Goal: Task Accomplishment & Management: Manage account settings

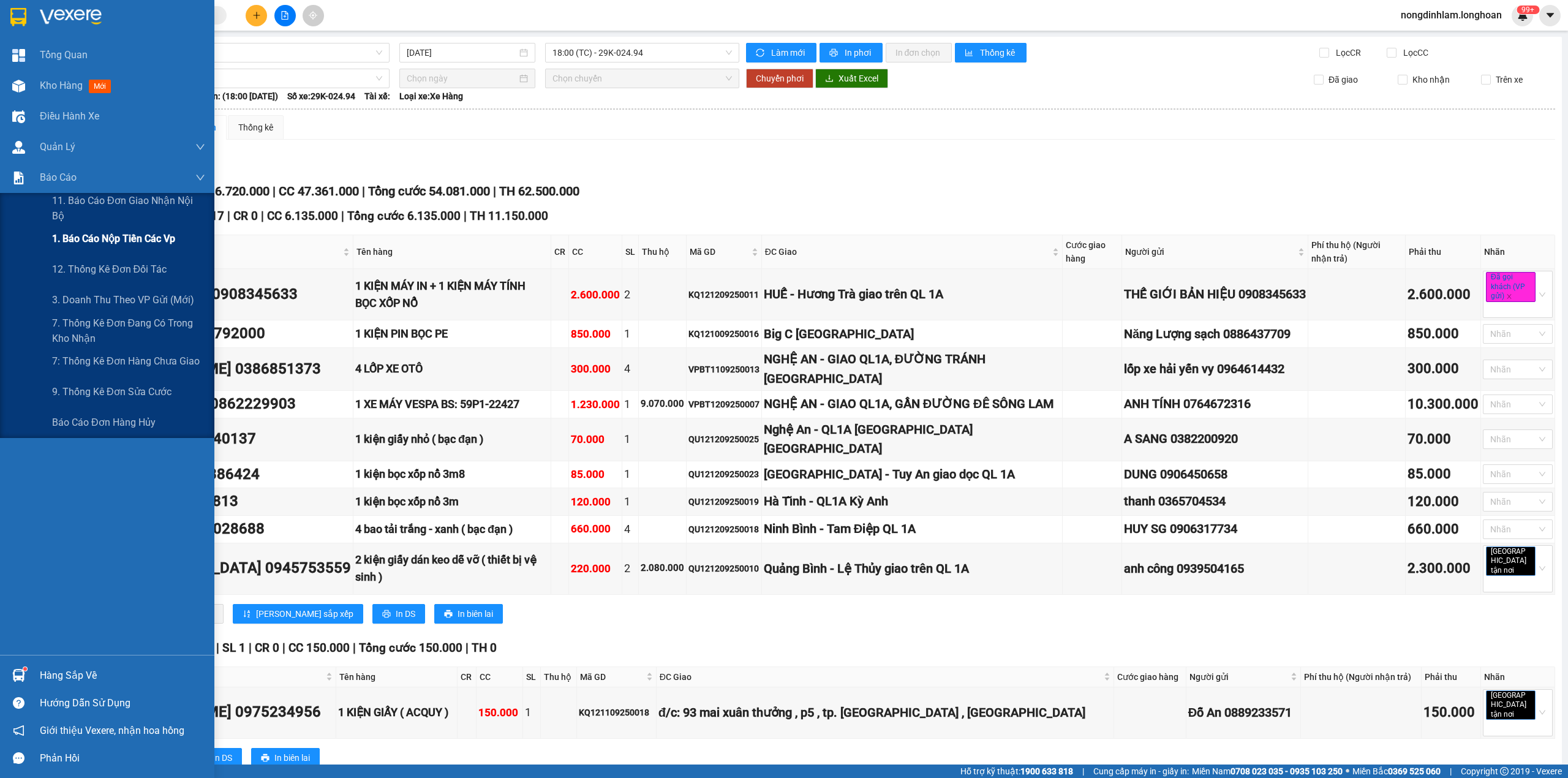
click at [145, 243] on span "1. Báo cáo nộp tiền các vp" at bounding box center [113, 239] width 123 height 16
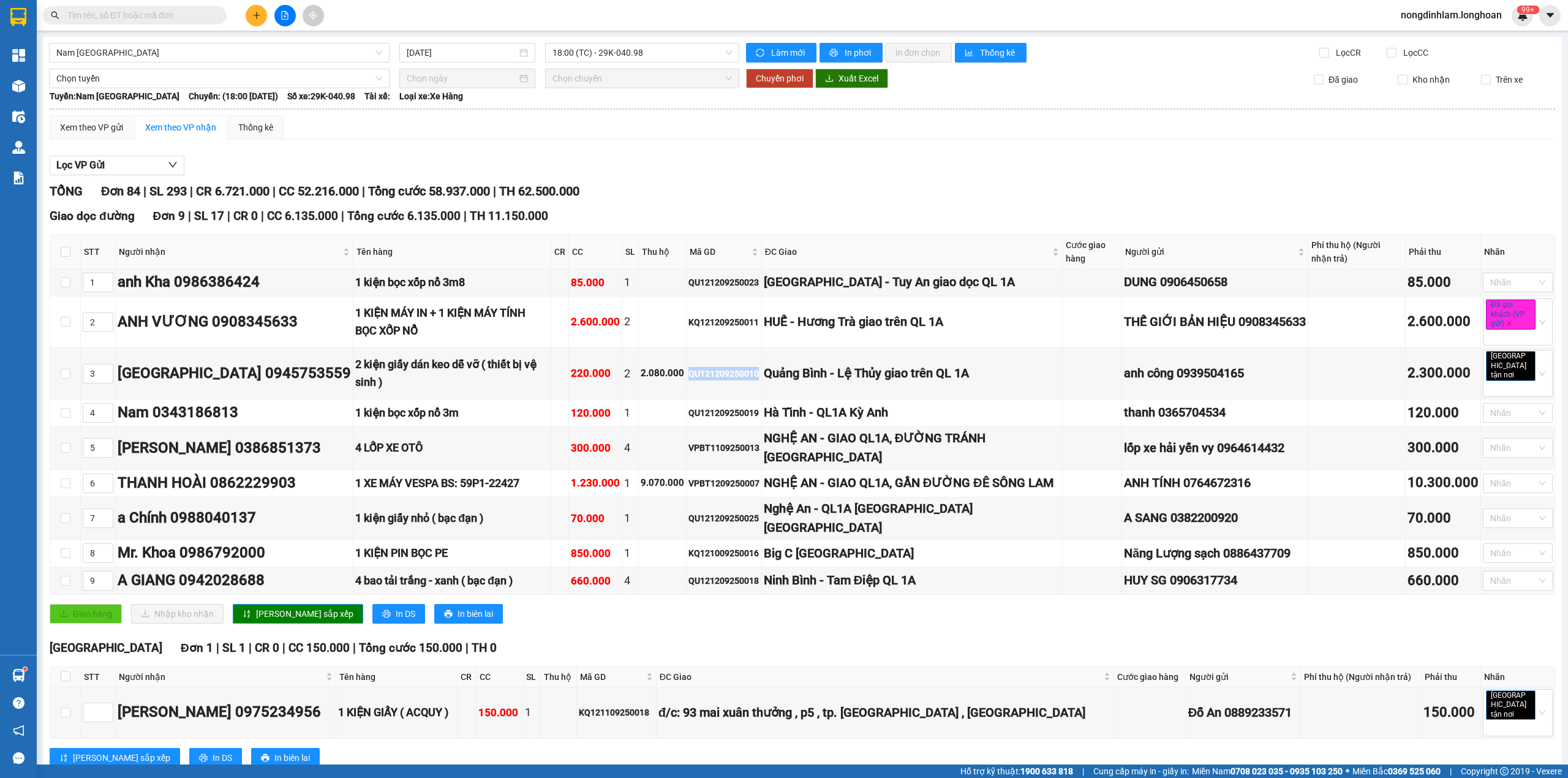
scroll to position [136, 0]
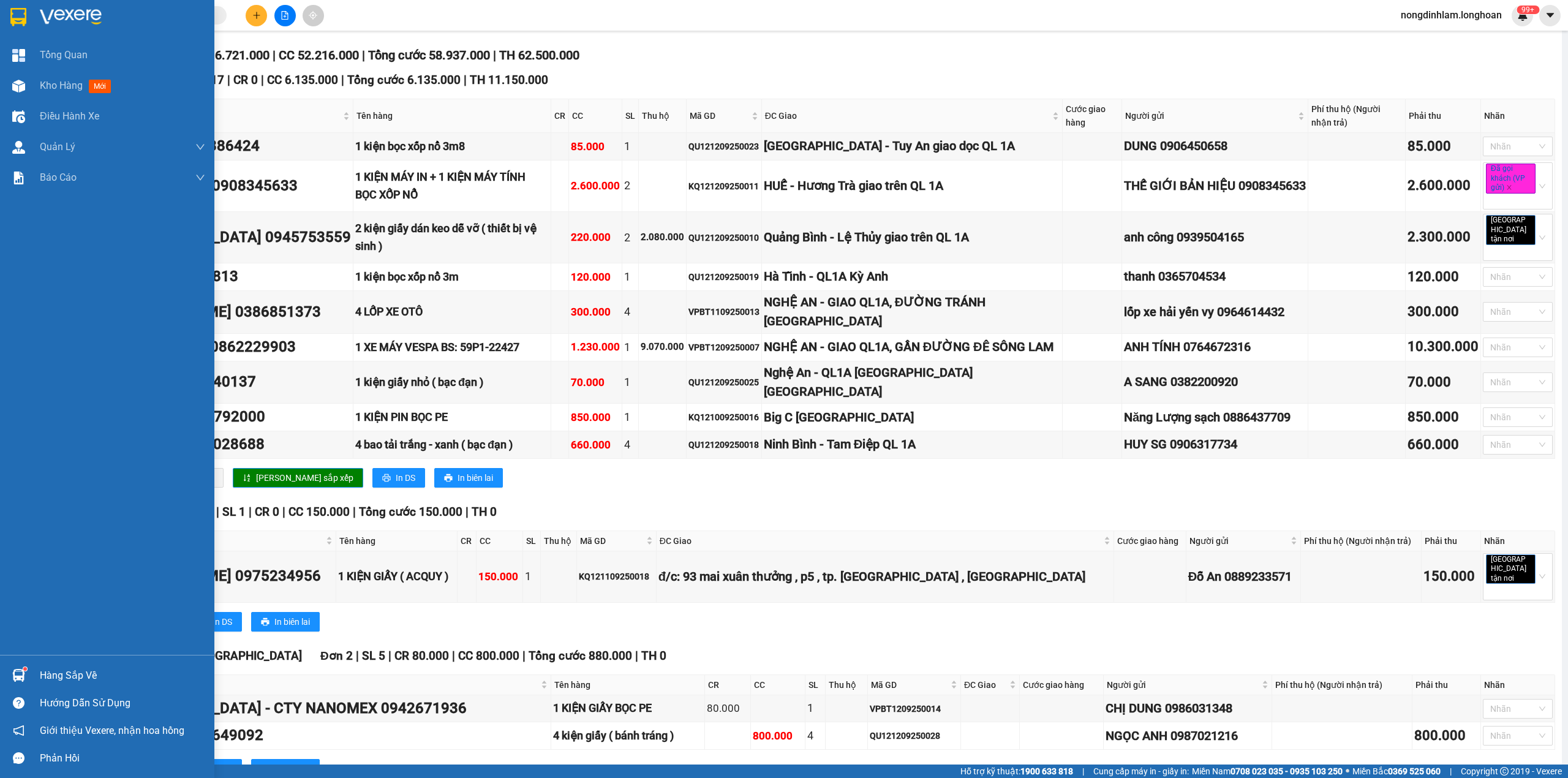
click at [15, 28] on div at bounding box center [107, 19] width 215 height 40
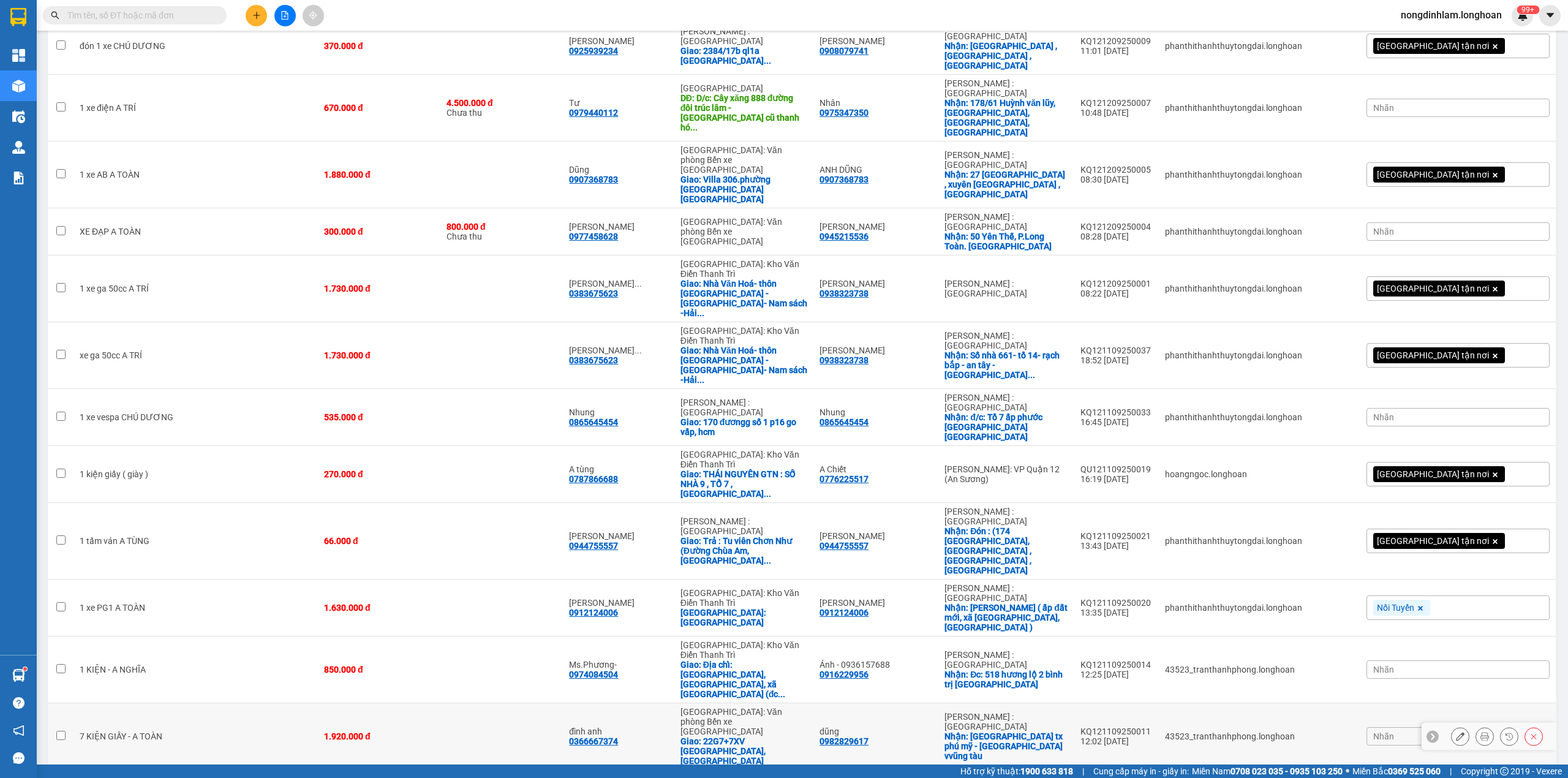
scroll to position [418, 0]
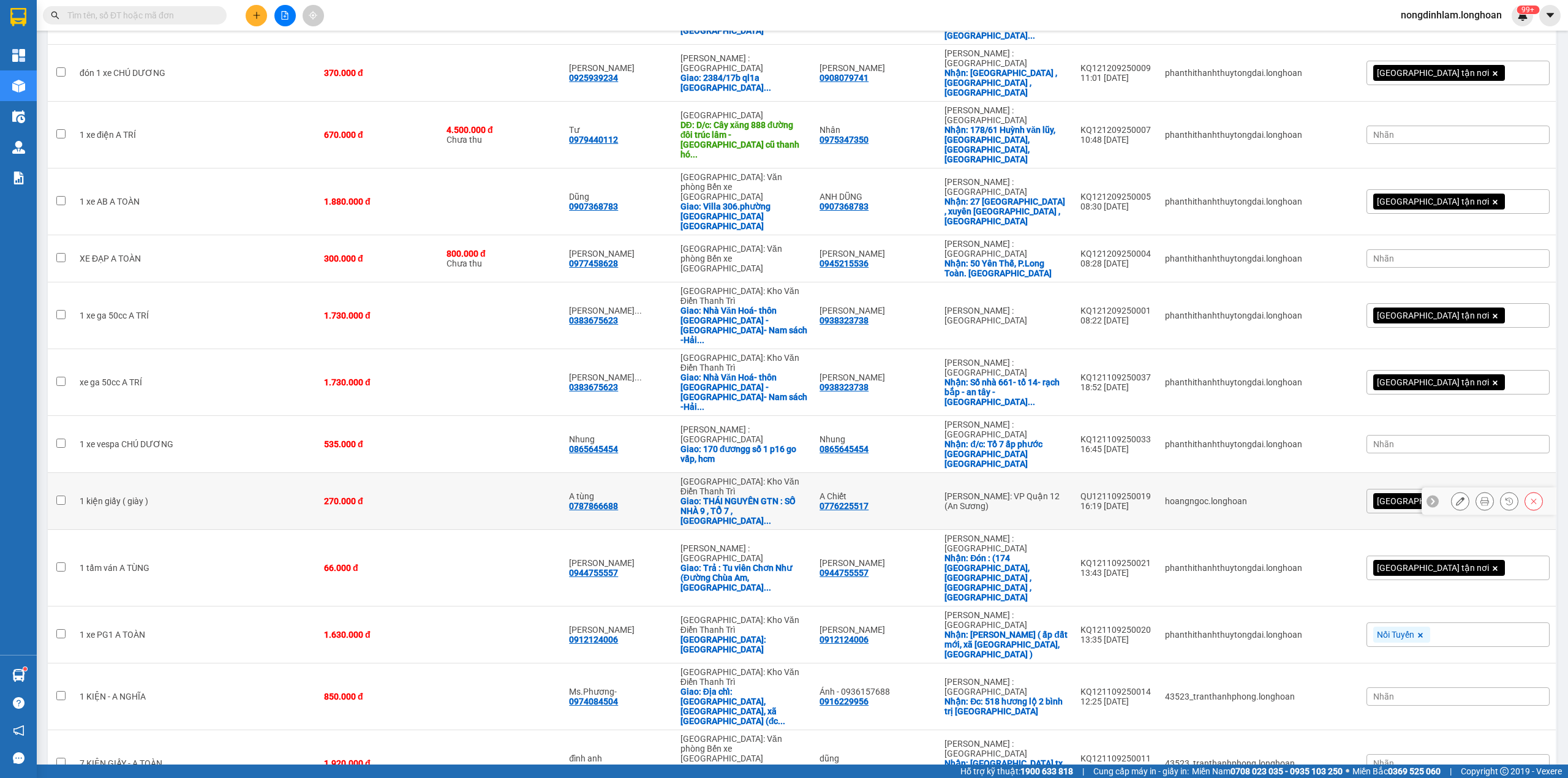
click at [675, 473] on td "A tùng 0787866688" at bounding box center [619, 501] width 112 height 57
checkbox input "true"
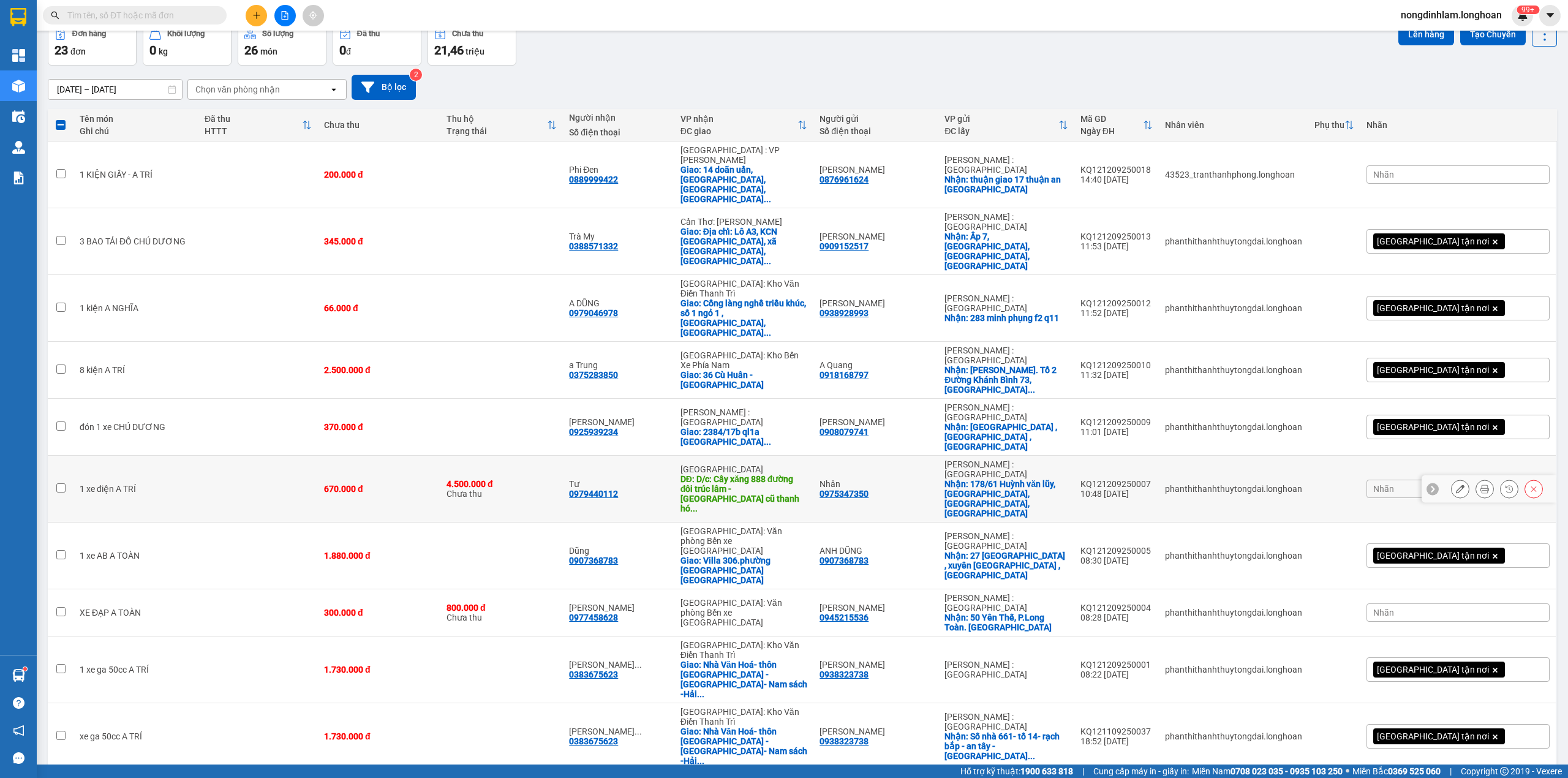
scroll to position [0, 0]
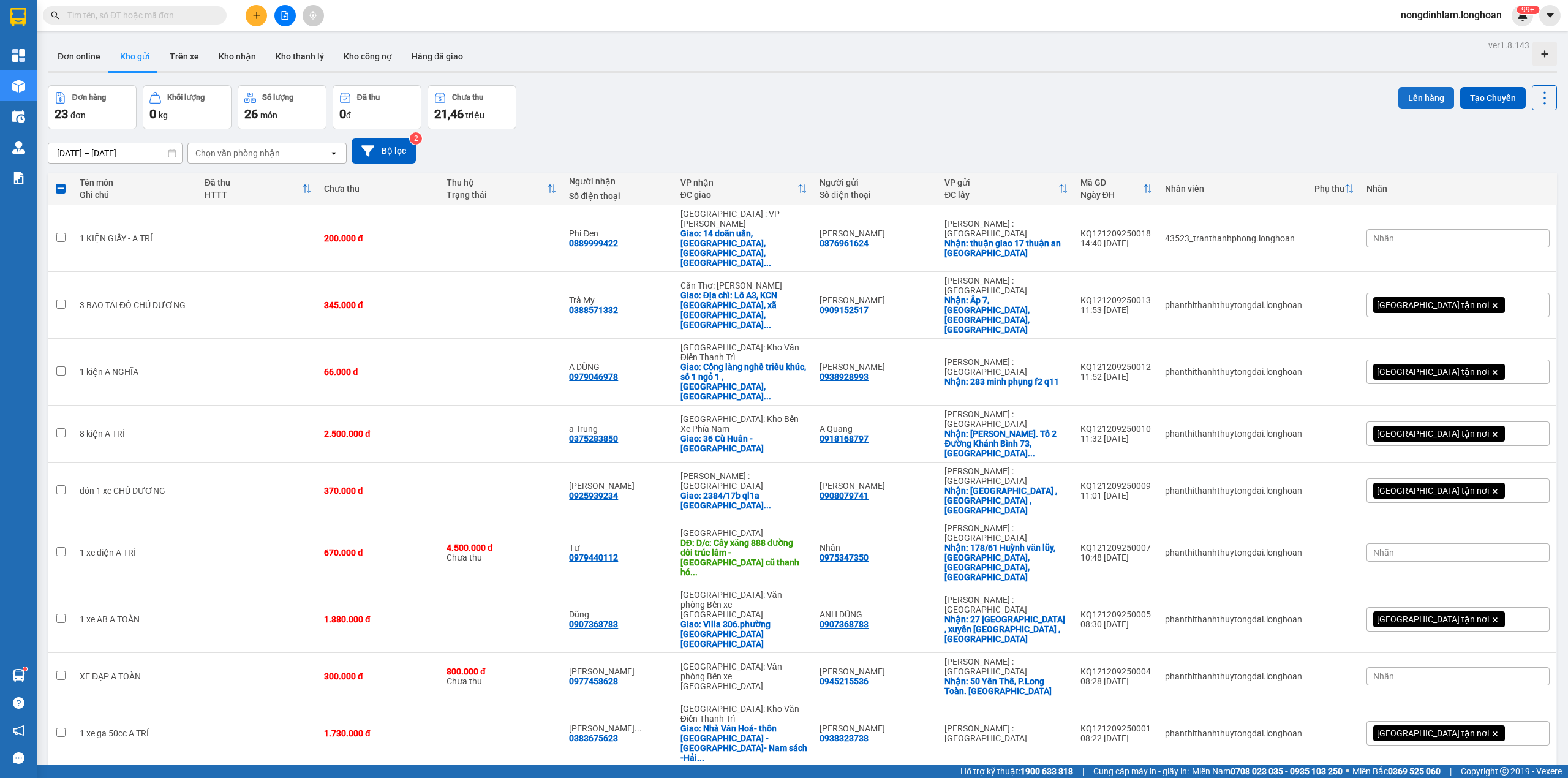
click at [1402, 94] on button "Lên hàng" at bounding box center [1426, 98] width 56 height 22
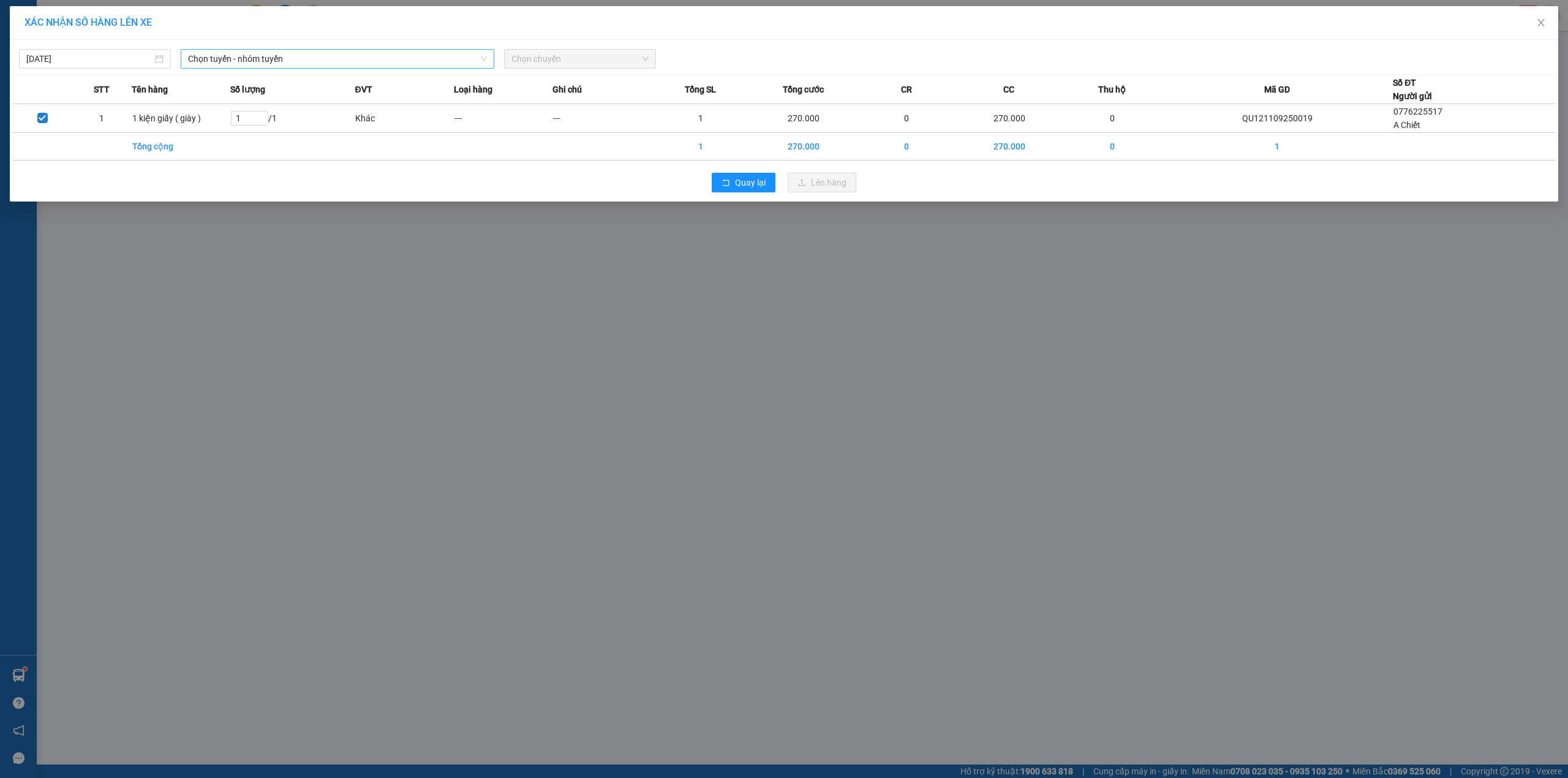
click at [312, 67] on span "Chọn tuyến - nhóm tuyến" at bounding box center [337, 59] width 299 height 19
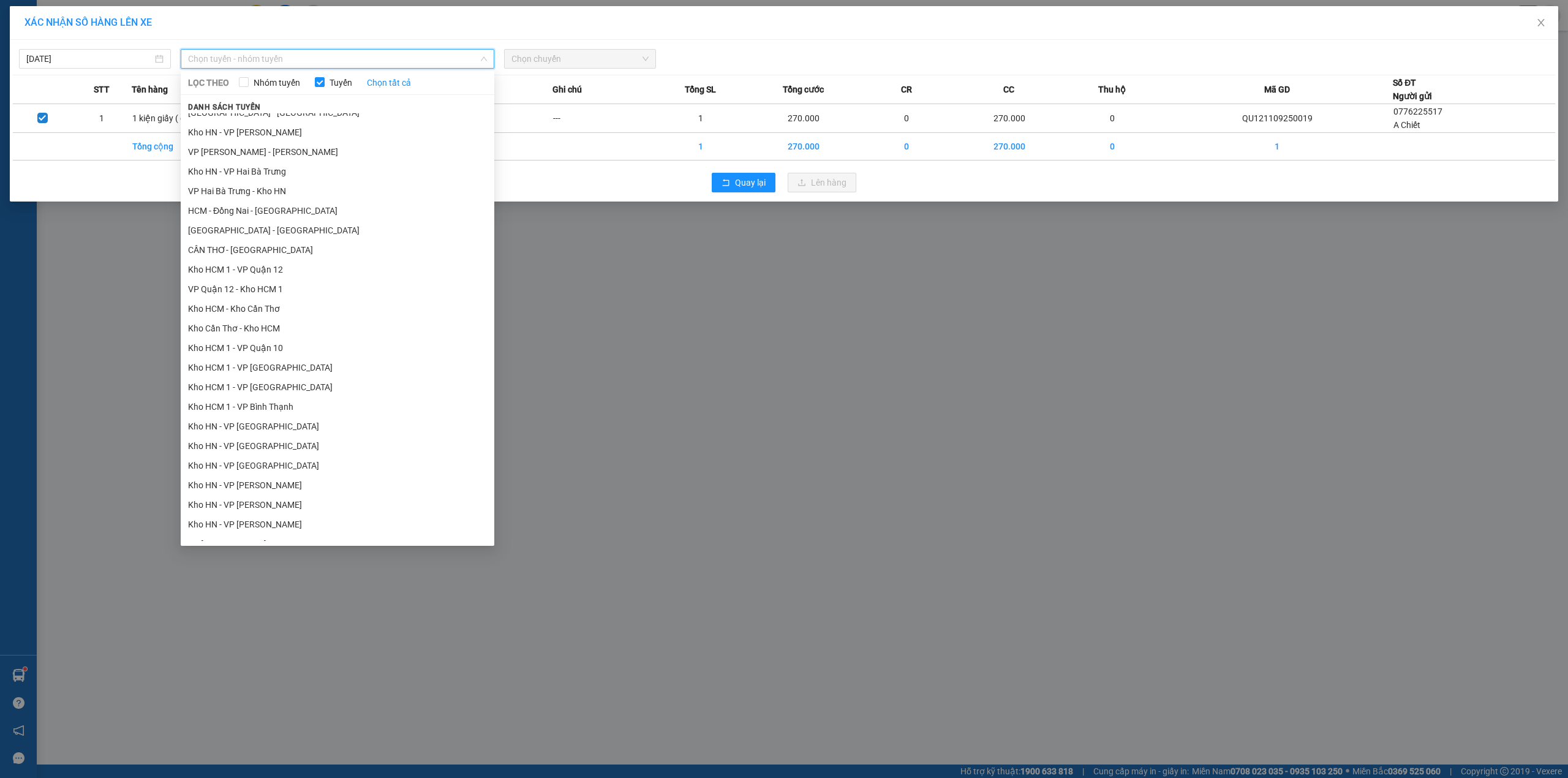
scroll to position [552, 0]
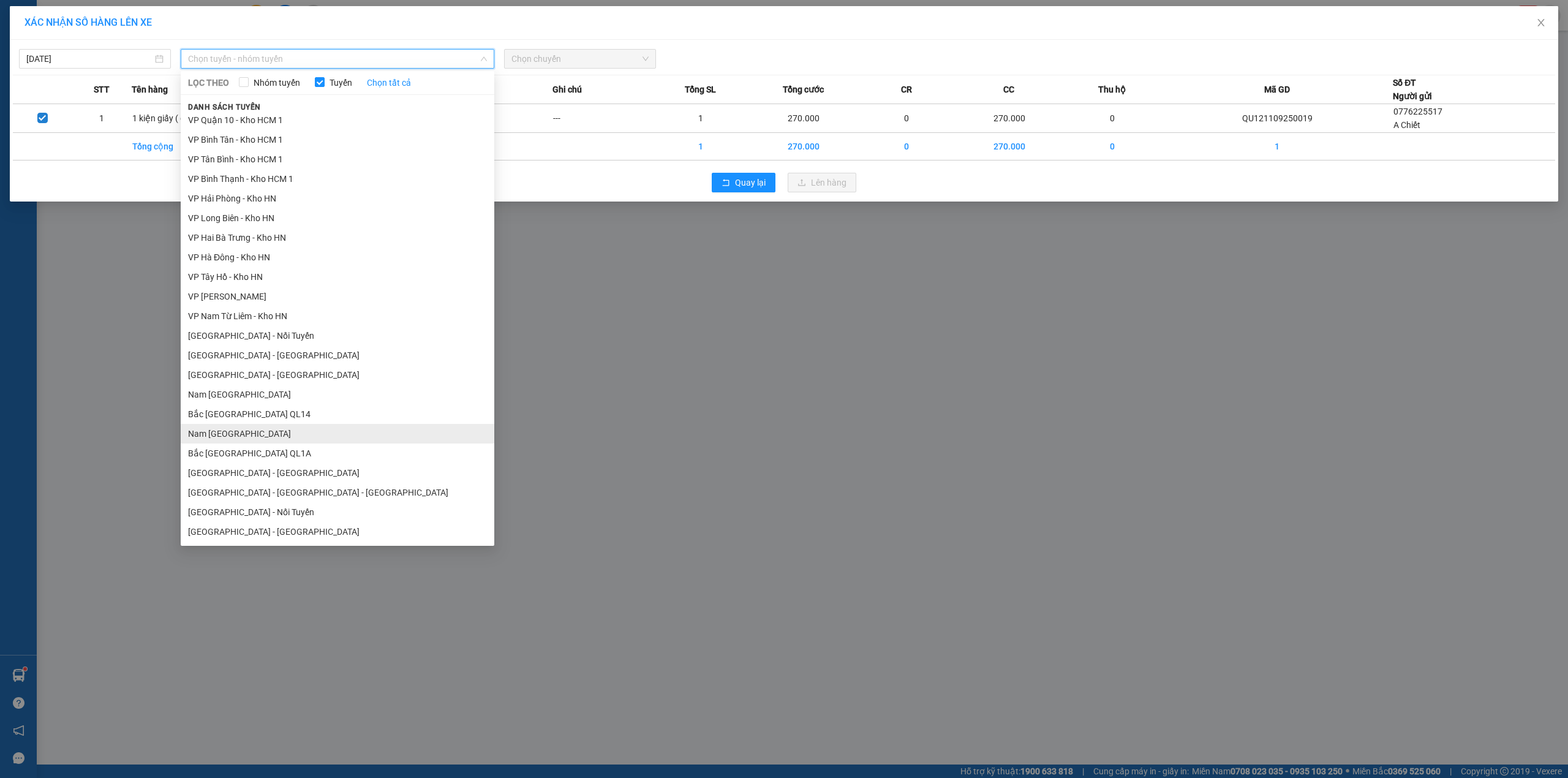
click at [226, 439] on li "Nam [GEOGRAPHIC_DATA]" at bounding box center [337, 434] width 314 height 19
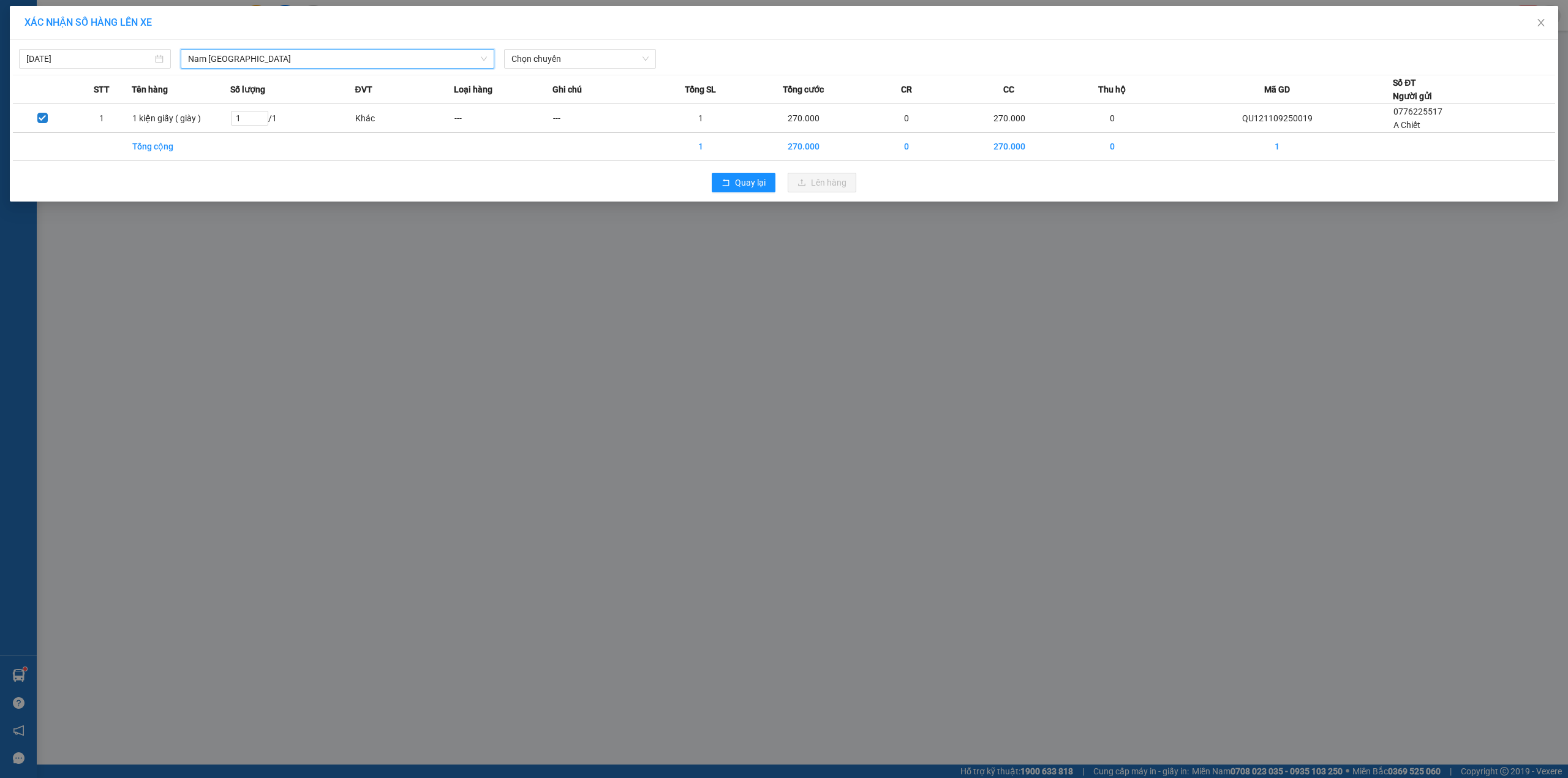
click at [532, 69] on div "12/09/2025 Nam Trung Bắc QL1A Nam Trung Bắc QL1A LỌC THEO Nhóm tuyến Tuyến Chọn…" at bounding box center [784, 120] width 1549 height 162
click at [535, 60] on span "Chọn chuyến" at bounding box center [580, 59] width 137 height 19
click at [530, 97] on div "18:00 (TC) - 29K-040.98" at bounding box center [559, 103] width 95 height 13
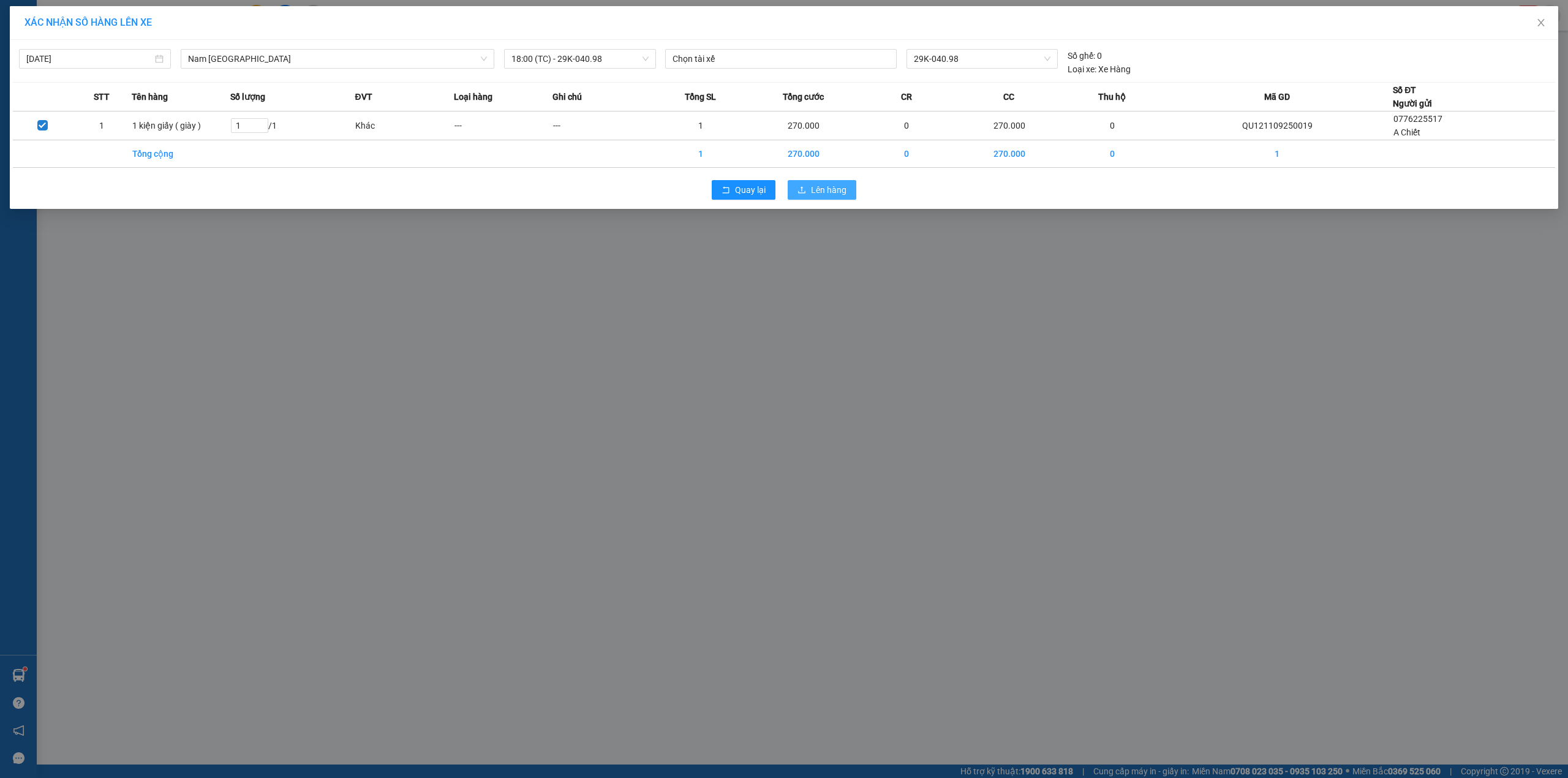
click at [819, 191] on span "Lên hàng" at bounding box center [829, 190] width 36 height 13
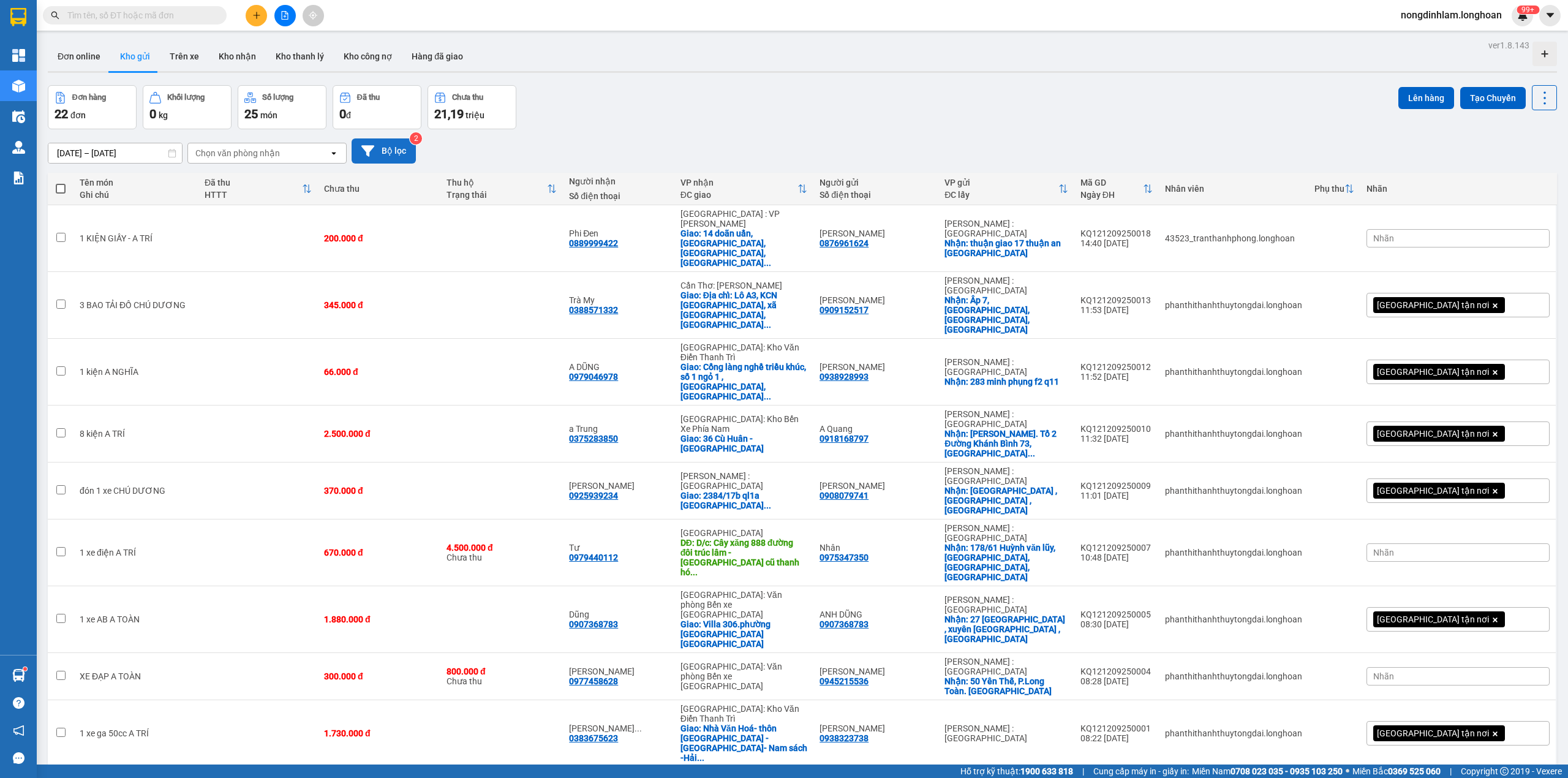
click at [380, 152] on button "Bộ lọc" at bounding box center [384, 151] width 64 height 25
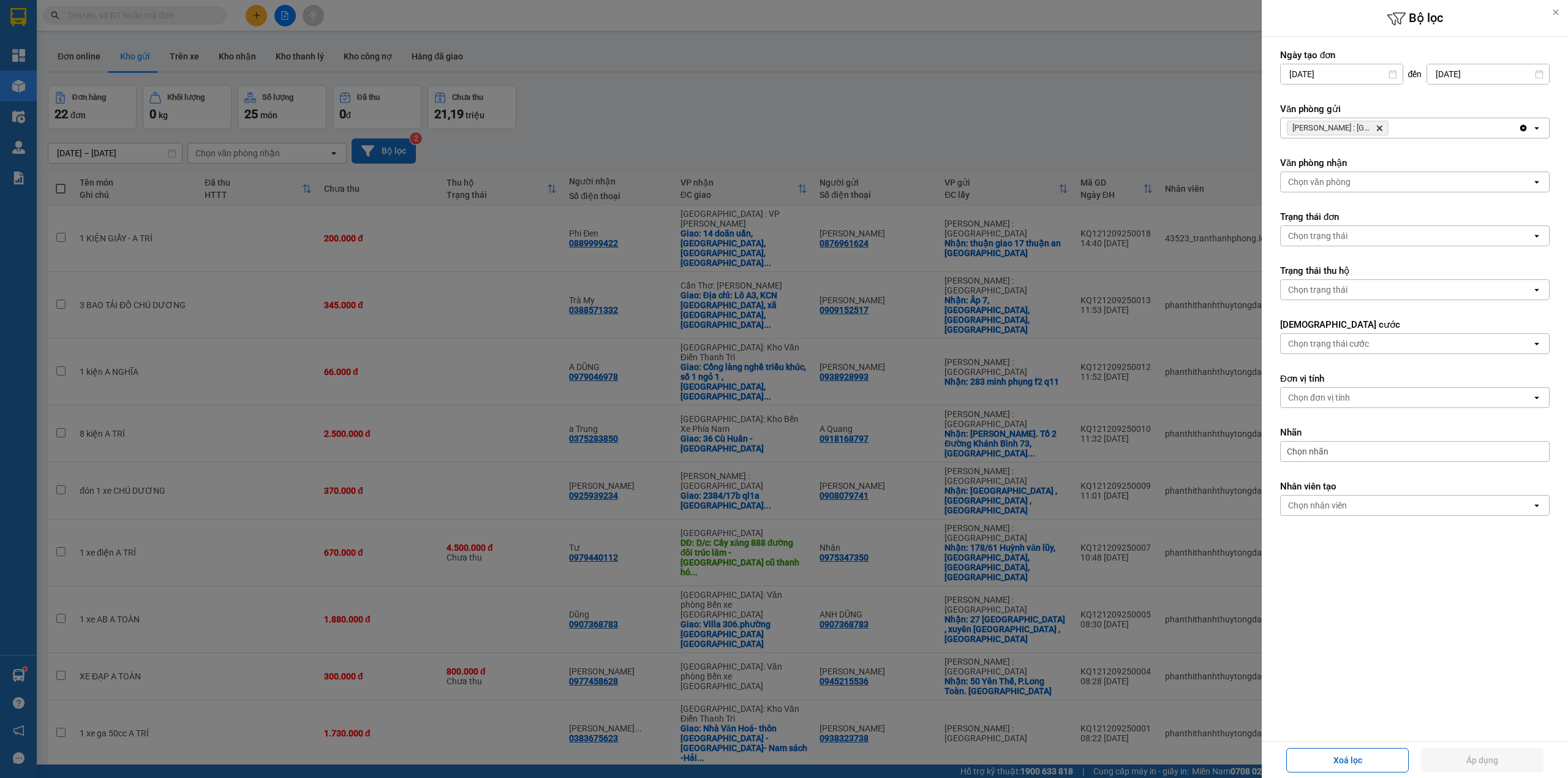
click at [380, 152] on div at bounding box center [784, 389] width 1568 height 778
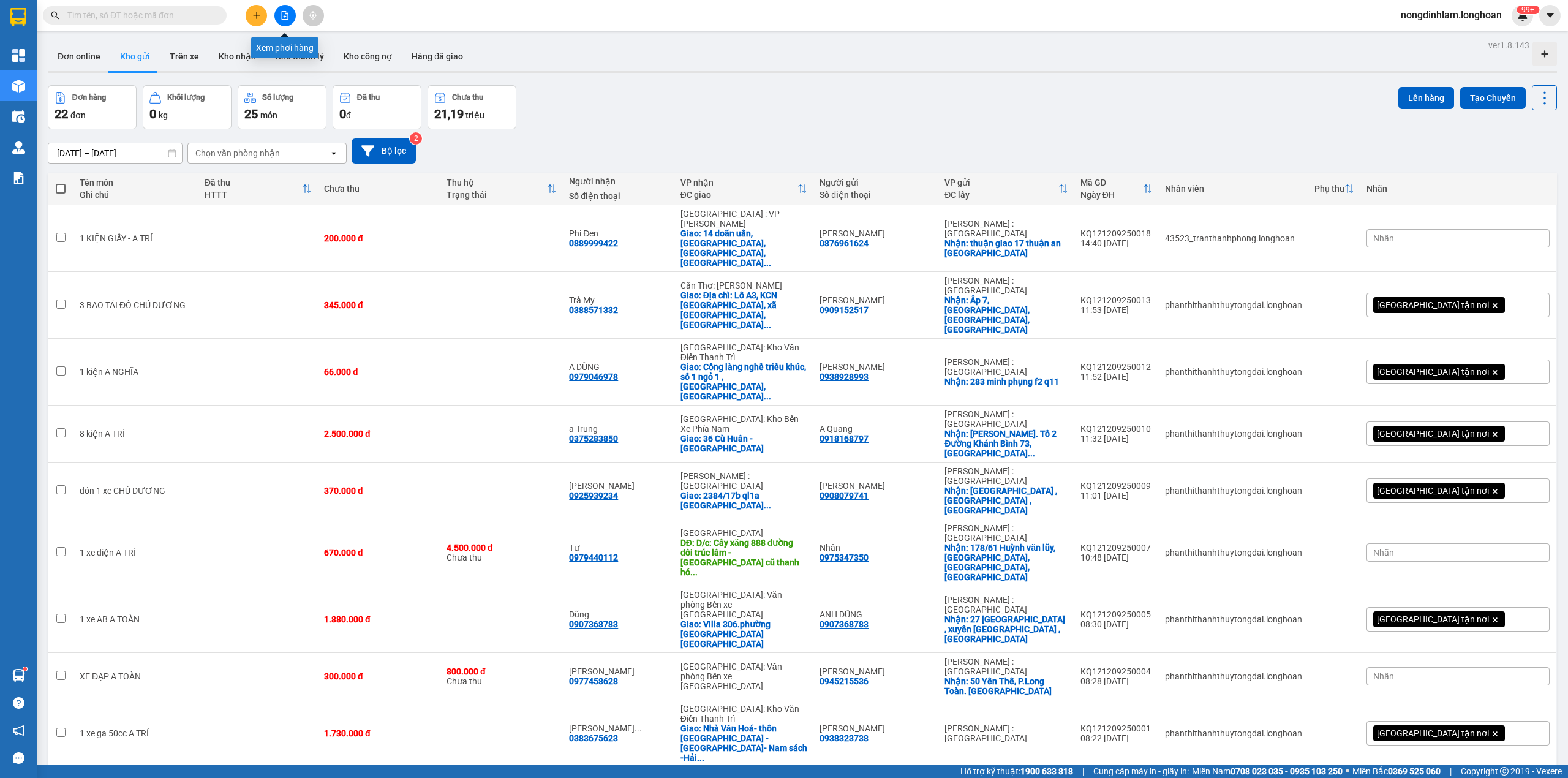
click at [283, 11] on icon "file-add" at bounding box center [285, 16] width 7 height 9
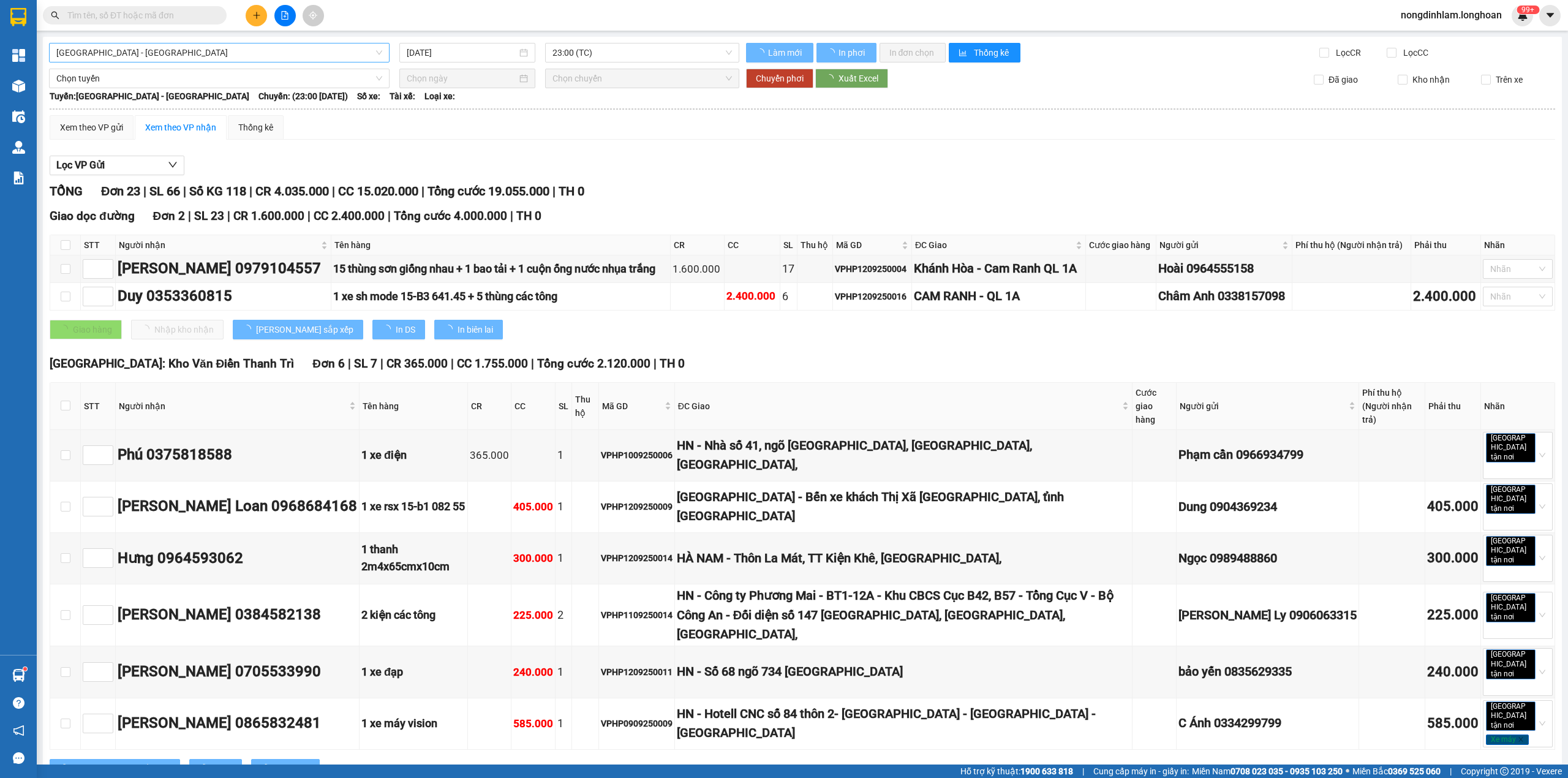
click at [172, 47] on span "[GEOGRAPHIC_DATA] - [GEOGRAPHIC_DATA]" at bounding box center [219, 52] width 326 height 19
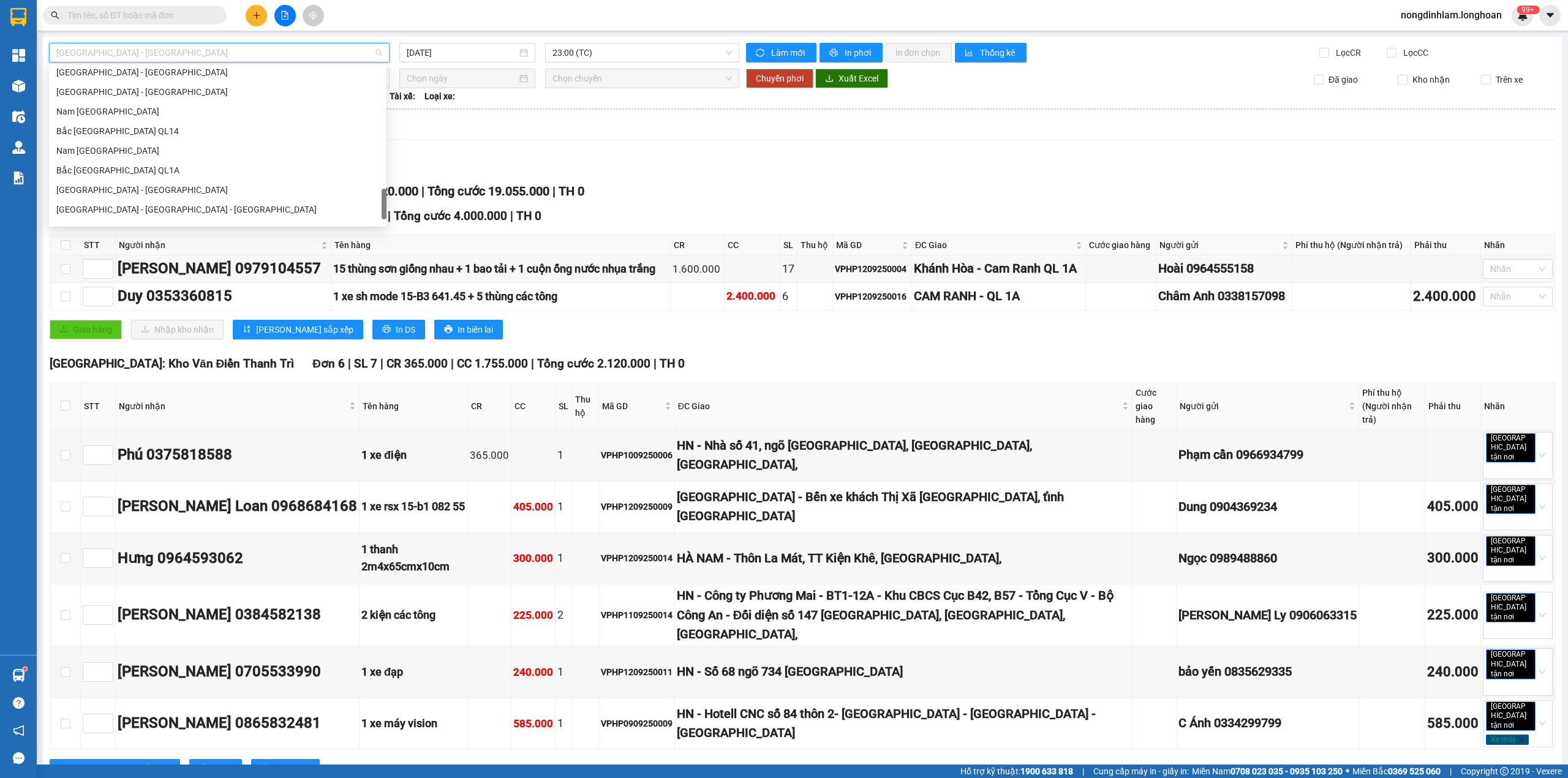
scroll to position [843, 0]
click at [142, 115] on div "Nam [GEOGRAPHIC_DATA]" at bounding box center [218, 116] width 323 height 13
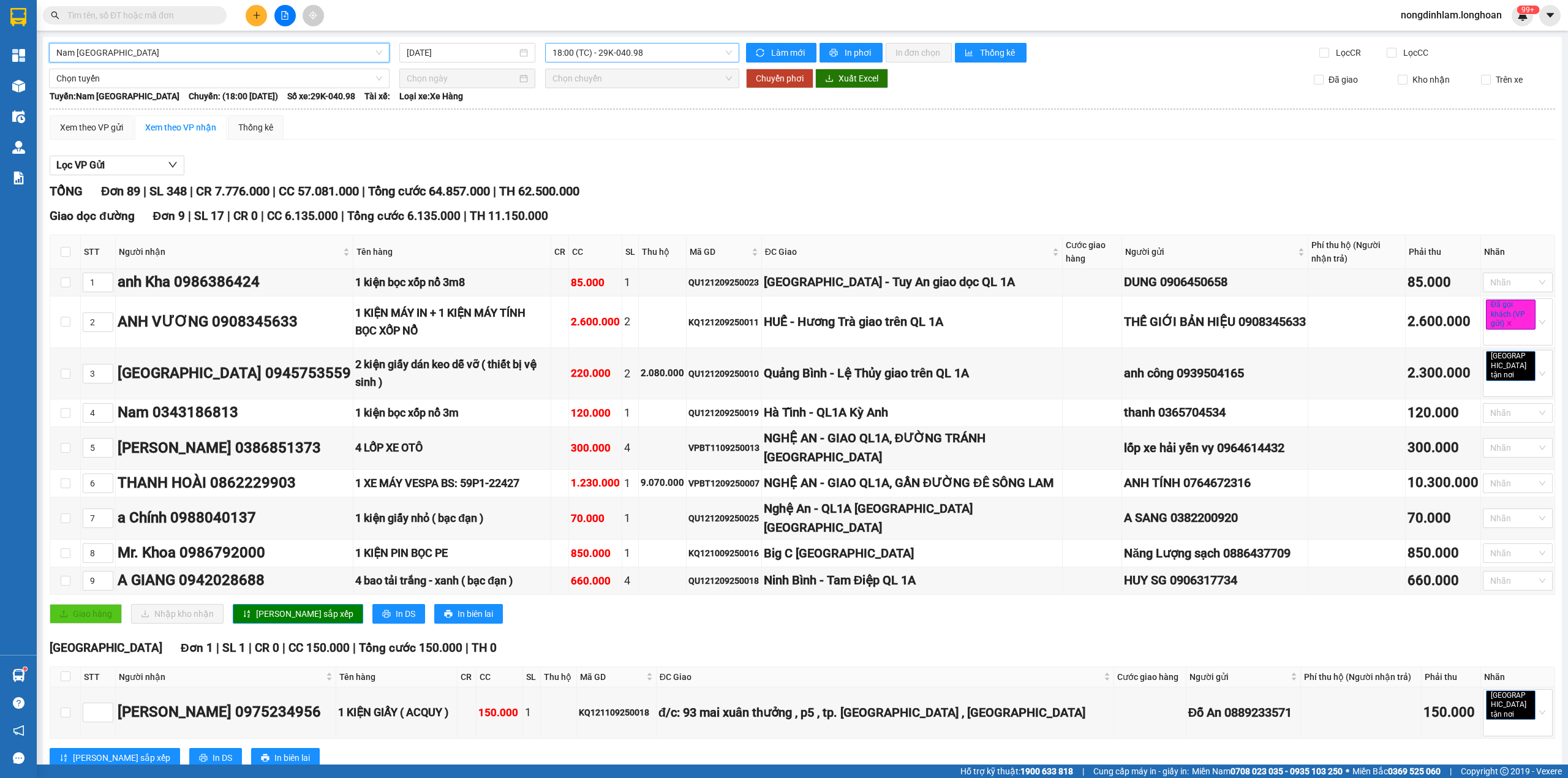
click at [635, 50] on span "18:00 (TC) - 29K-040.98" at bounding box center [643, 52] width 180 height 19
click at [466, 54] on input "[DATE]" at bounding box center [462, 53] width 110 height 13
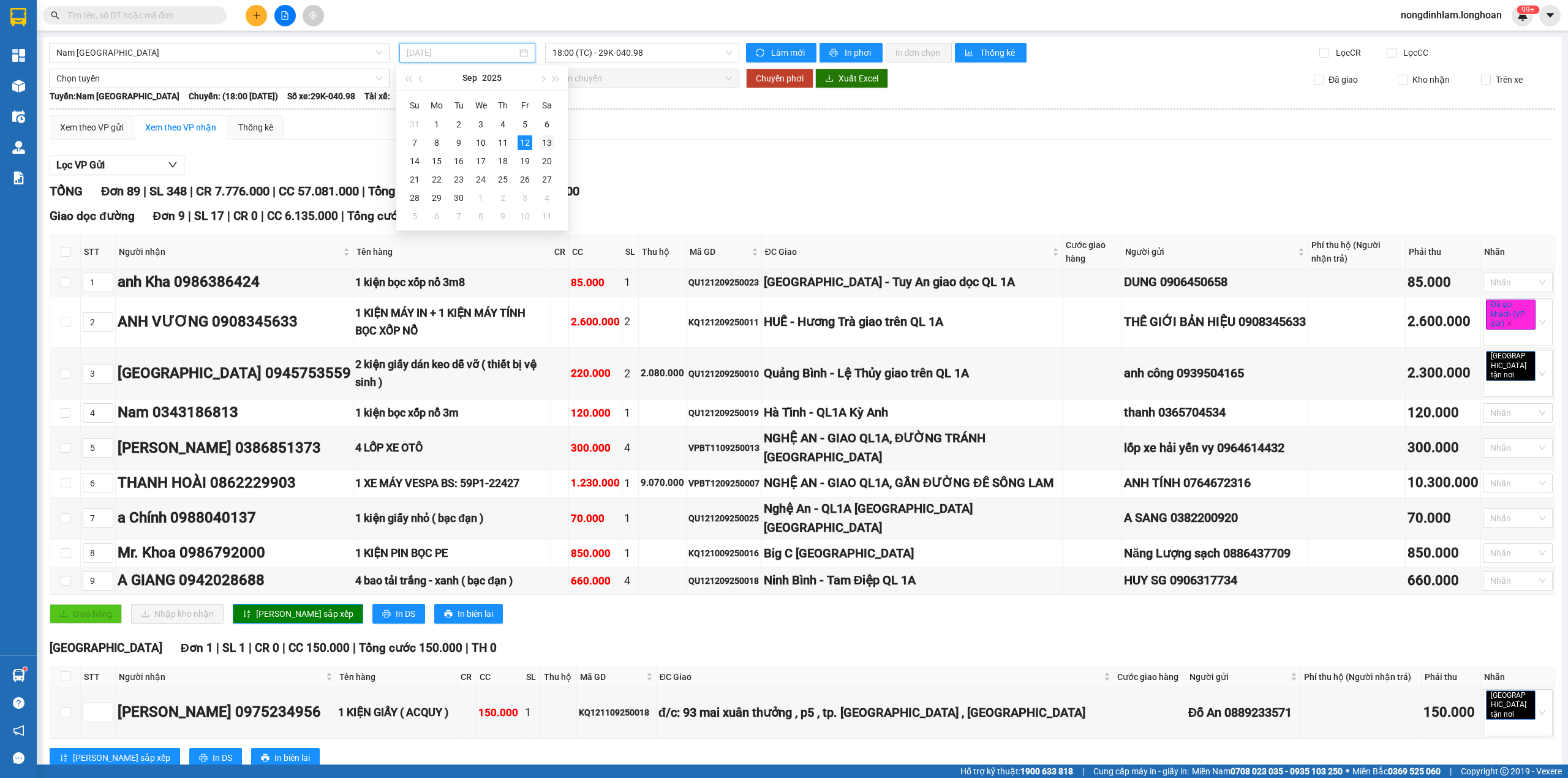
click at [547, 145] on div "13" at bounding box center [547, 143] width 15 height 15
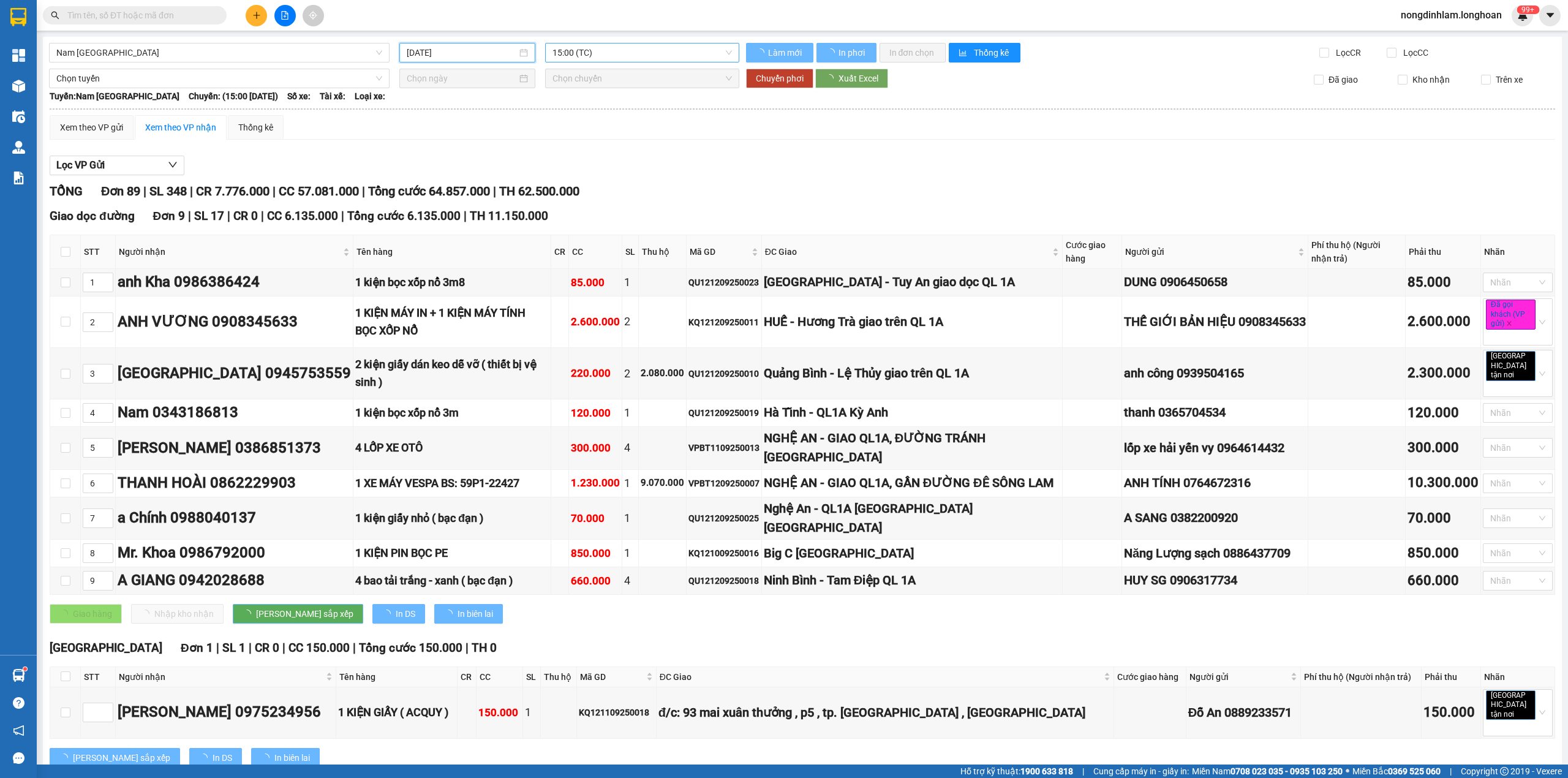
type input "[DATE]"
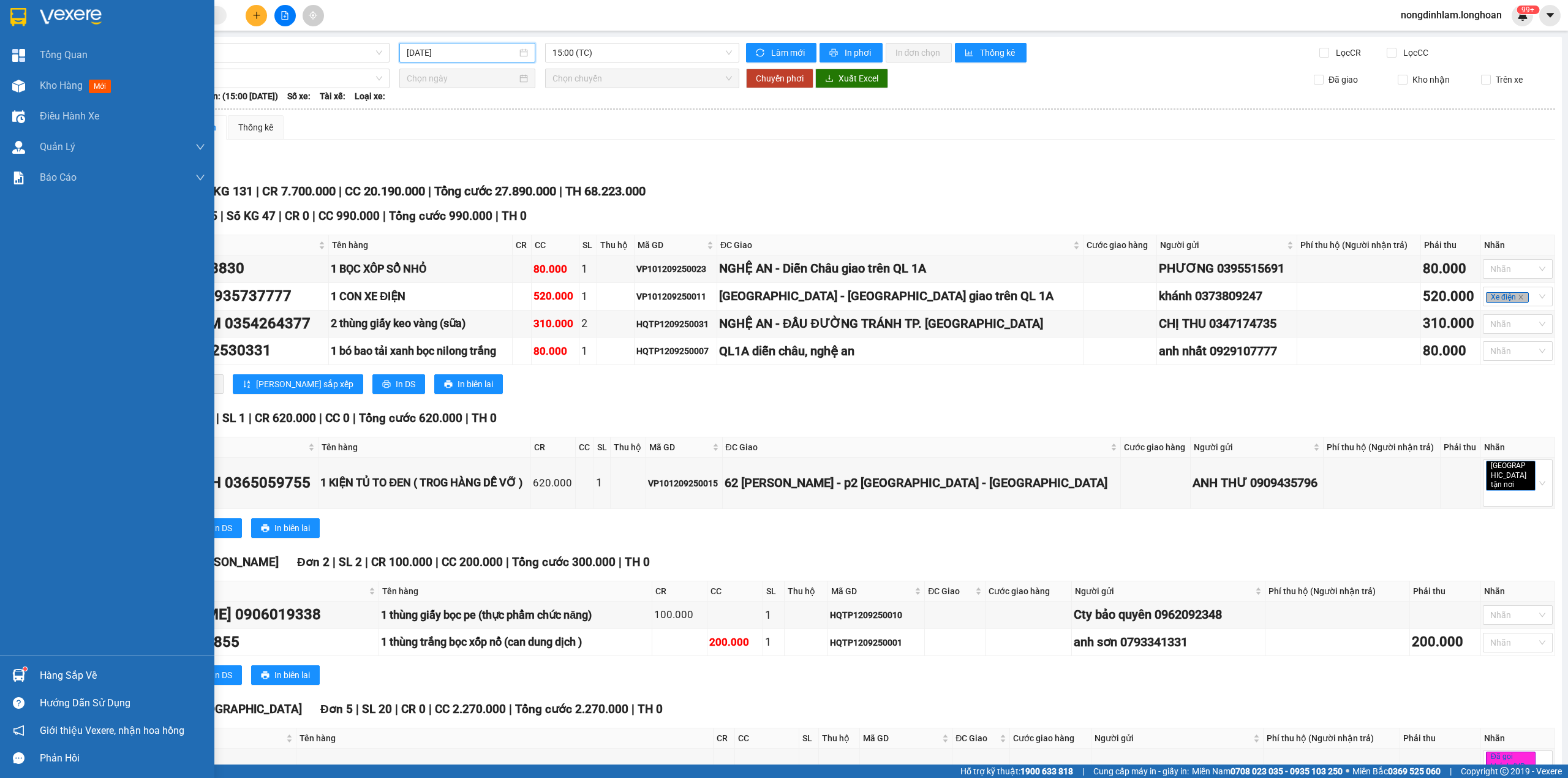
click at [16, 16] on img at bounding box center [18, 17] width 16 height 19
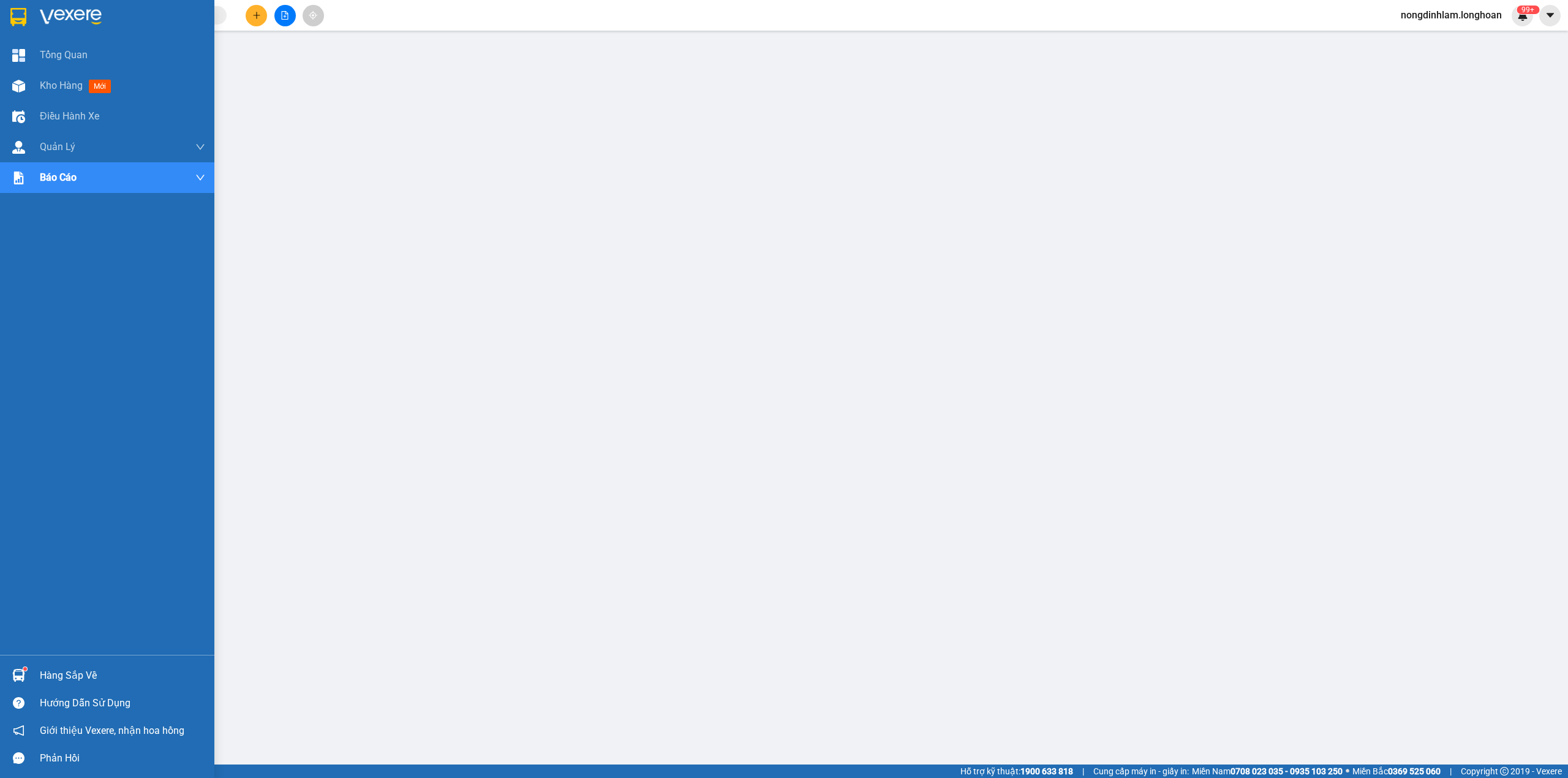
click at [2, 16] on div at bounding box center [107, 19] width 215 height 40
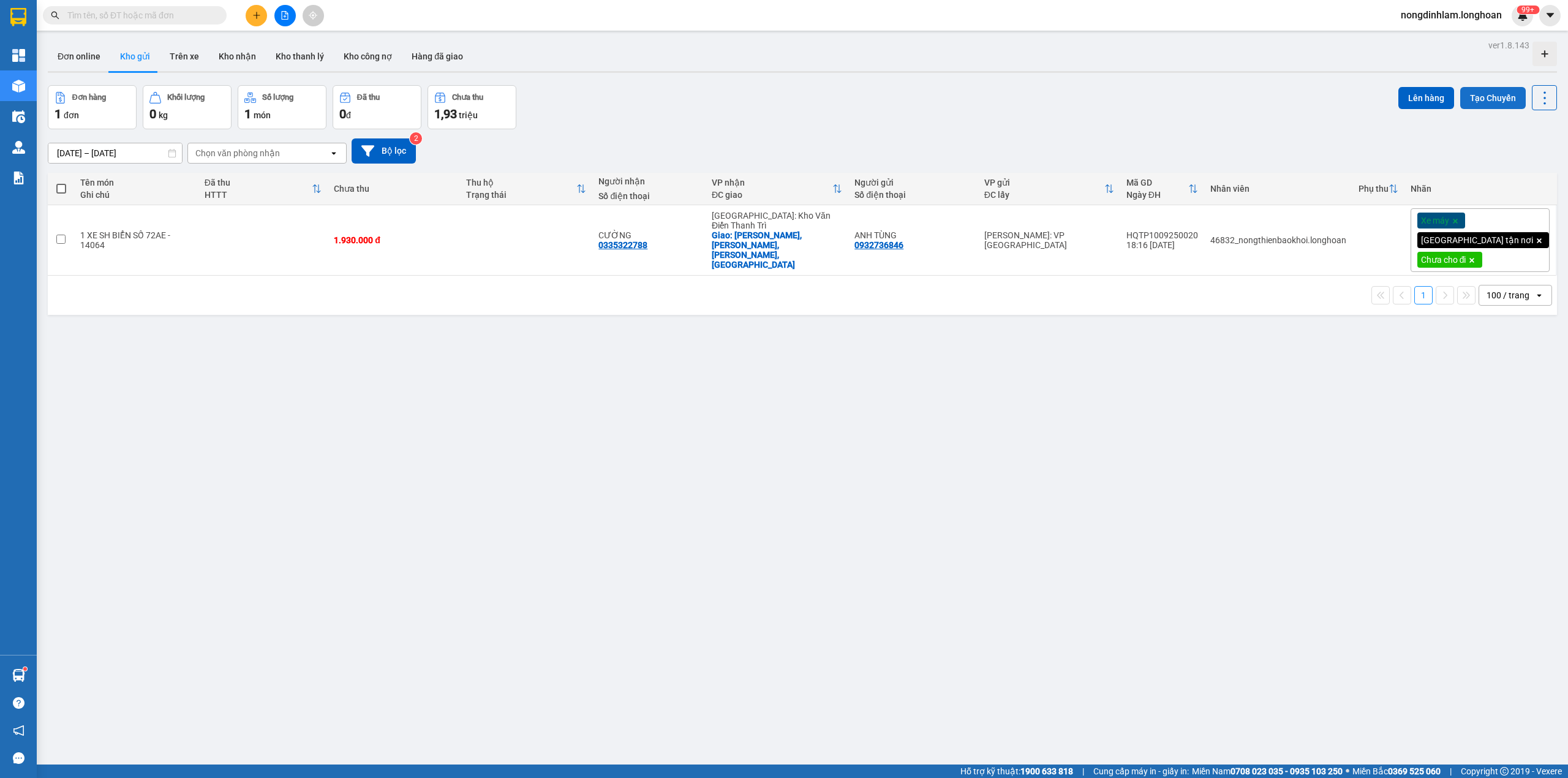
click at [1467, 96] on button "Tạo Chuyến" at bounding box center [1493, 98] width 66 height 22
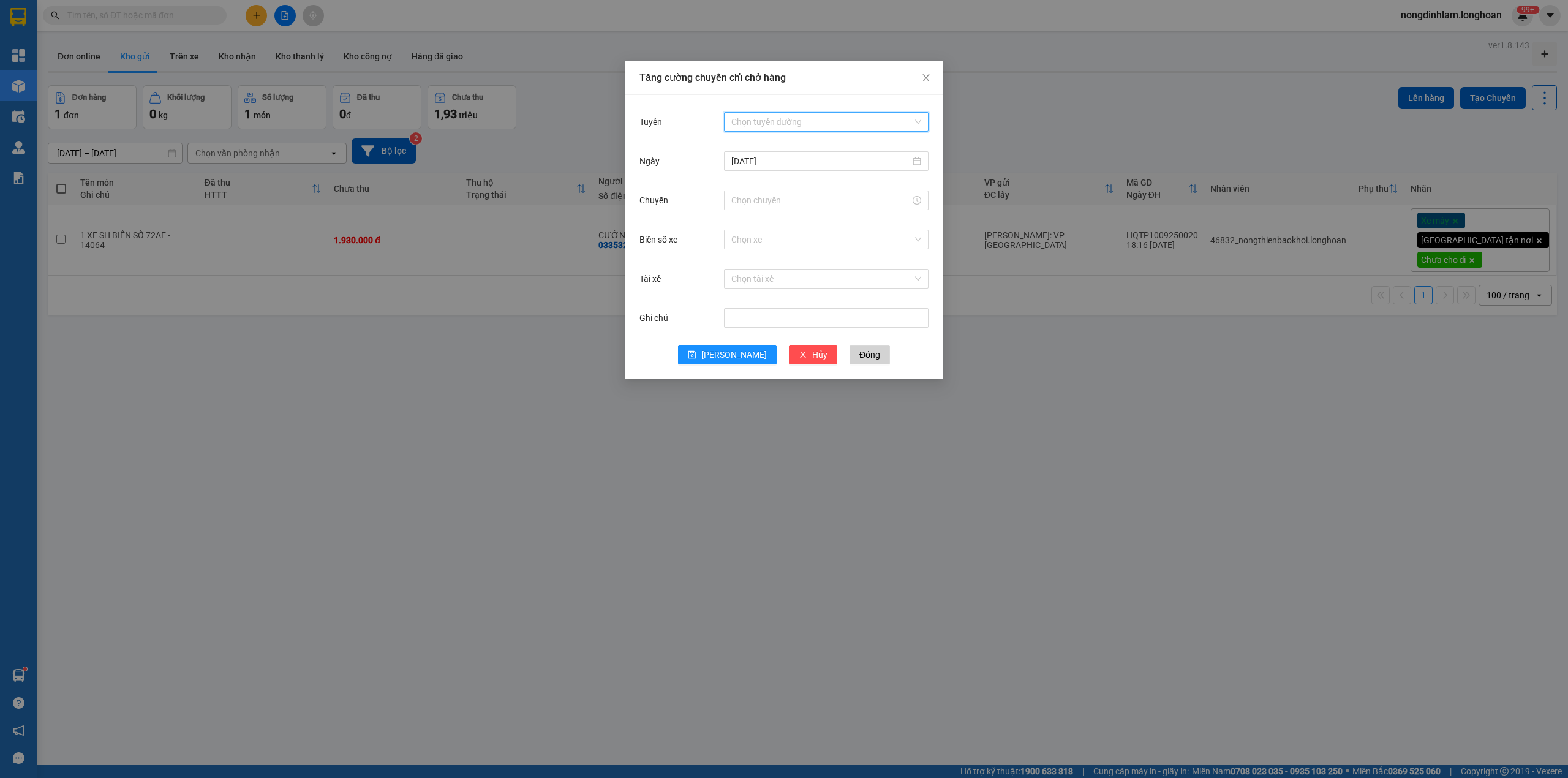
click at [781, 119] on input "Tuyến" at bounding box center [822, 122] width 181 height 19
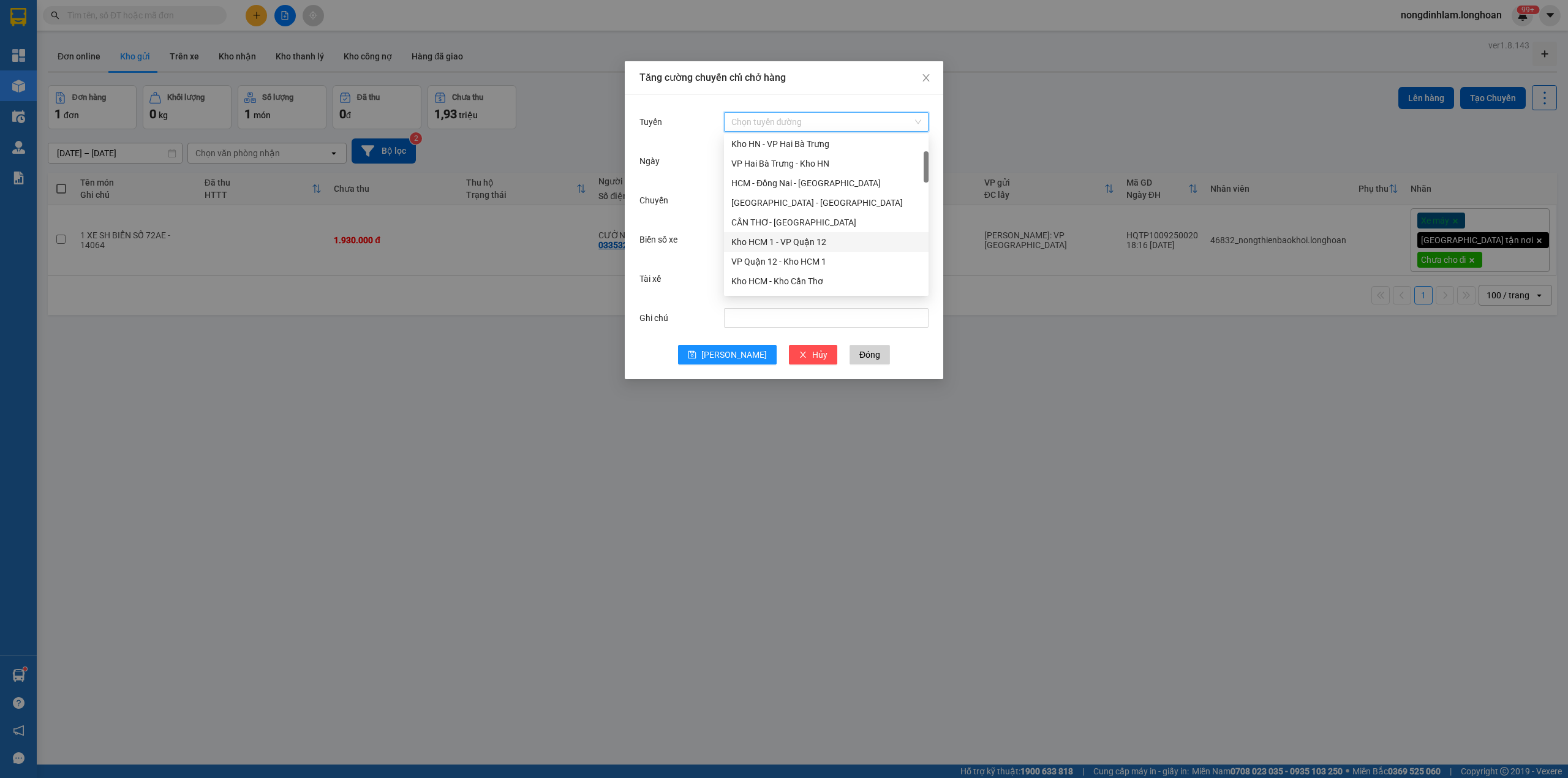
scroll to position [135, 0]
click at [802, 228] on div "Kho HCM - Kho Cần Thơ" at bounding box center [826, 228] width 190 height 13
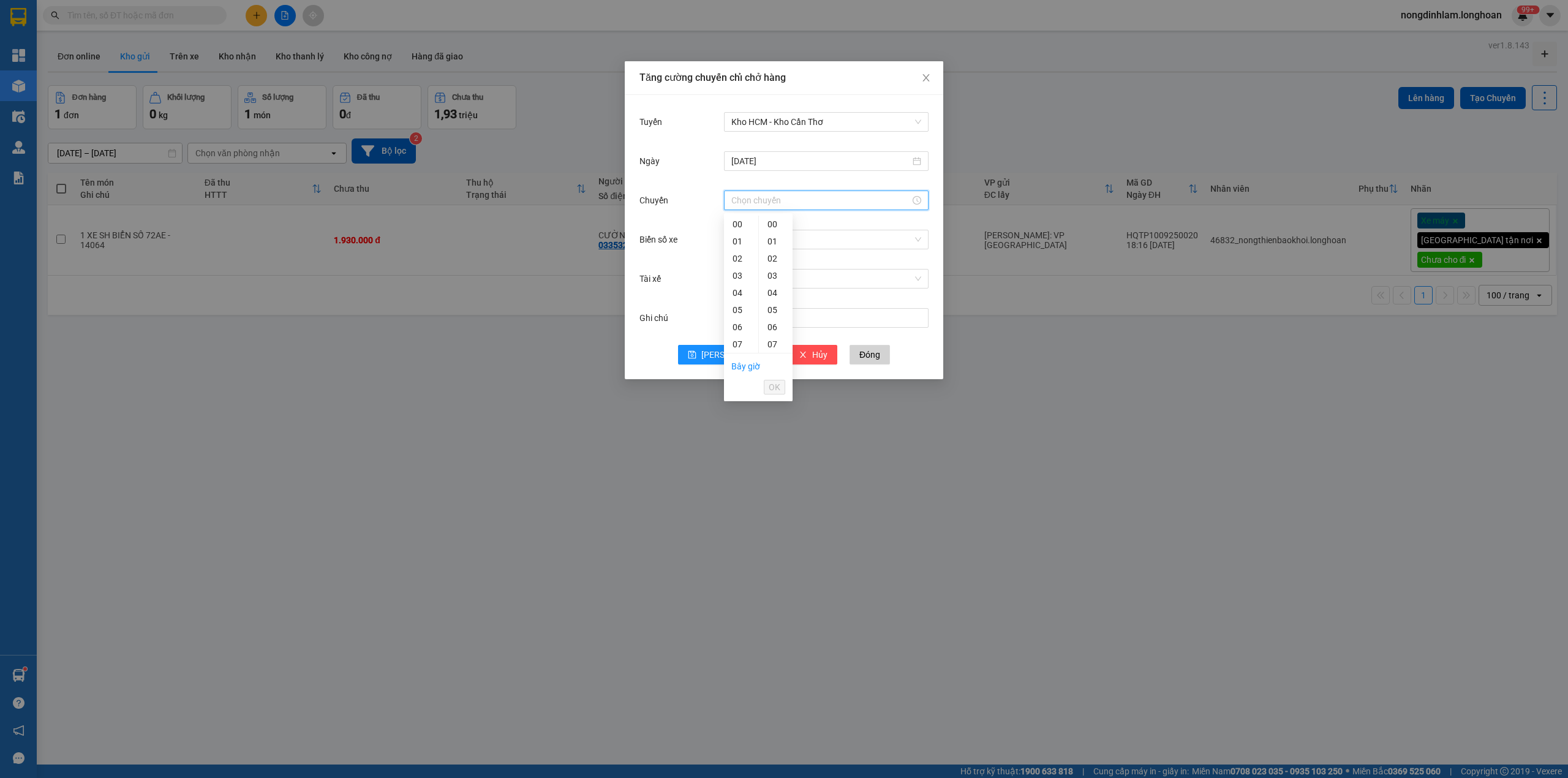
click at [788, 200] on input "Chuyến" at bounding box center [821, 201] width 179 height 13
click at [741, 224] on div "23" at bounding box center [741, 224] width 34 height 17
type input "23:00"
click at [773, 386] on span "OK" at bounding box center [775, 387] width 12 height 13
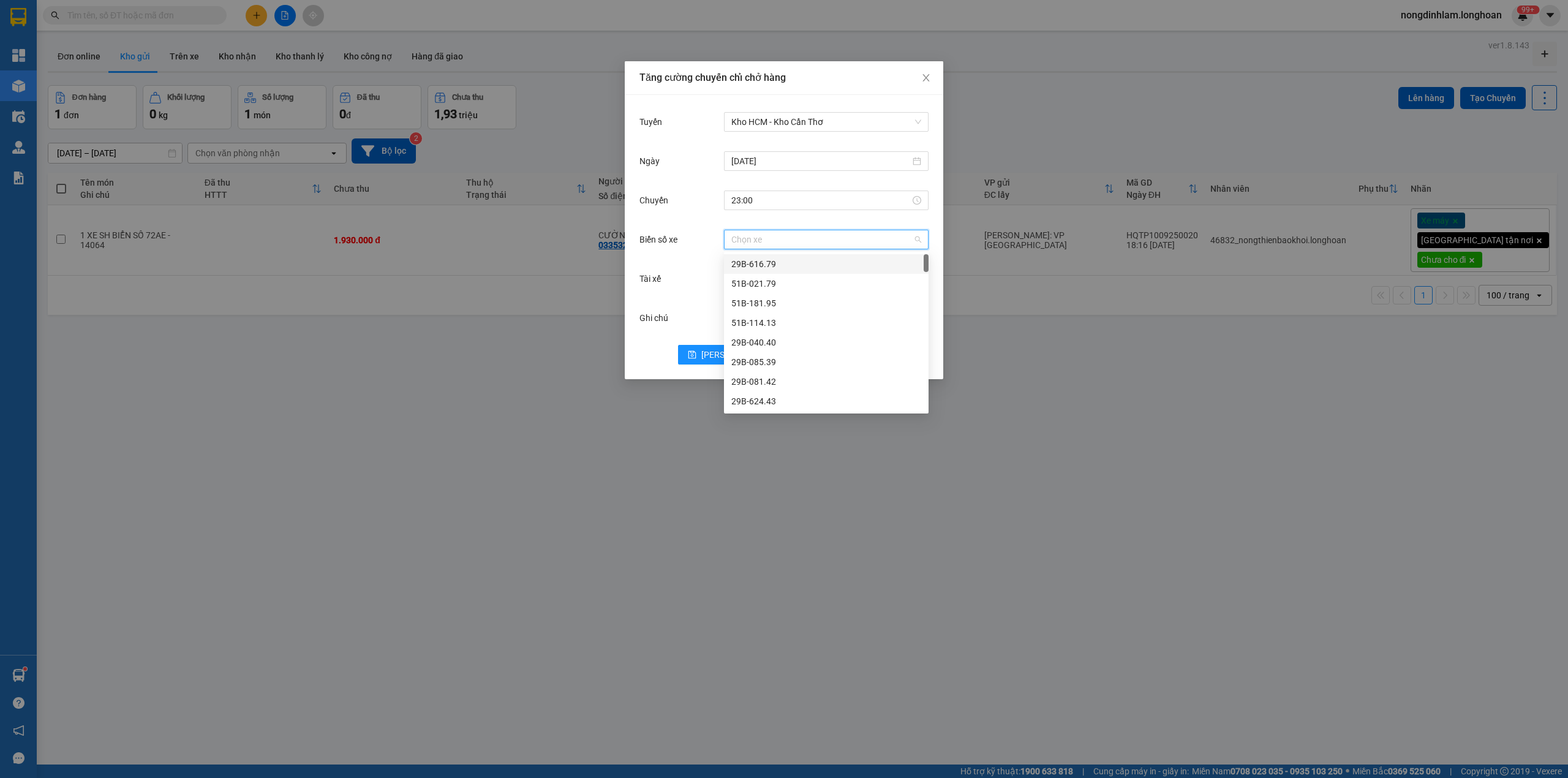
click at [771, 236] on input "Biển số xe" at bounding box center [822, 239] width 181 height 19
type input "91"
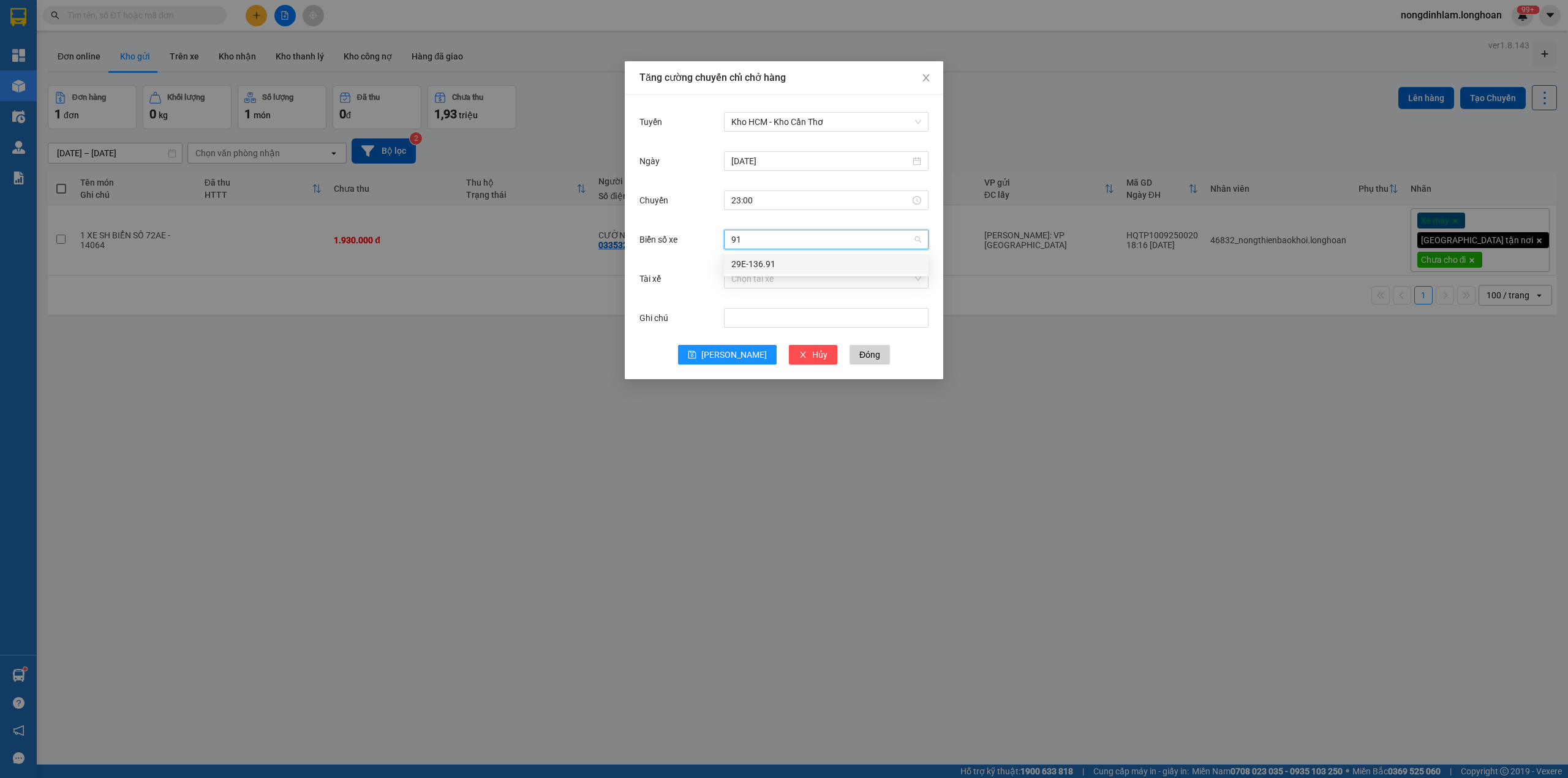
click at [761, 268] on div "29E-136.91" at bounding box center [826, 264] width 190 height 13
click at [771, 285] on input "Tài xế" at bounding box center [822, 278] width 181 height 19
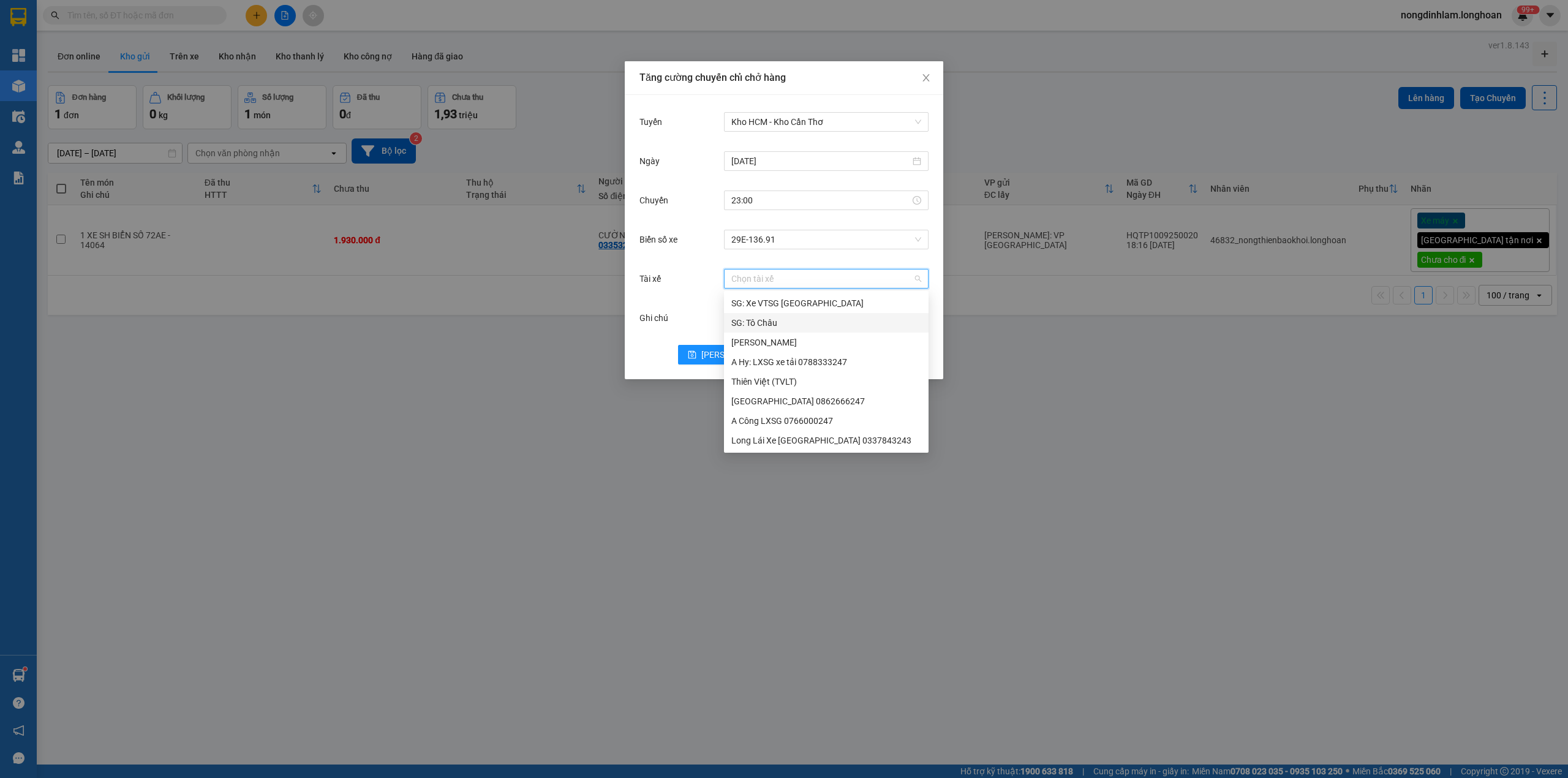
click at [658, 393] on div "Tăng cường chuyến chỉ chở hàng Tuyến Kho HCM - Kho Cần Thơ Ngày 12/09/2025 Chuy…" at bounding box center [784, 389] width 1568 height 778
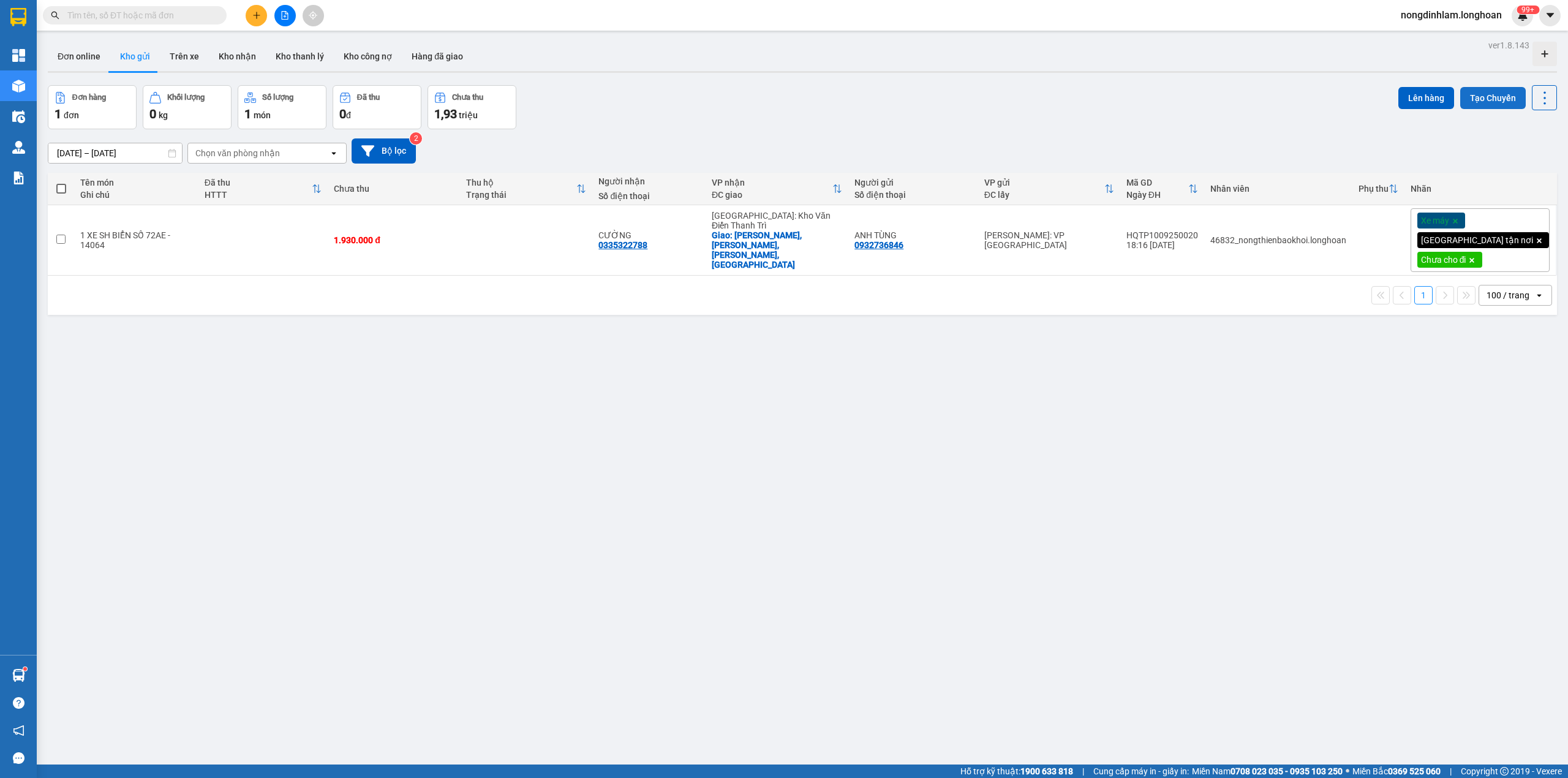
click at [1473, 97] on button "Tạo Chuyến" at bounding box center [1493, 98] width 66 height 22
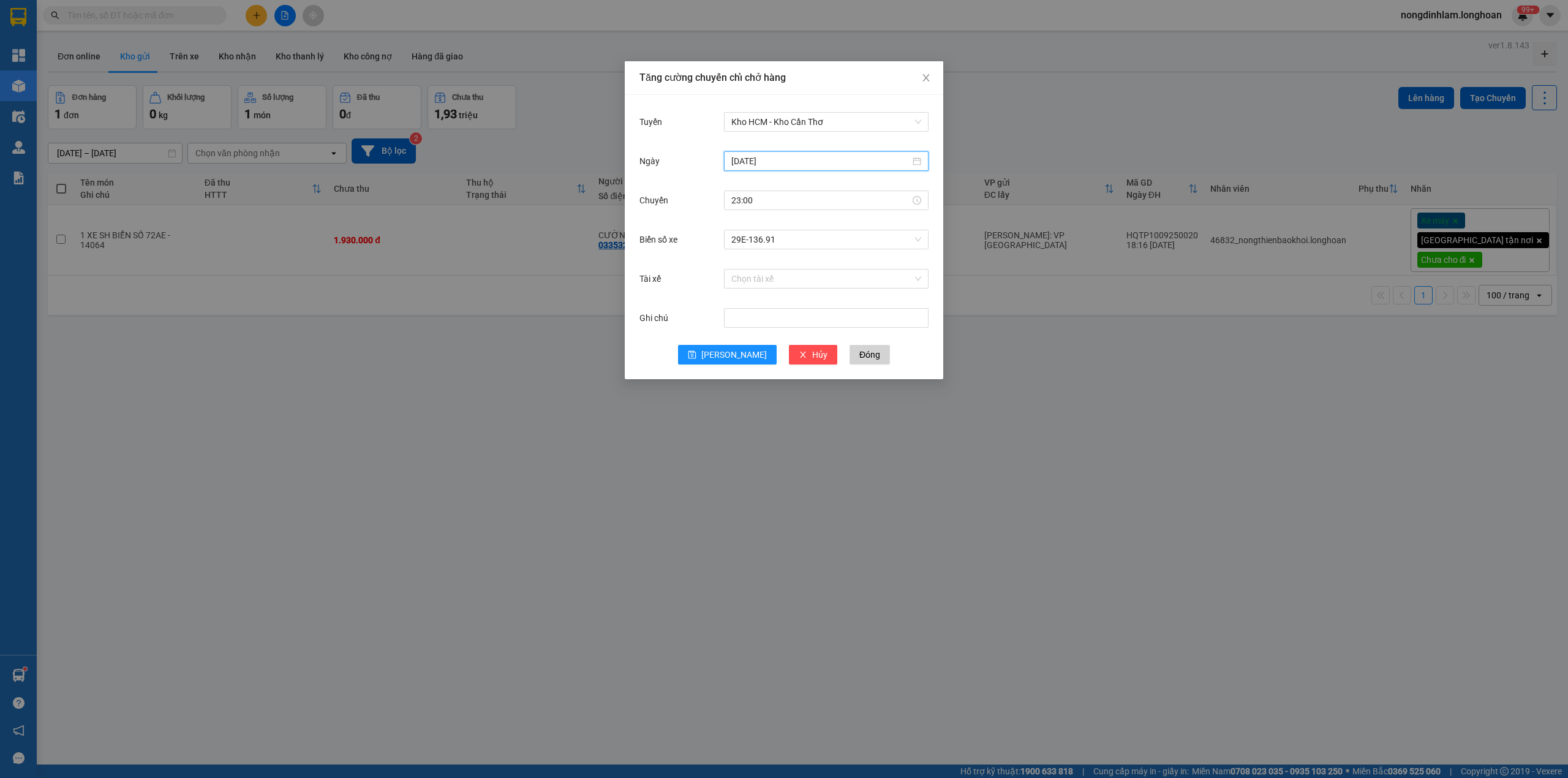
click at [781, 164] on input "[DATE]" at bounding box center [821, 161] width 179 height 13
type input "[DATE]"
click at [875, 251] on div "13" at bounding box center [875, 251] width 15 height 15
click at [696, 356] on icon "save" at bounding box center [693, 355] width 9 height 9
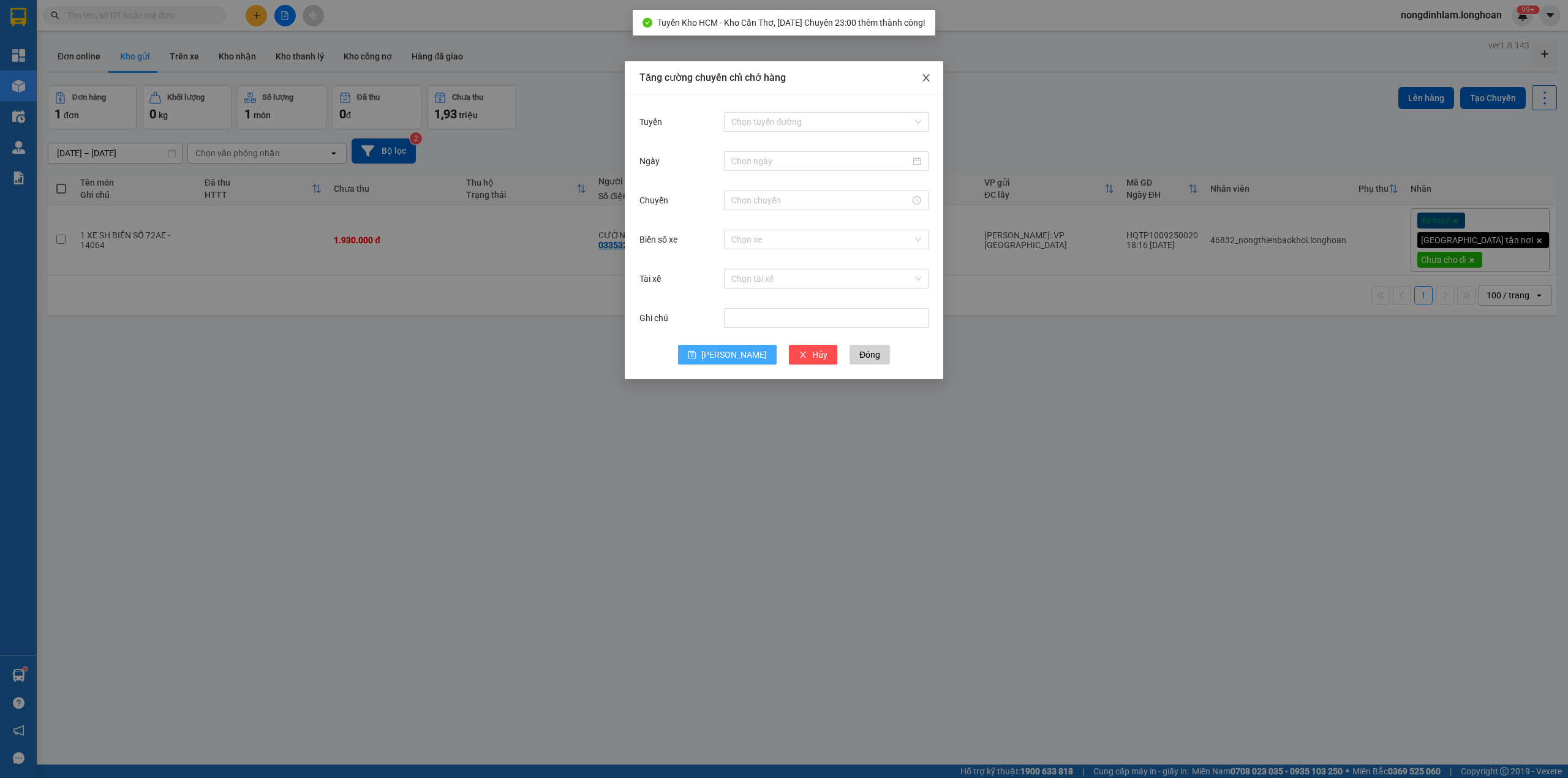
click at [928, 78] on icon "close" at bounding box center [926, 78] width 10 height 10
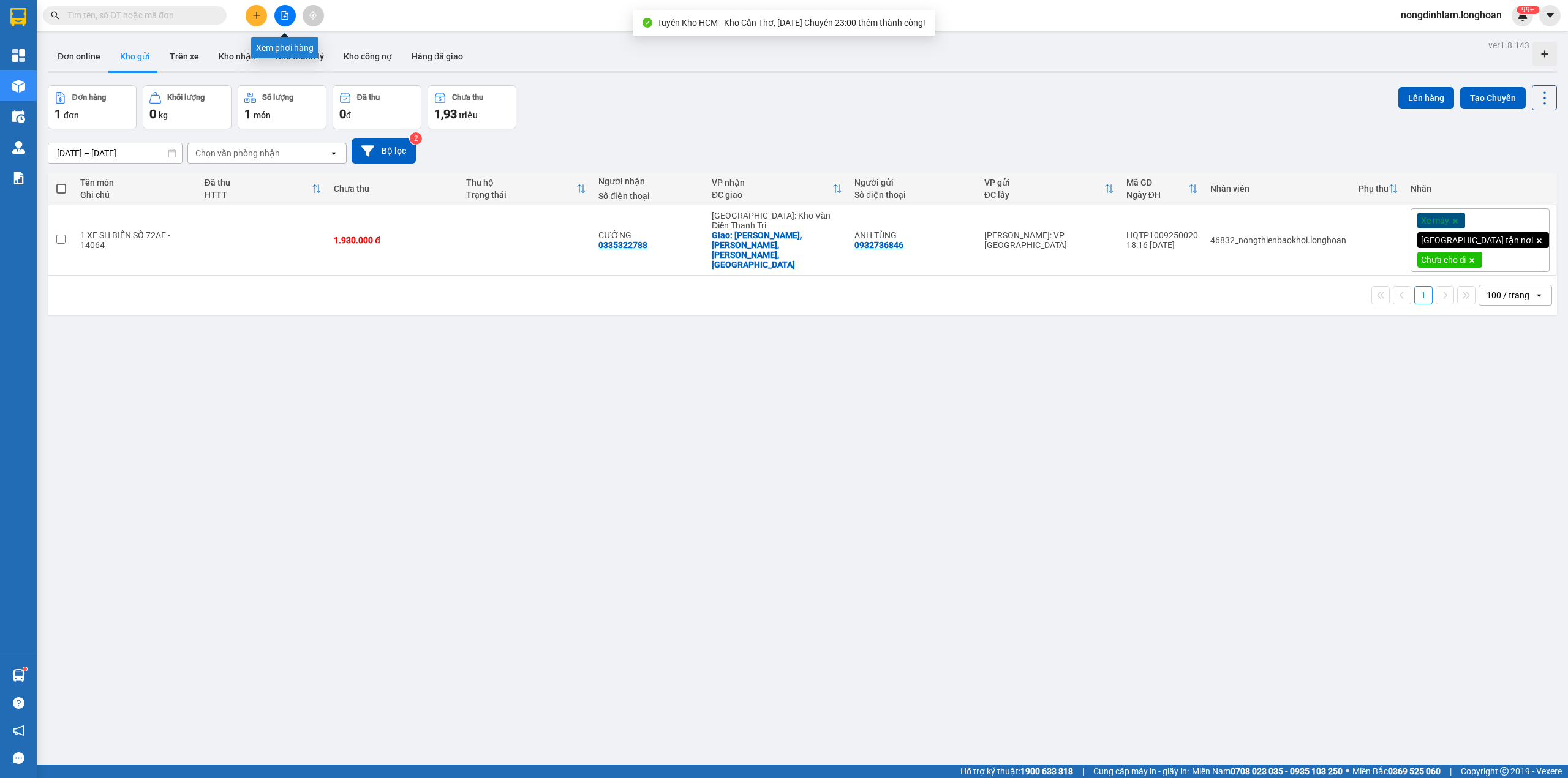
click at [283, 19] on button at bounding box center [285, 16] width 22 height 22
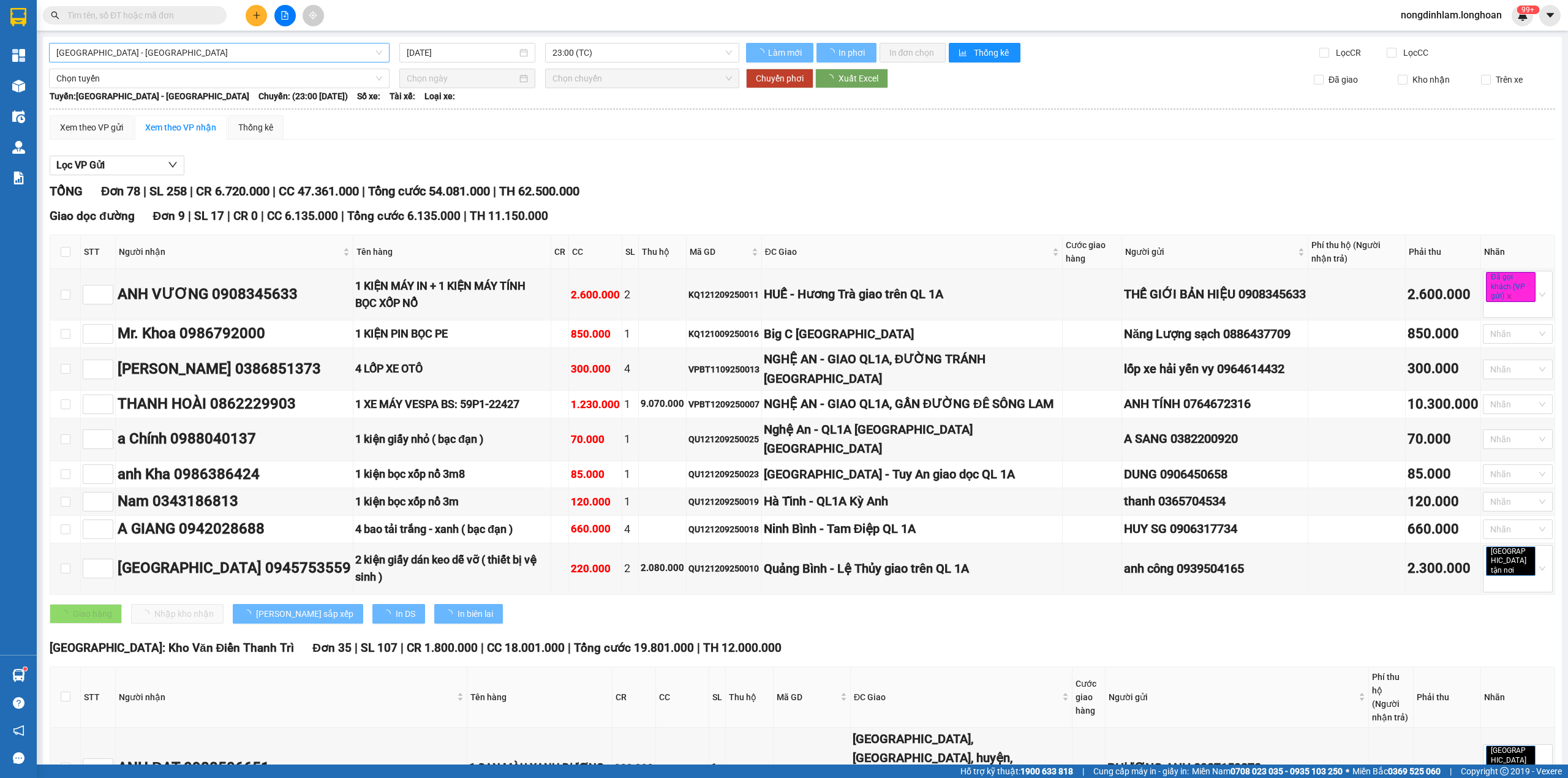
click at [163, 55] on span "[GEOGRAPHIC_DATA] - [GEOGRAPHIC_DATA]" at bounding box center [219, 52] width 326 height 19
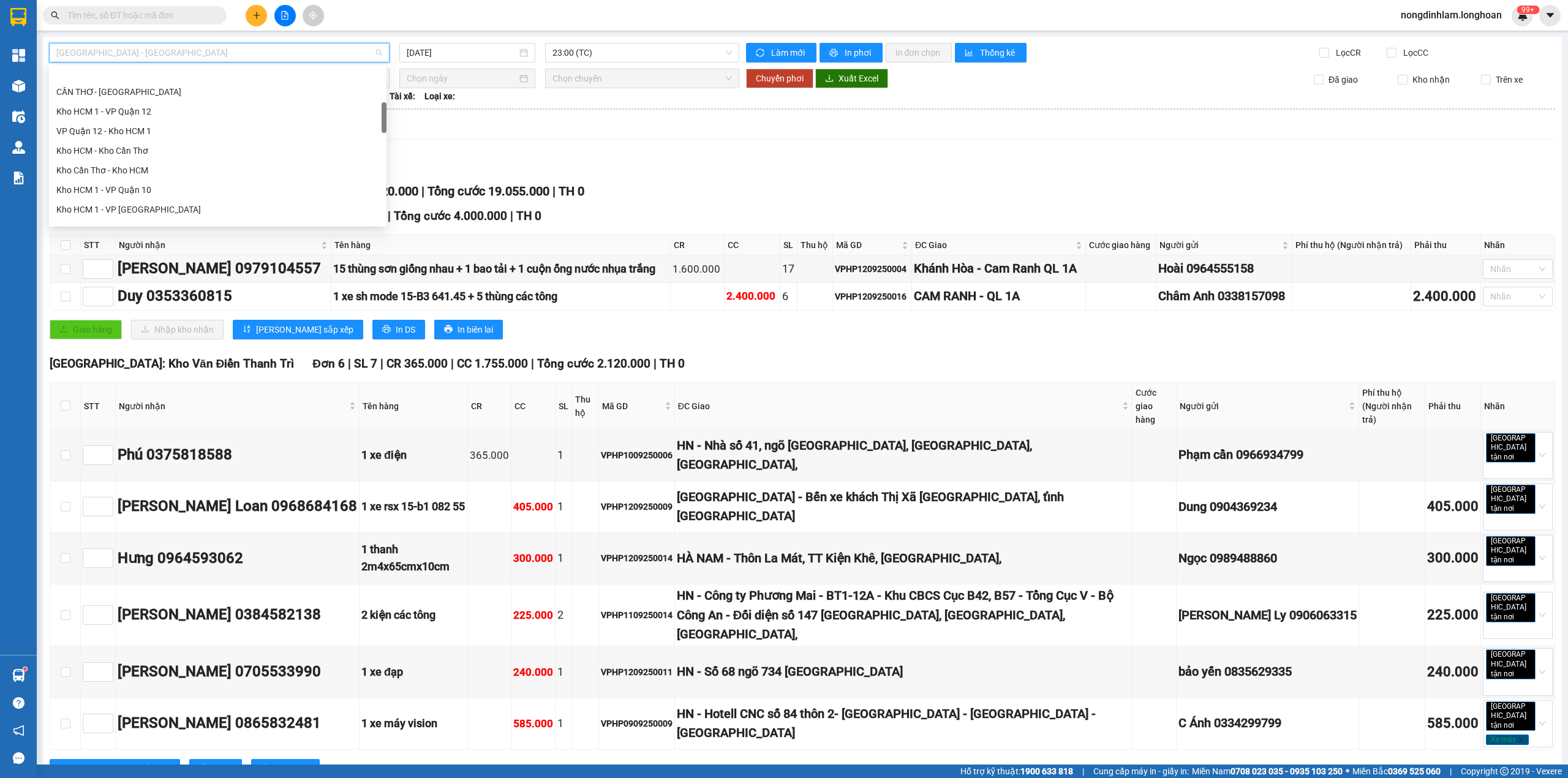
scroll to position [189, 0]
click at [163, 123] on div "Kho HCM - Kho Cần Thơ" at bounding box center [218, 124] width 323 height 13
type input "[DATE]"
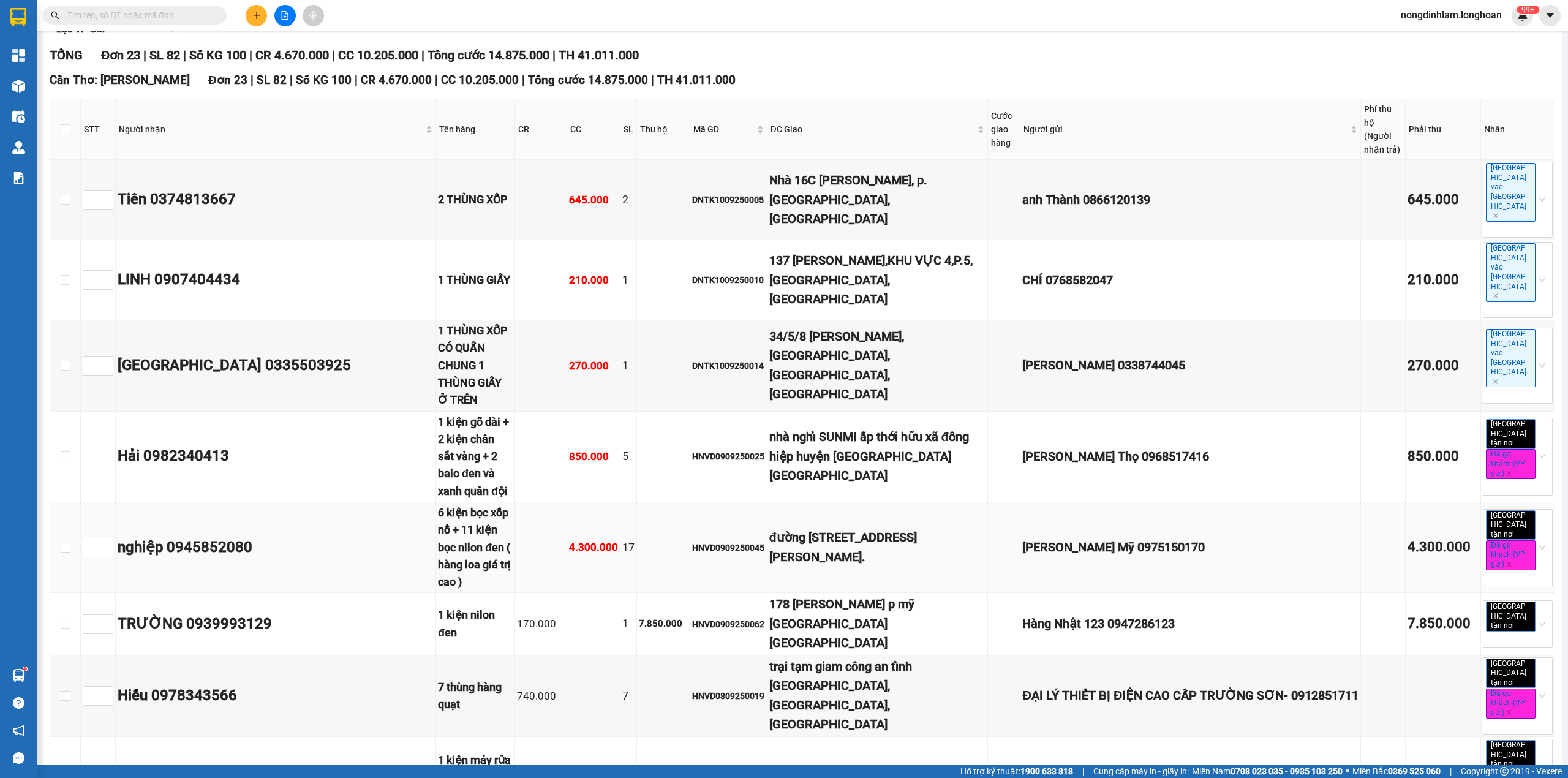
scroll to position [245, 0]
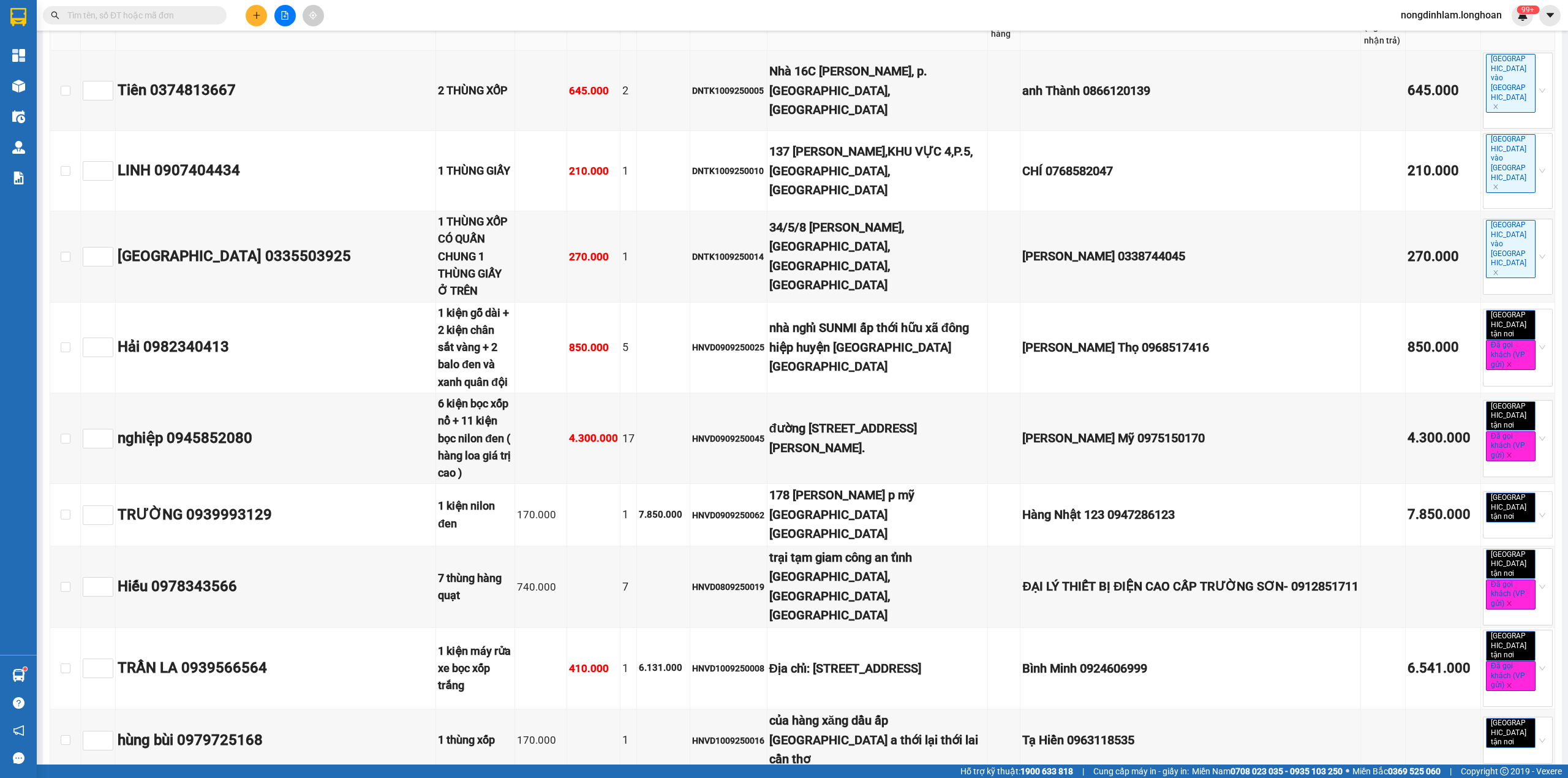
checkbox input "true"
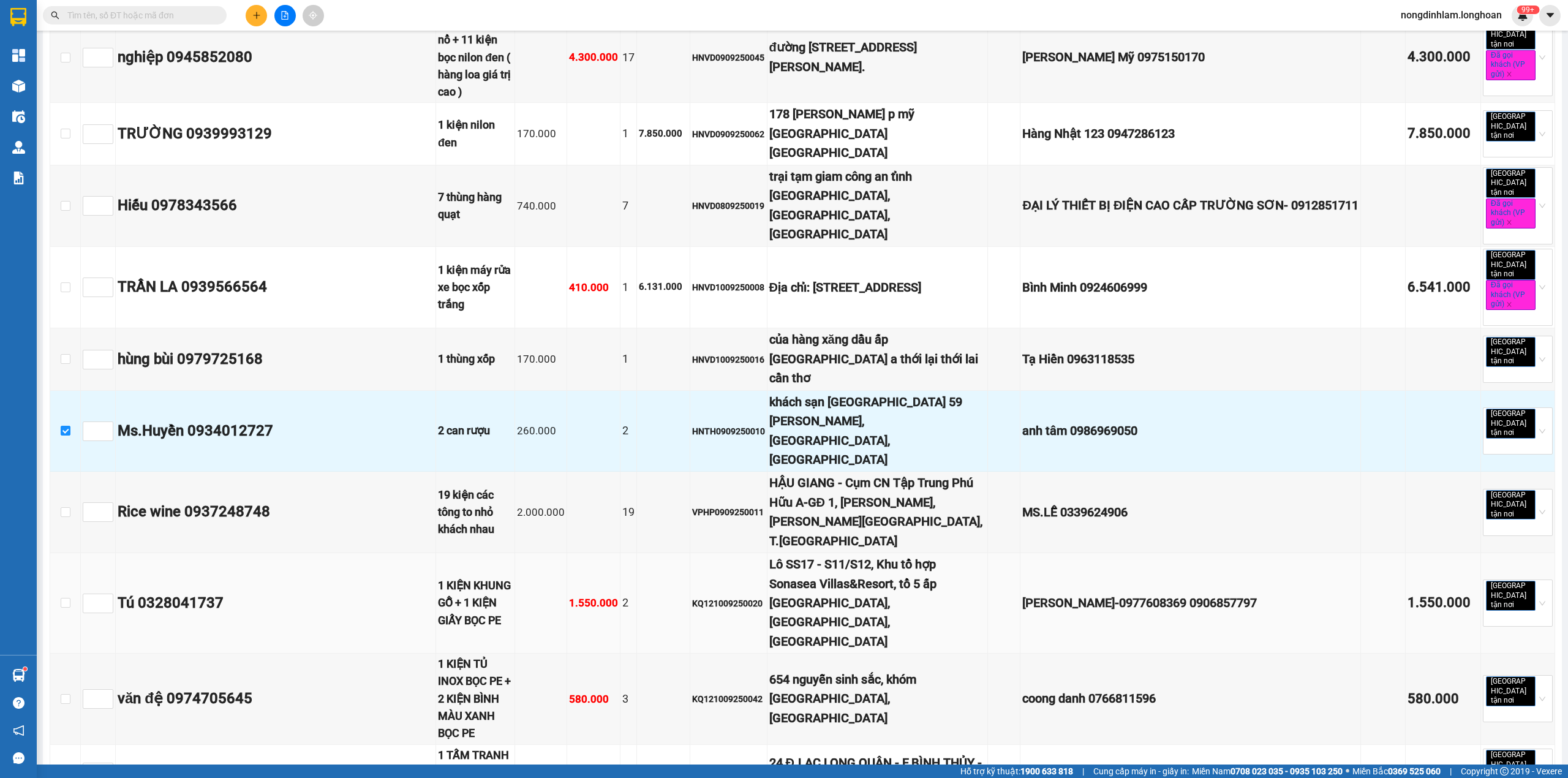
scroll to position [653, 0]
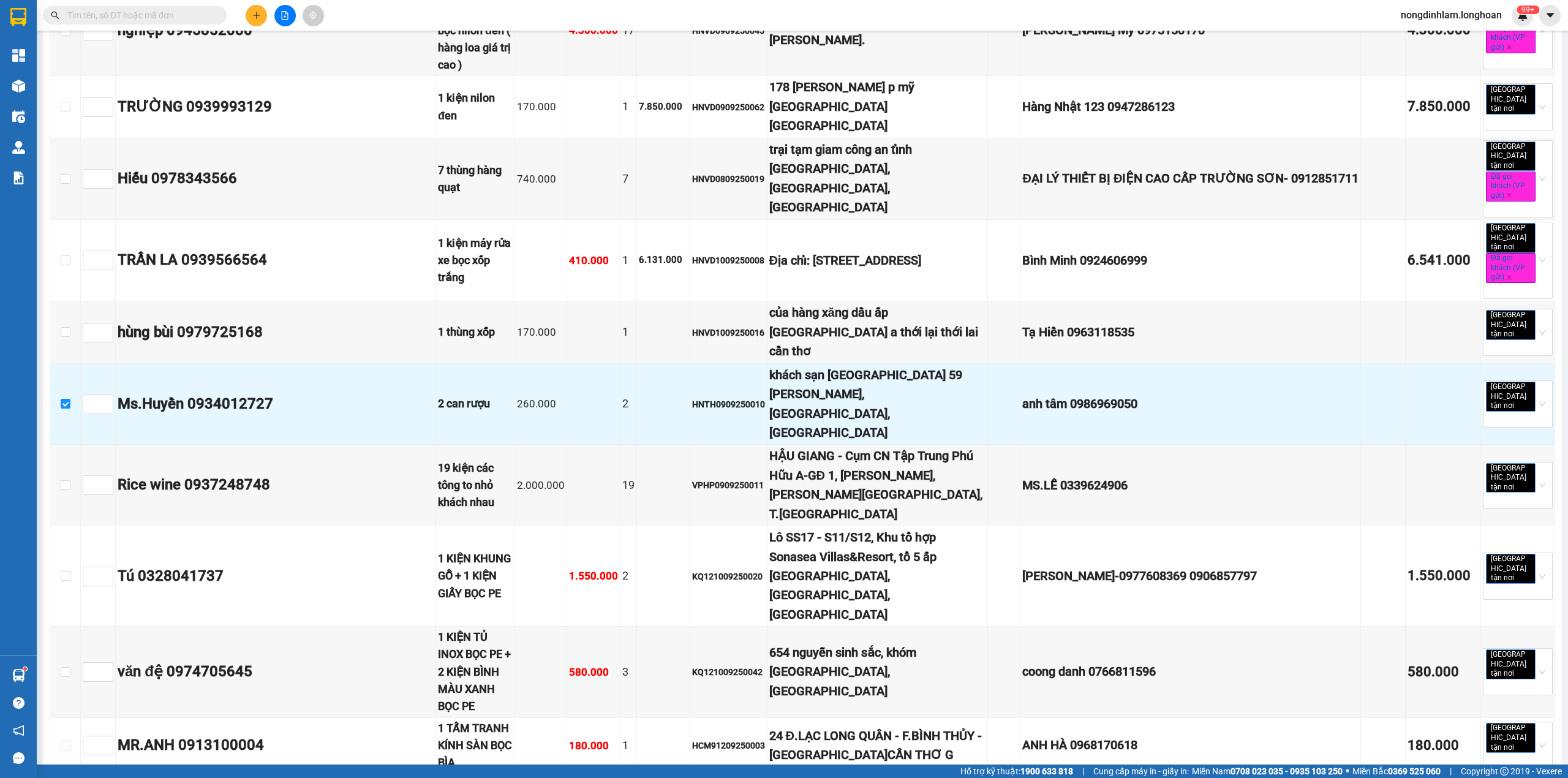
checkbox input "true"
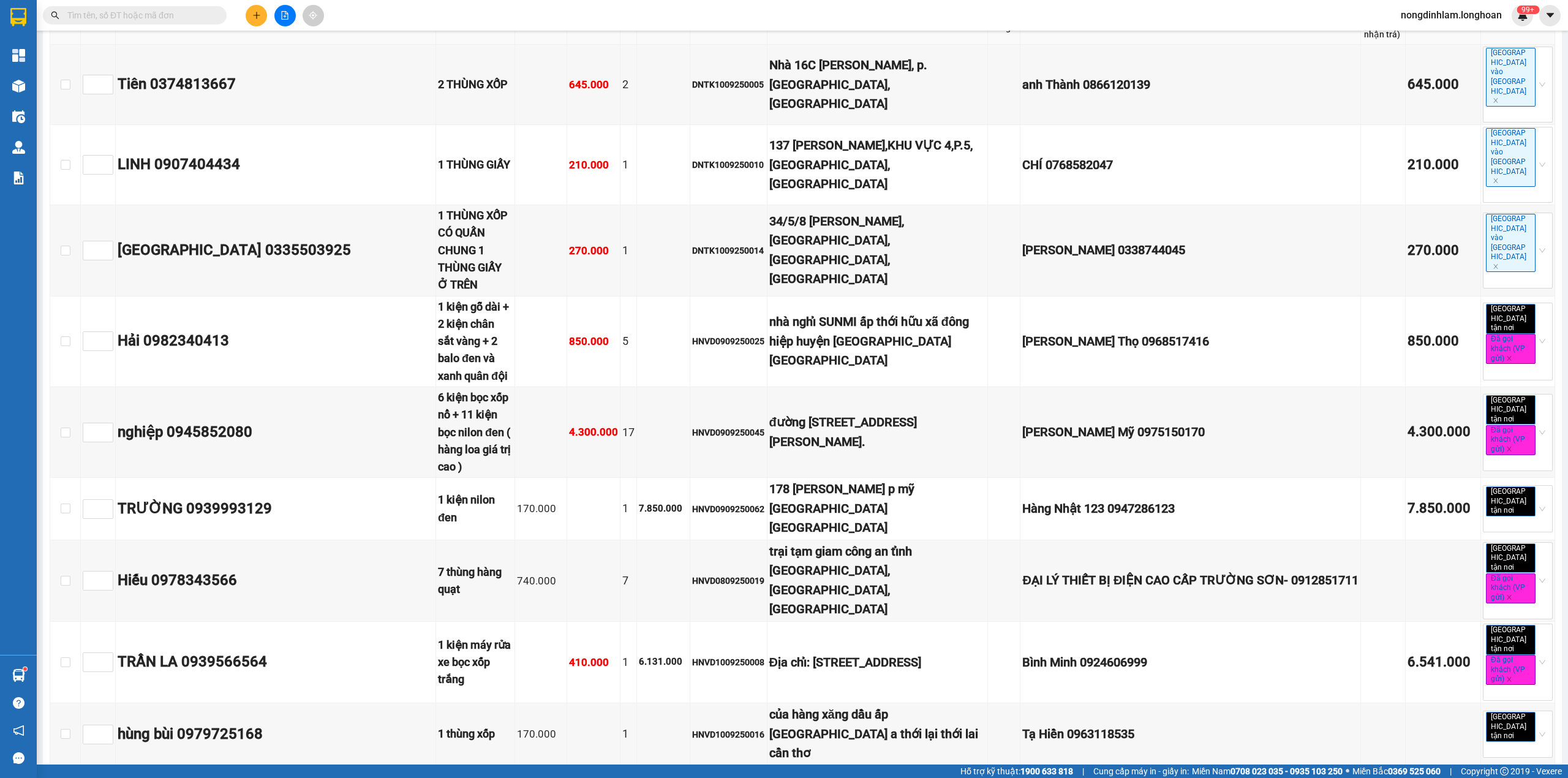
scroll to position [0, 0]
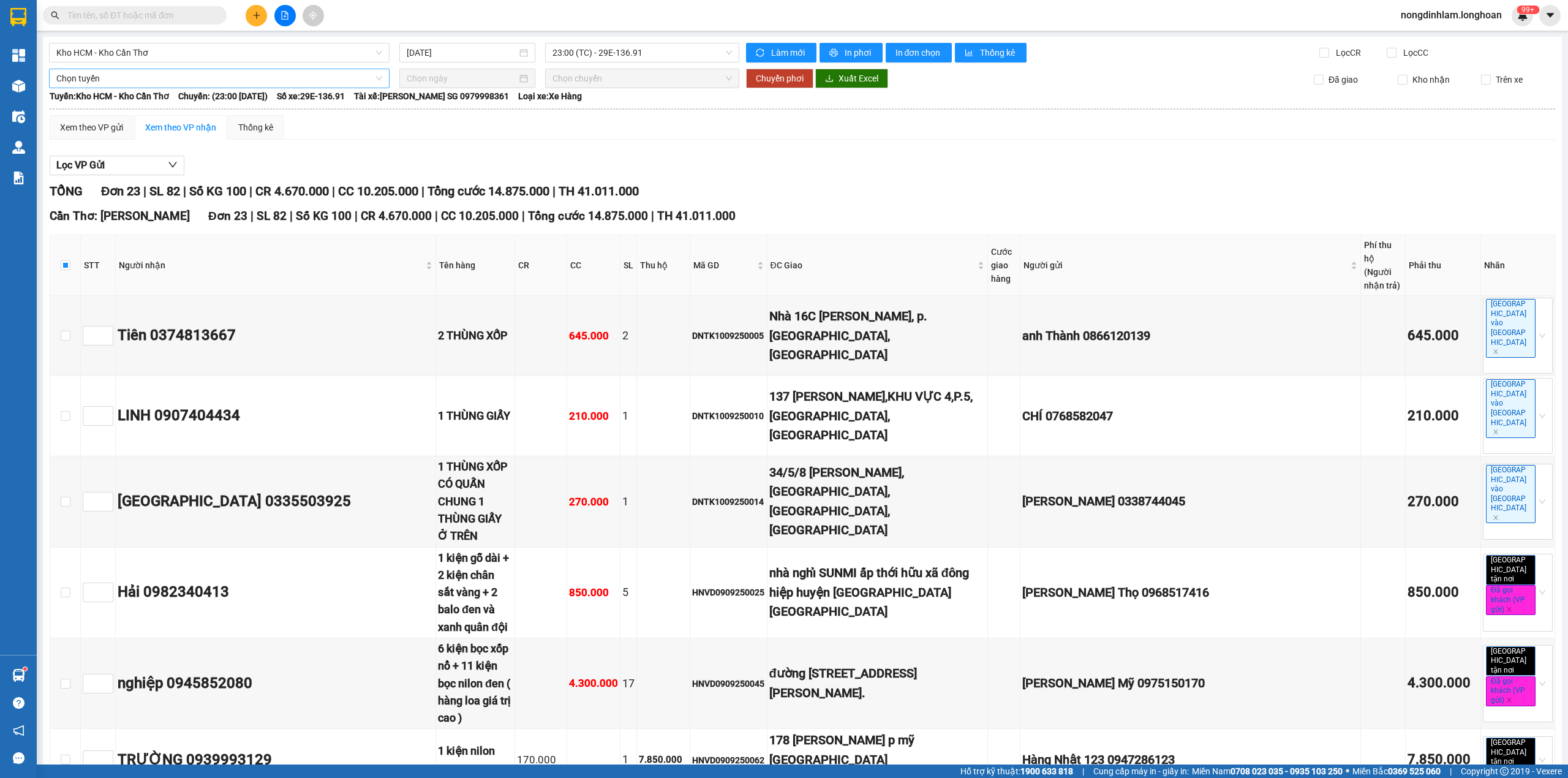
click at [157, 81] on span "Chọn tuyến" at bounding box center [219, 78] width 326 height 19
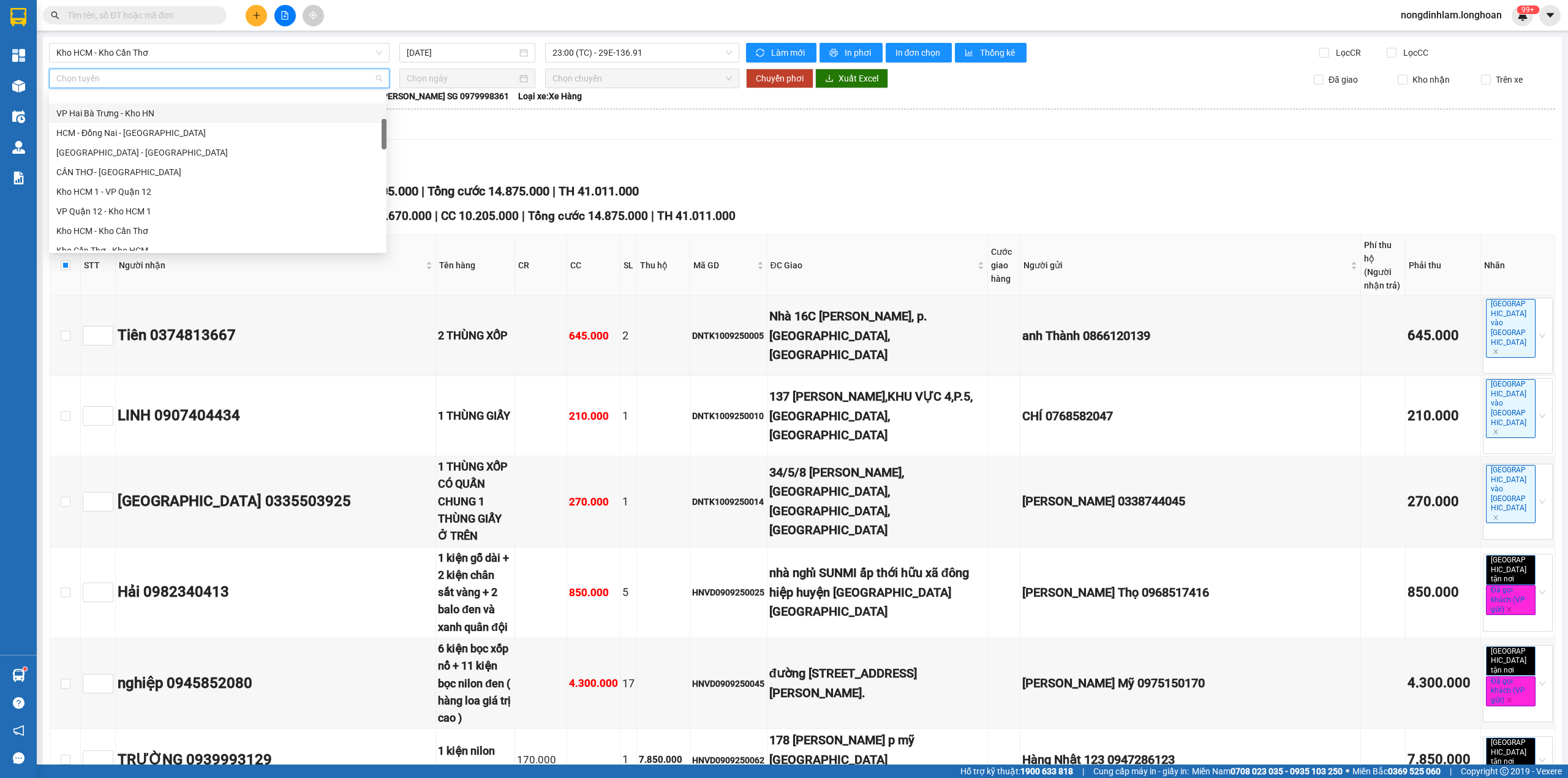
scroll to position [135, 0]
click at [160, 201] on div "Kho HCM - Kho Cần Thơ" at bounding box center [218, 204] width 323 height 13
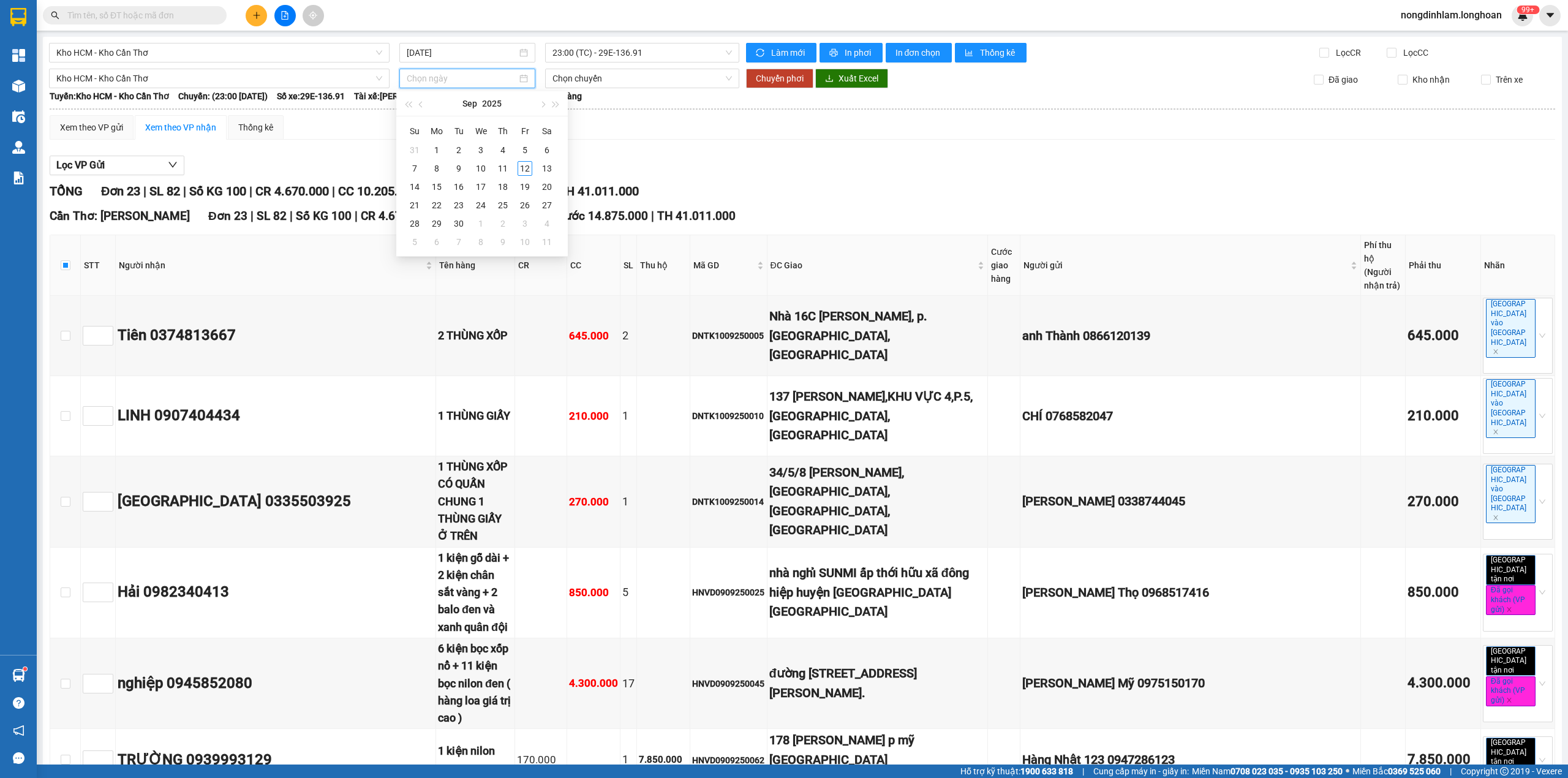
click at [415, 81] on input at bounding box center [462, 78] width 110 height 13
type input "[DATE]"
click at [551, 169] on div "13" at bounding box center [547, 169] width 15 height 15
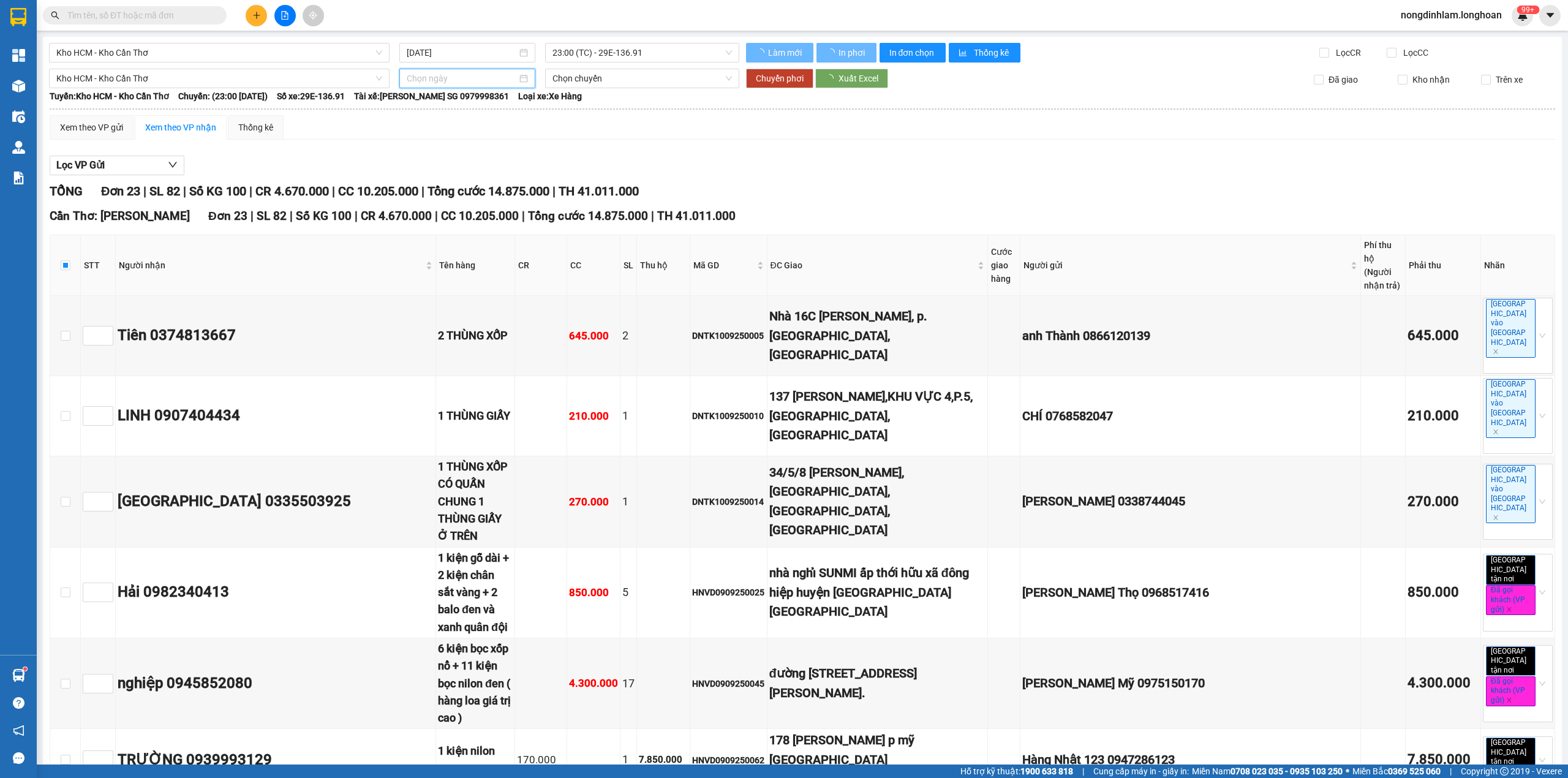
type input "[DATE]"
click at [767, 80] on span "Chuyển phơi" at bounding box center [780, 78] width 48 height 13
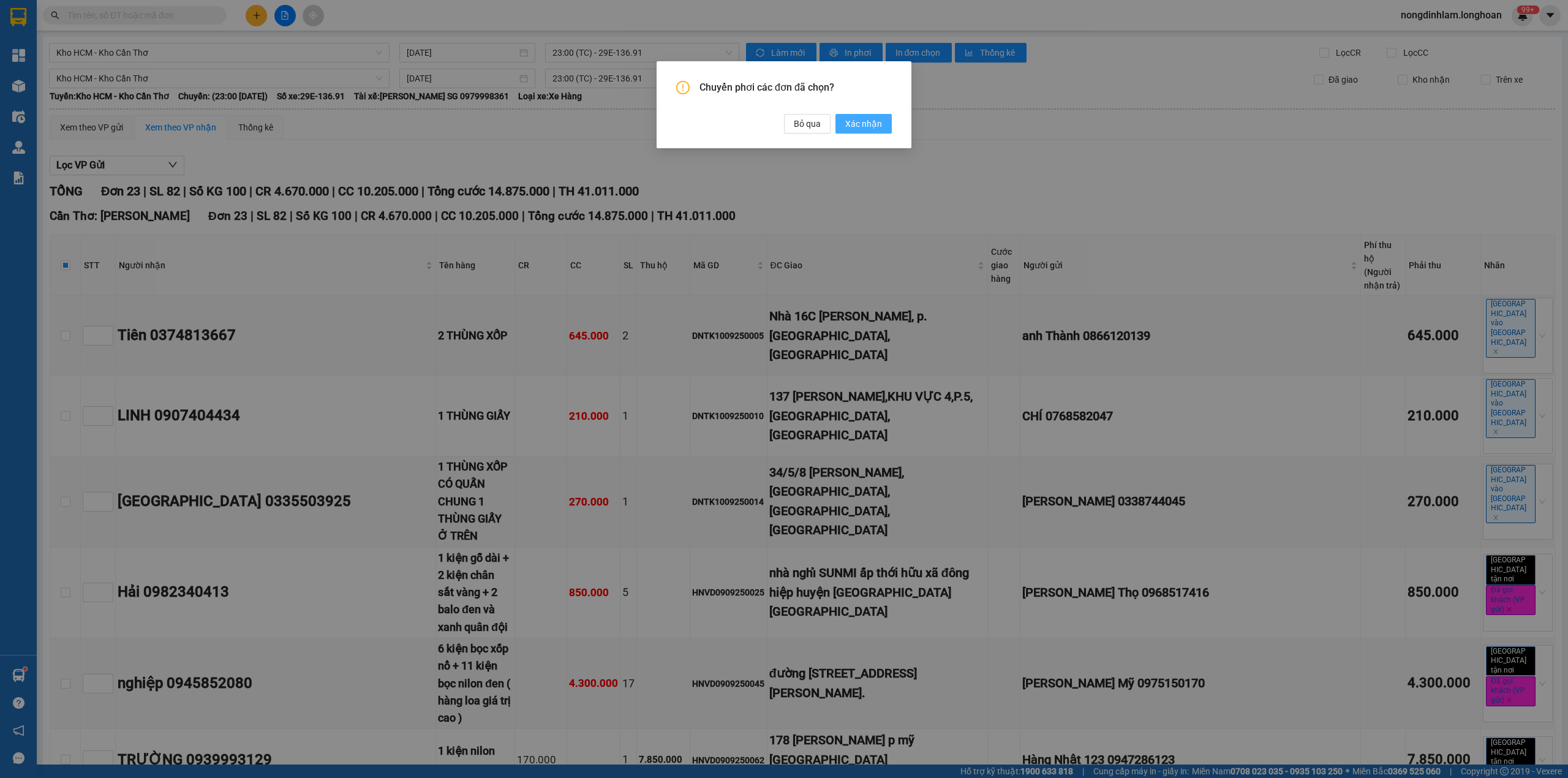
click at [848, 125] on span "Xác nhận" at bounding box center [863, 124] width 37 height 13
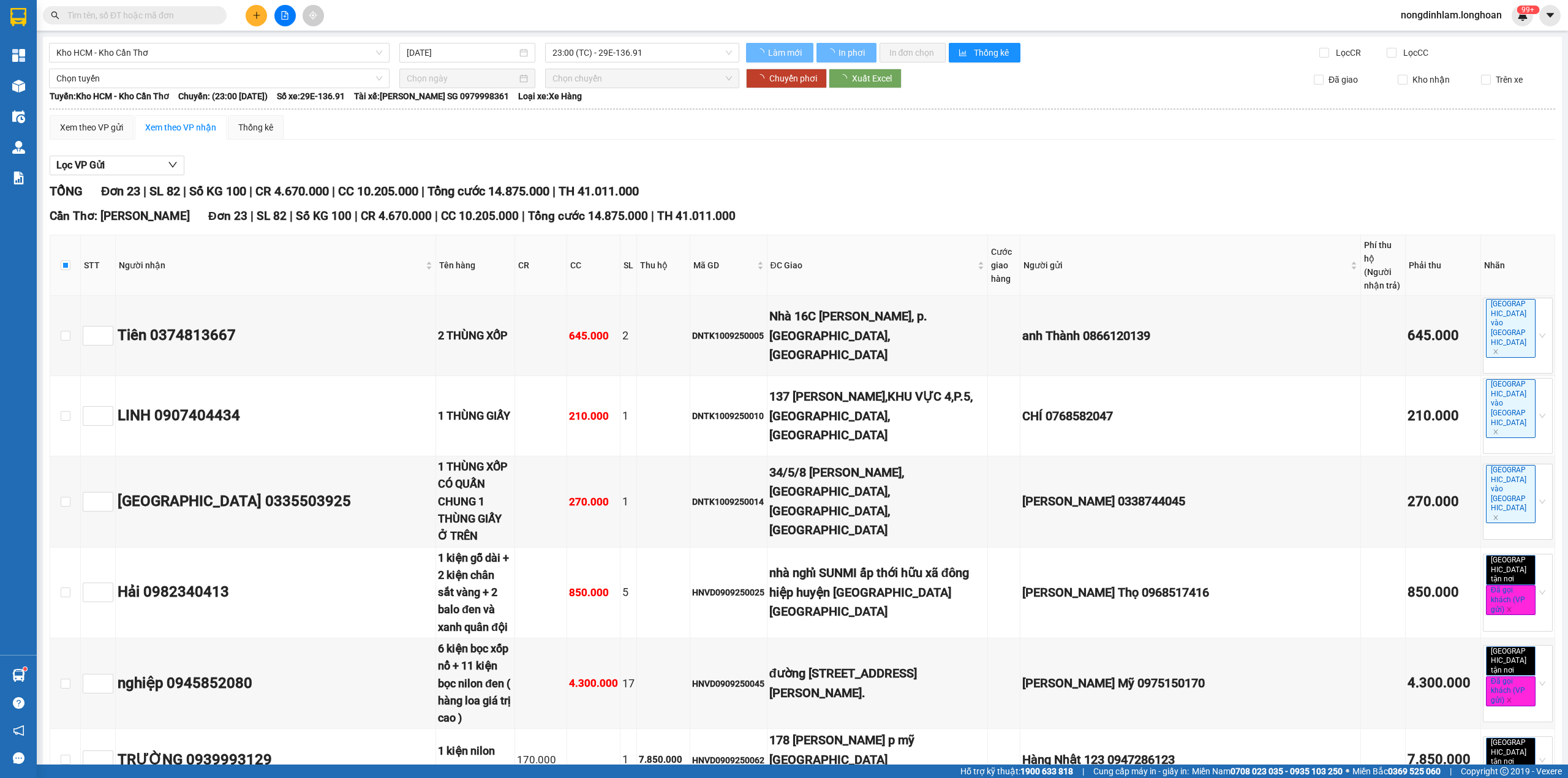
checkbox input "true"
type input "[DATE]"
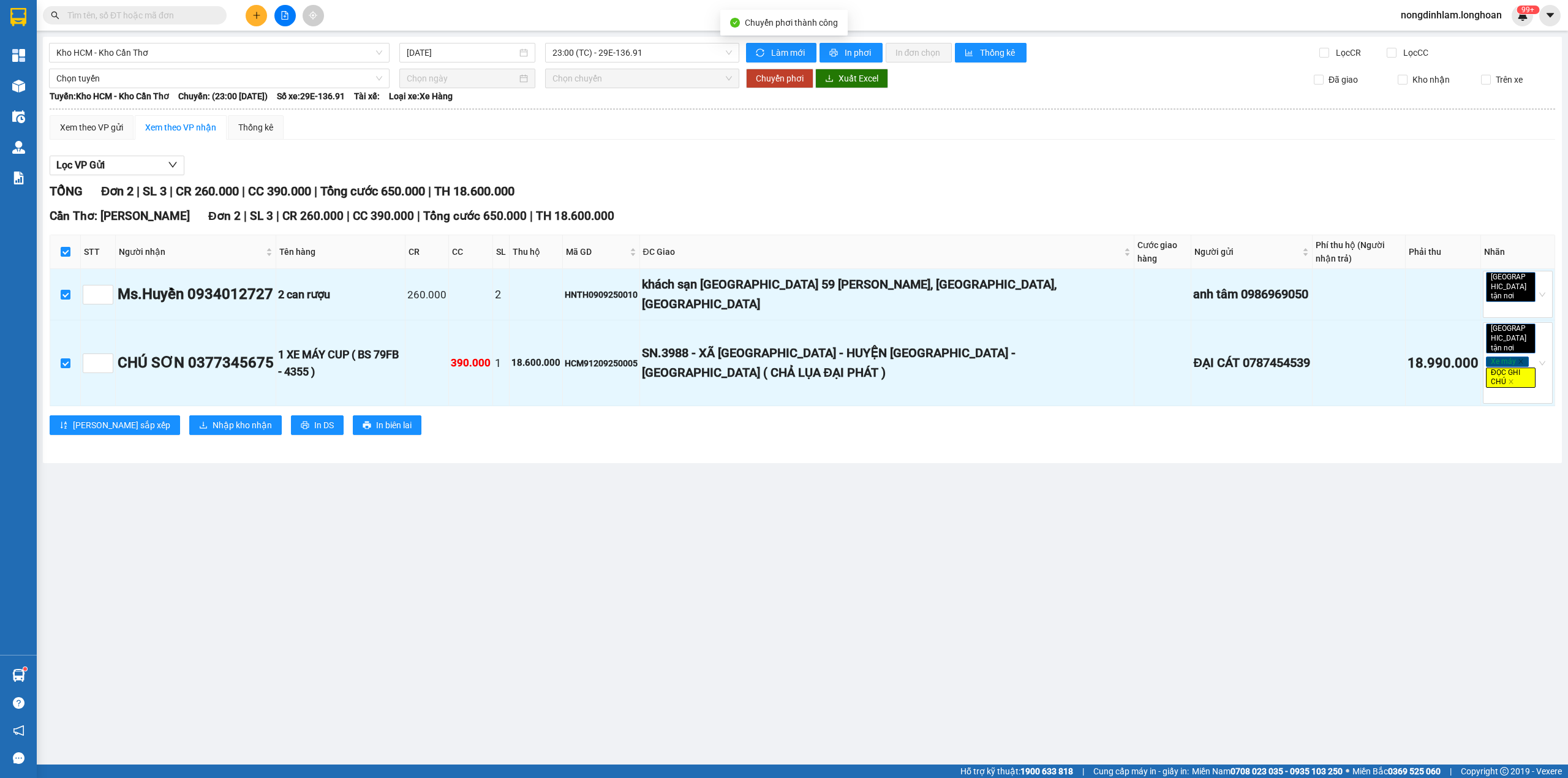
checkbox input "false"
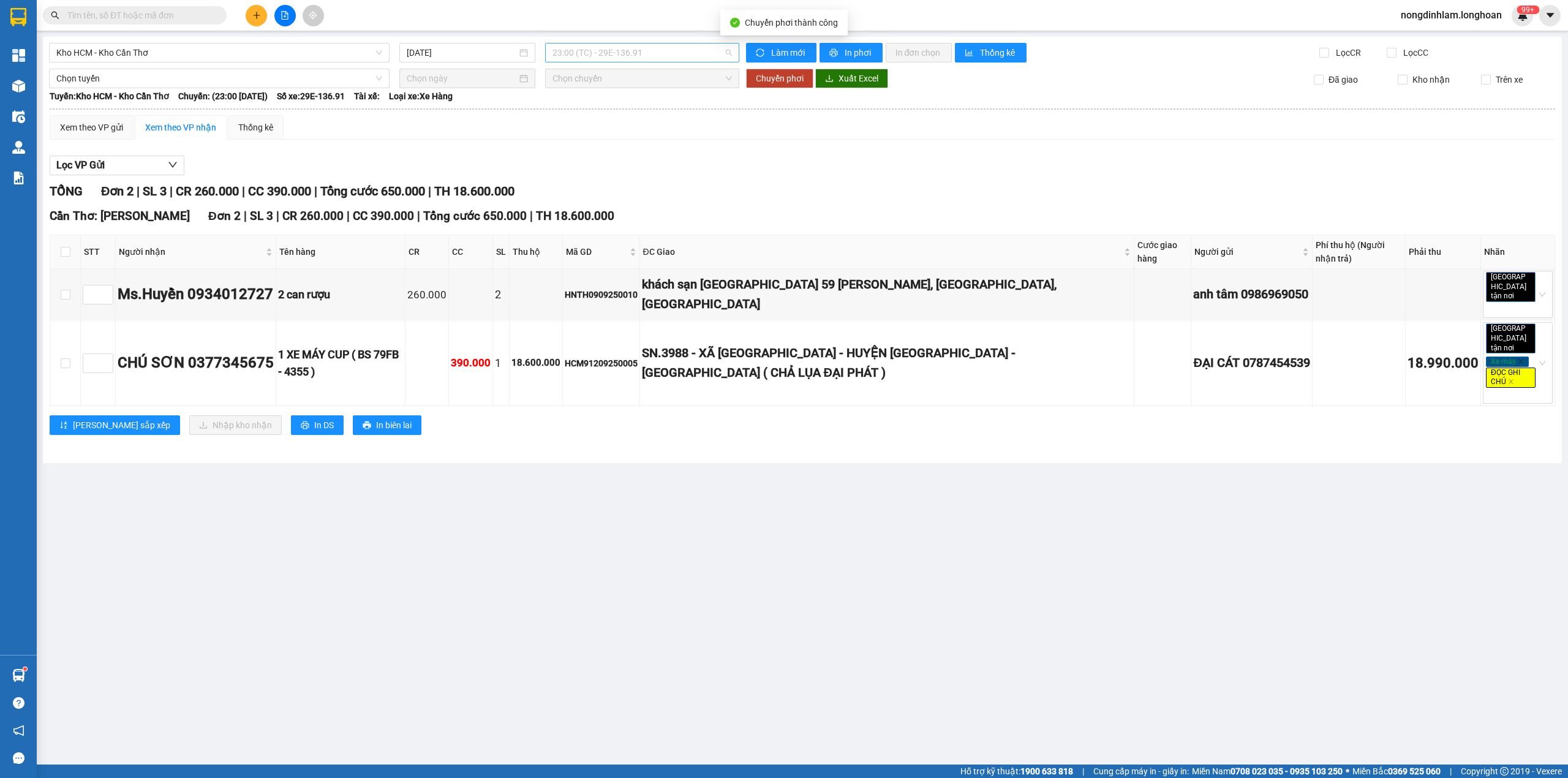
click at [601, 54] on span "23:00 (TC) - 29E-136.91" at bounding box center [643, 52] width 180 height 19
click at [476, 52] on input "[DATE]" at bounding box center [462, 53] width 110 height 13
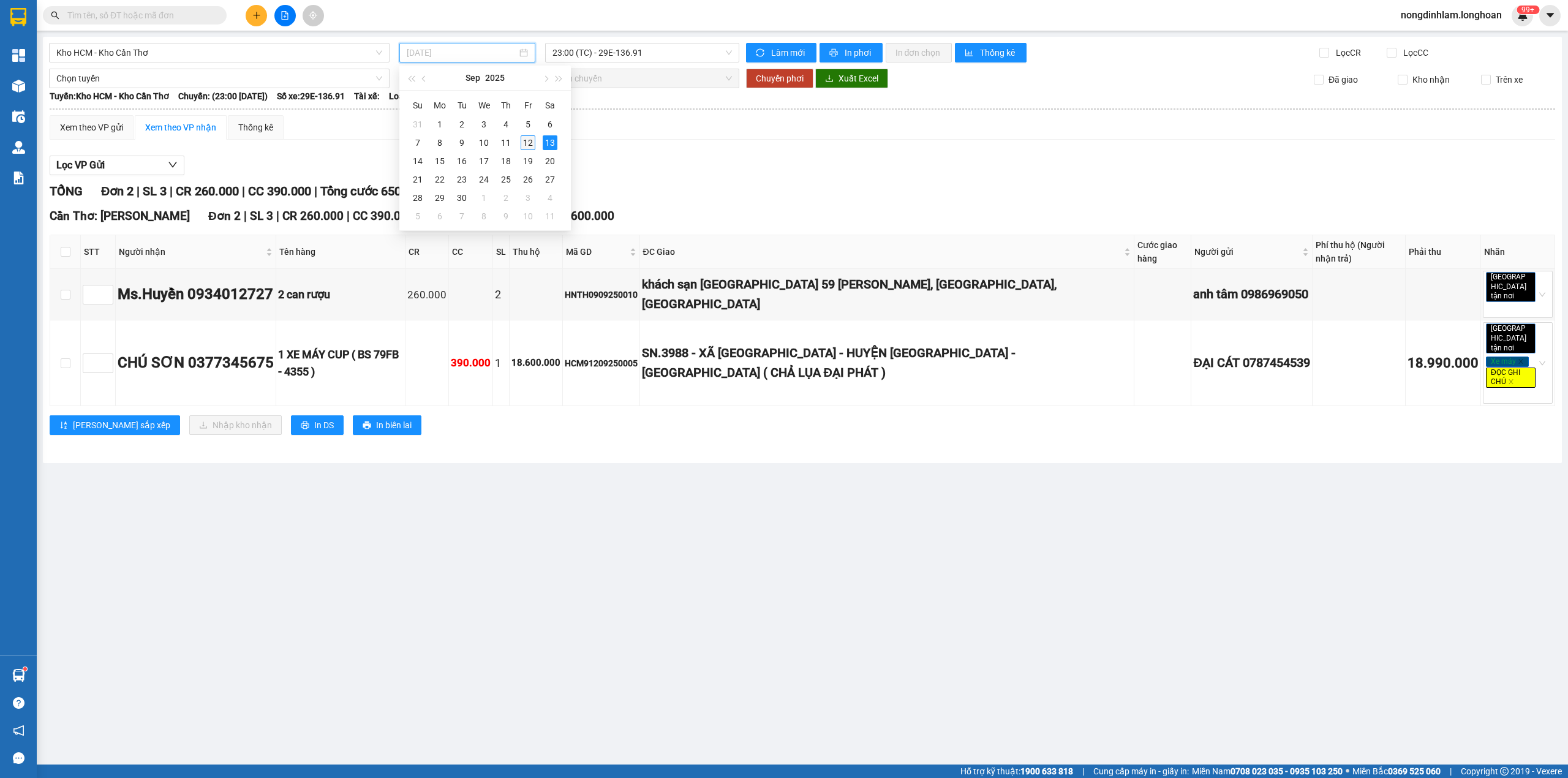
click at [530, 142] on div "12" at bounding box center [528, 143] width 15 height 15
type input "[DATE]"
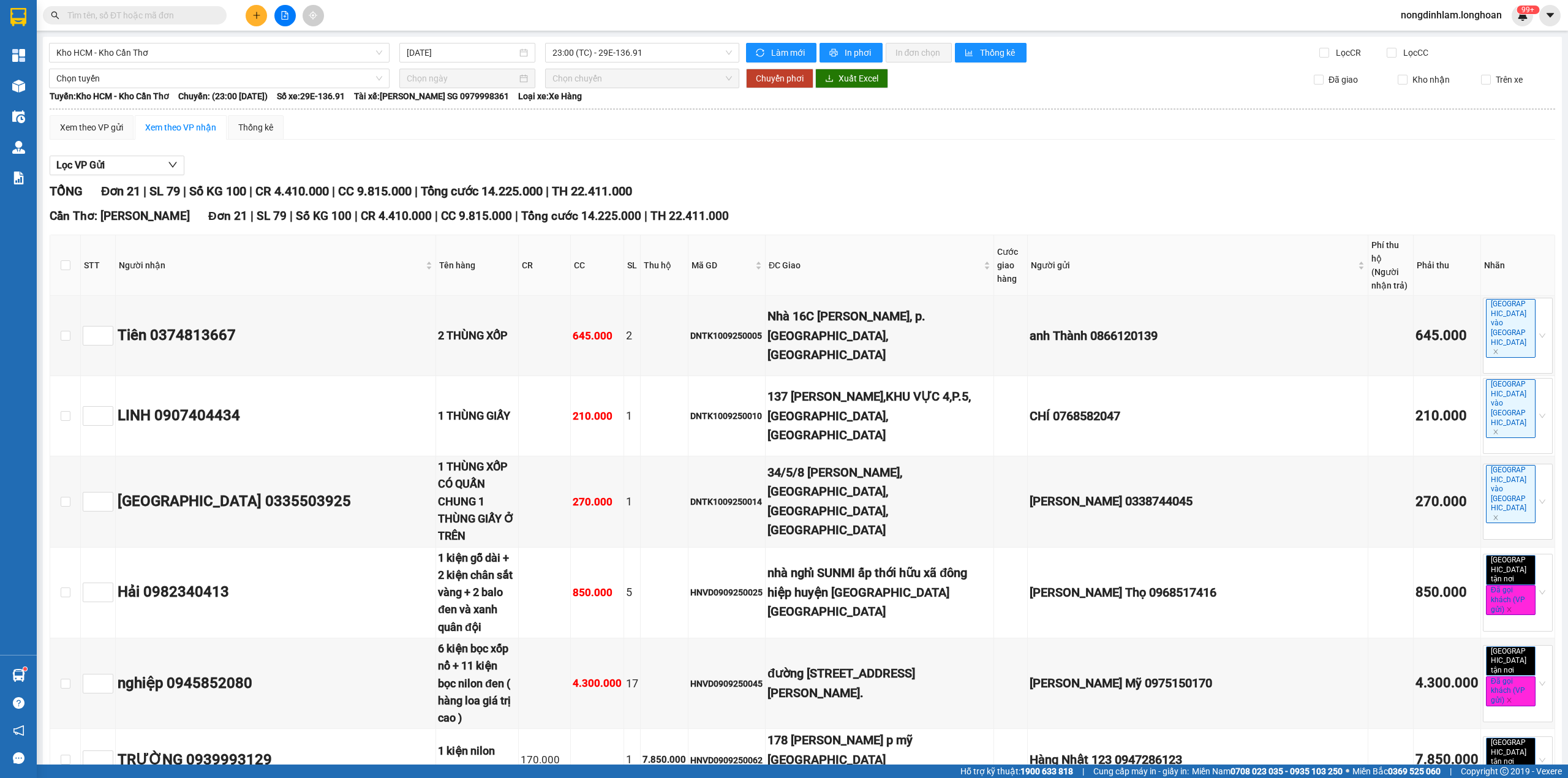
click at [782, 167] on div "Lọc VP Gửi" at bounding box center [802, 166] width 1505 height 20
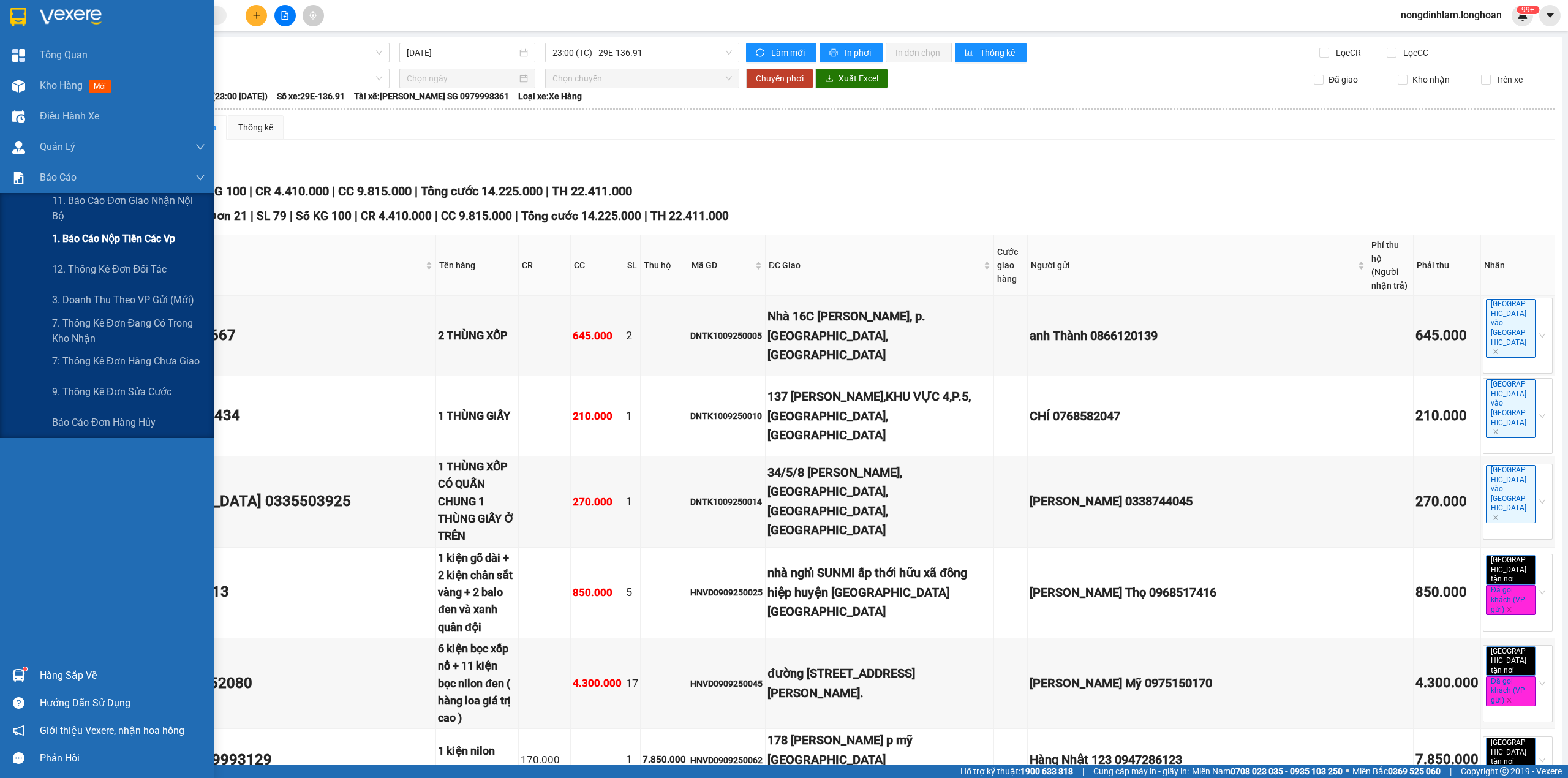
click at [119, 246] on div "1. Báo cáo nộp tiền các vp" at bounding box center [128, 239] width 153 height 31
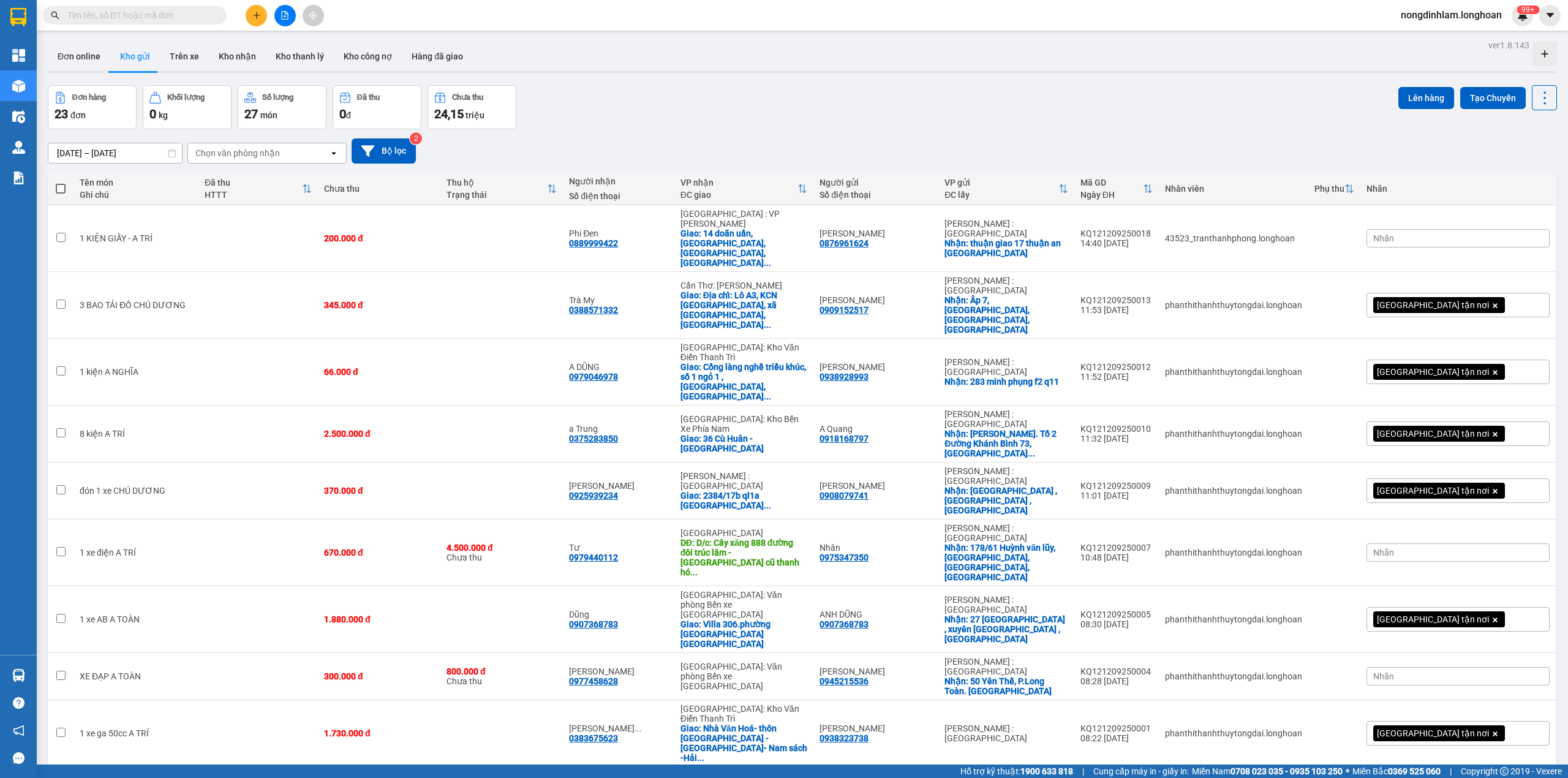
click at [283, 16] on icon "file-add" at bounding box center [285, 16] width 9 height 9
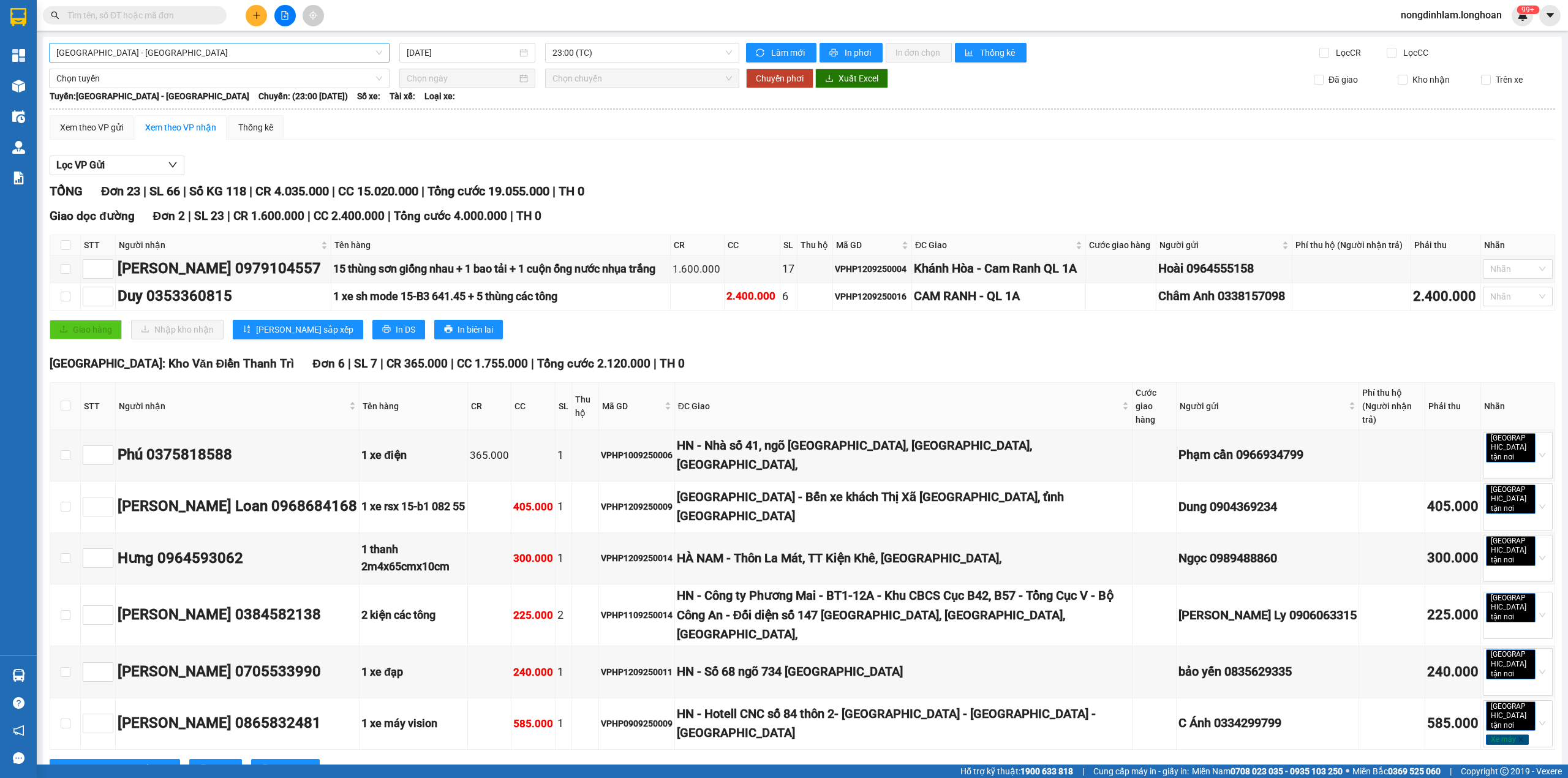
click at [248, 50] on span "[GEOGRAPHIC_DATA] - [GEOGRAPHIC_DATA]" at bounding box center [219, 52] width 326 height 19
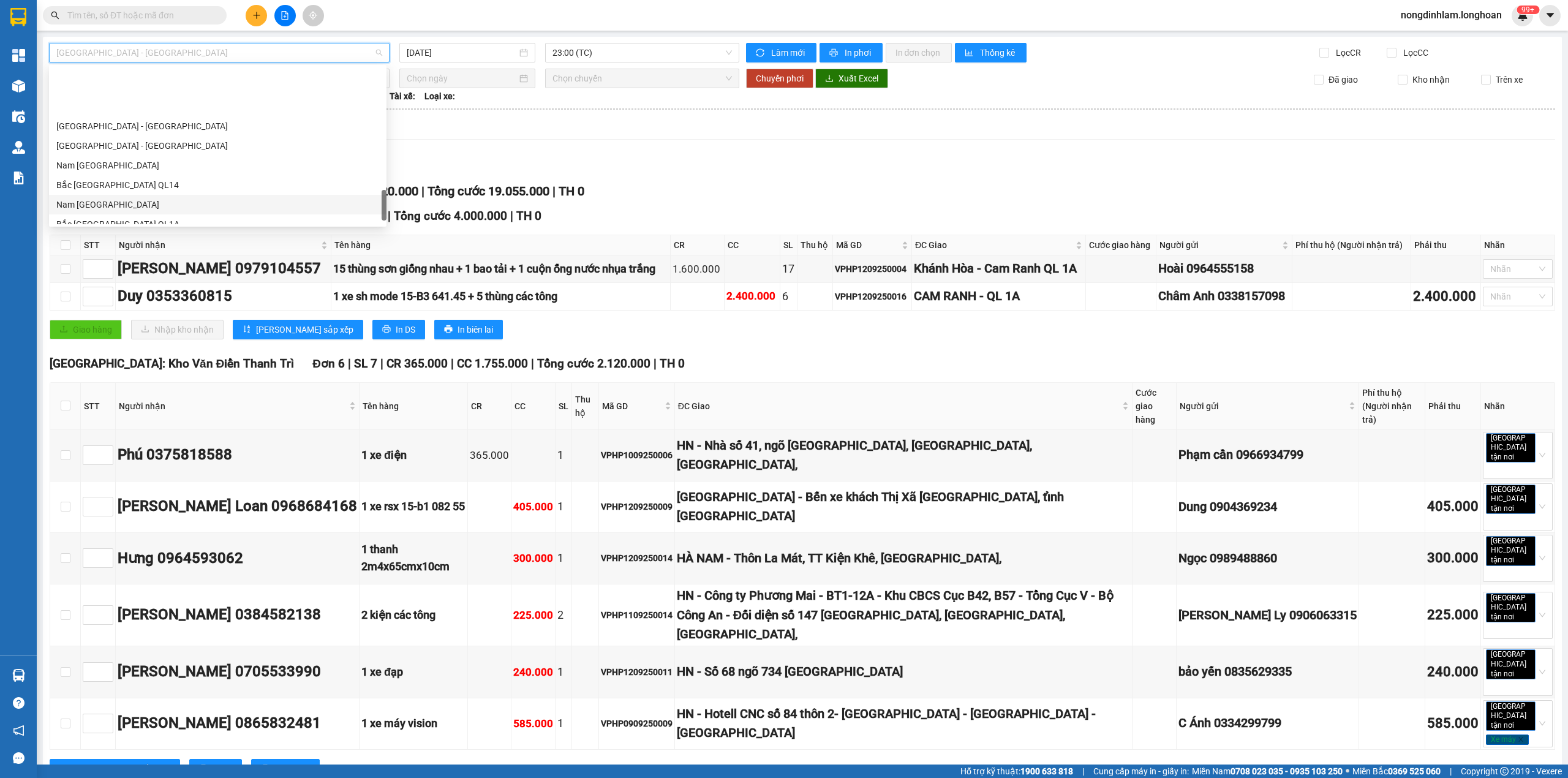
scroll to position [843, 0]
click at [148, 113] on div "Nam [GEOGRAPHIC_DATA]" at bounding box center [218, 116] width 323 height 13
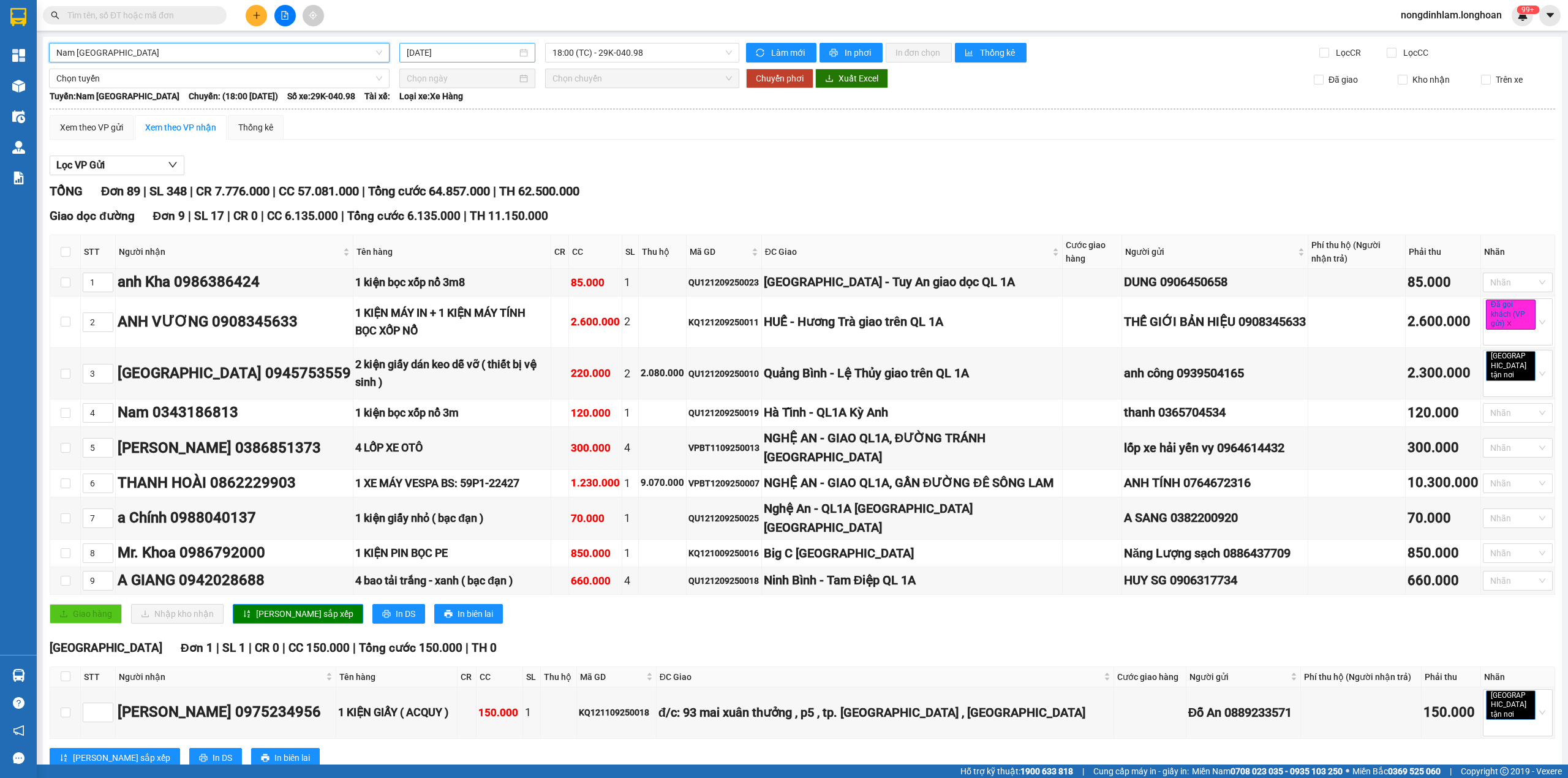
click at [520, 53] on div "[DATE]" at bounding box center [467, 53] width 122 height 13
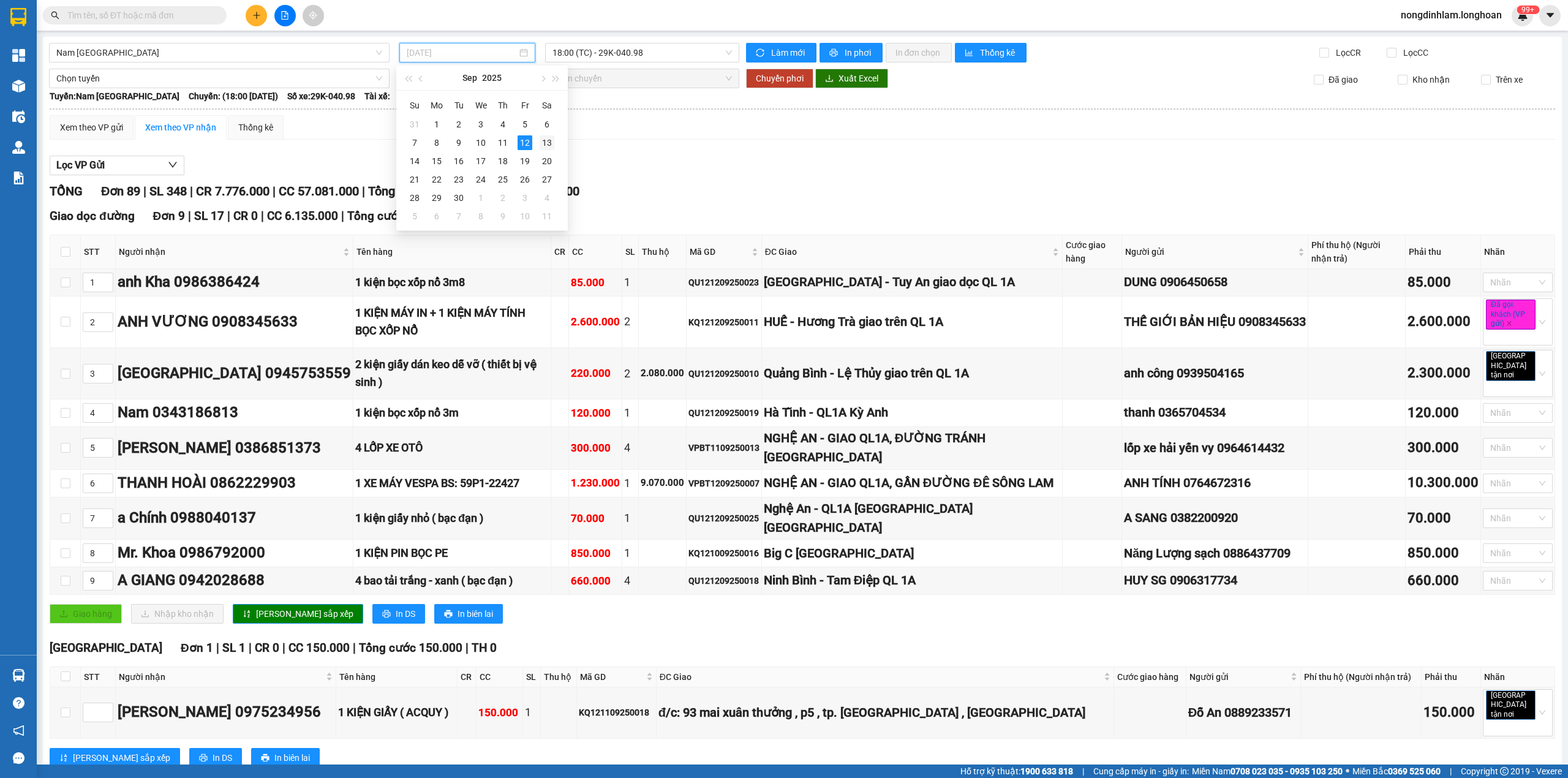
click at [542, 142] on div "13" at bounding box center [547, 143] width 15 height 15
type input "[DATE]"
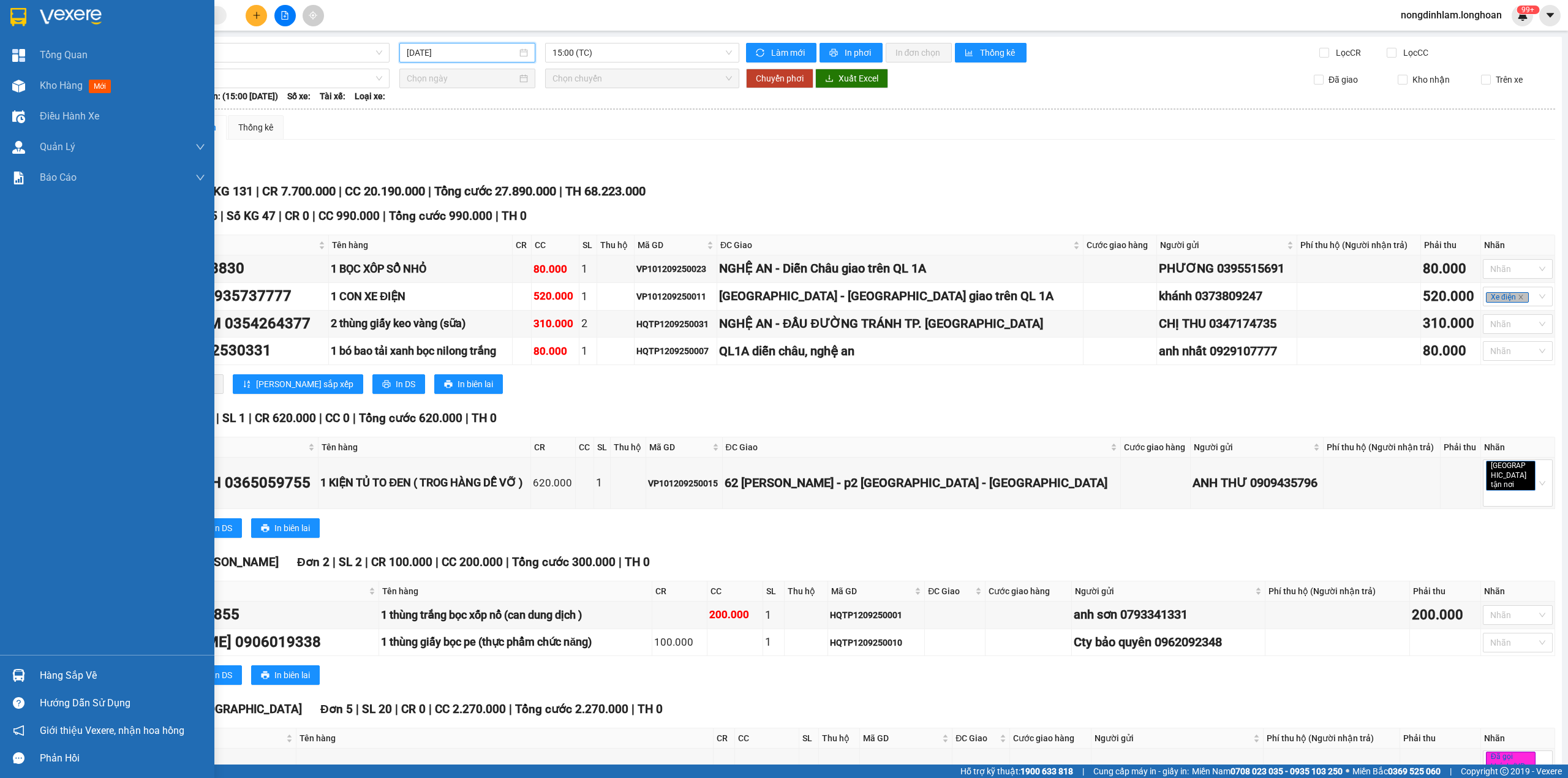
click at [12, 10] on img at bounding box center [18, 17] width 16 height 19
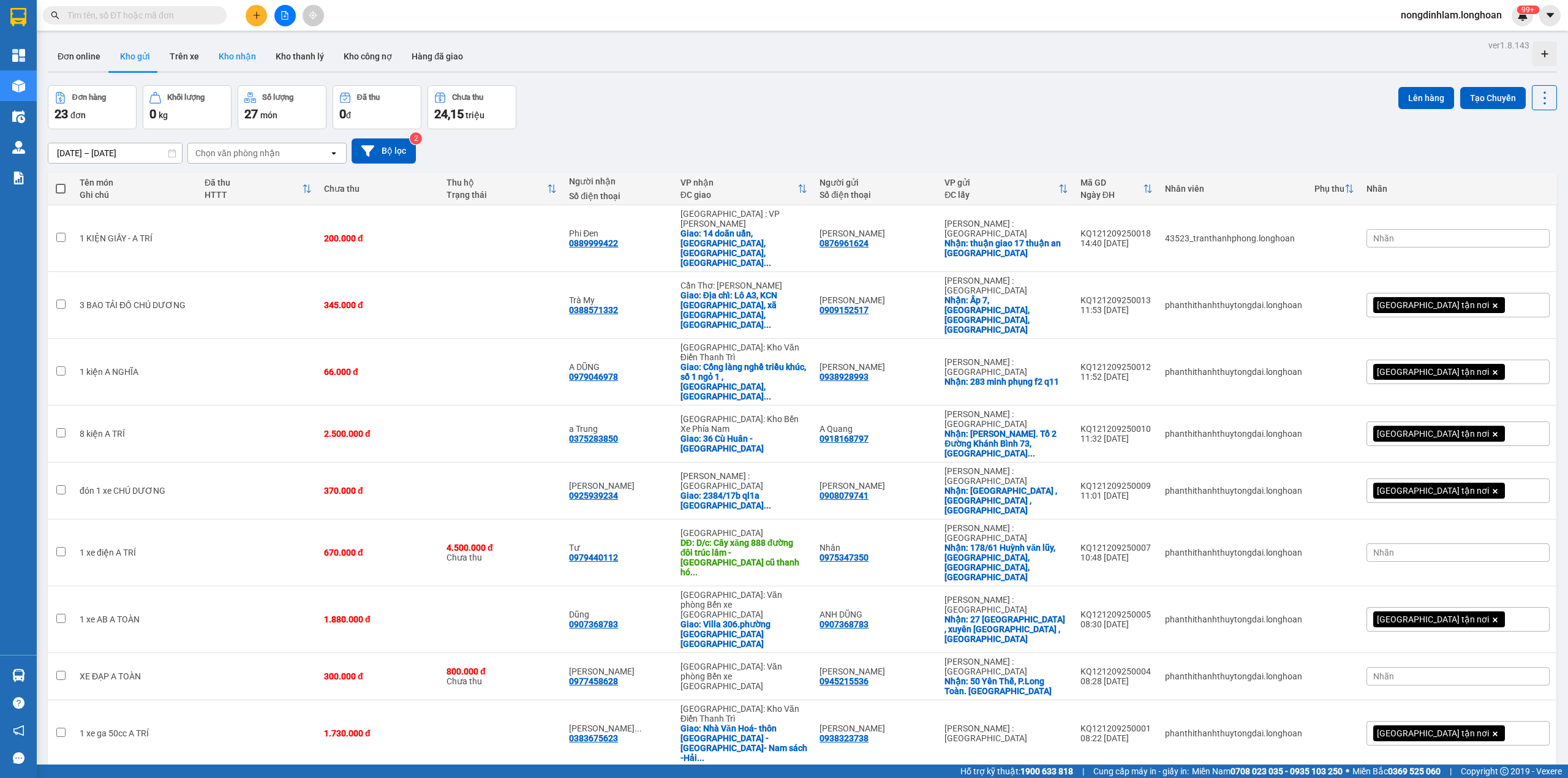
click at [228, 50] on button "Kho nhận" at bounding box center [237, 56] width 57 height 29
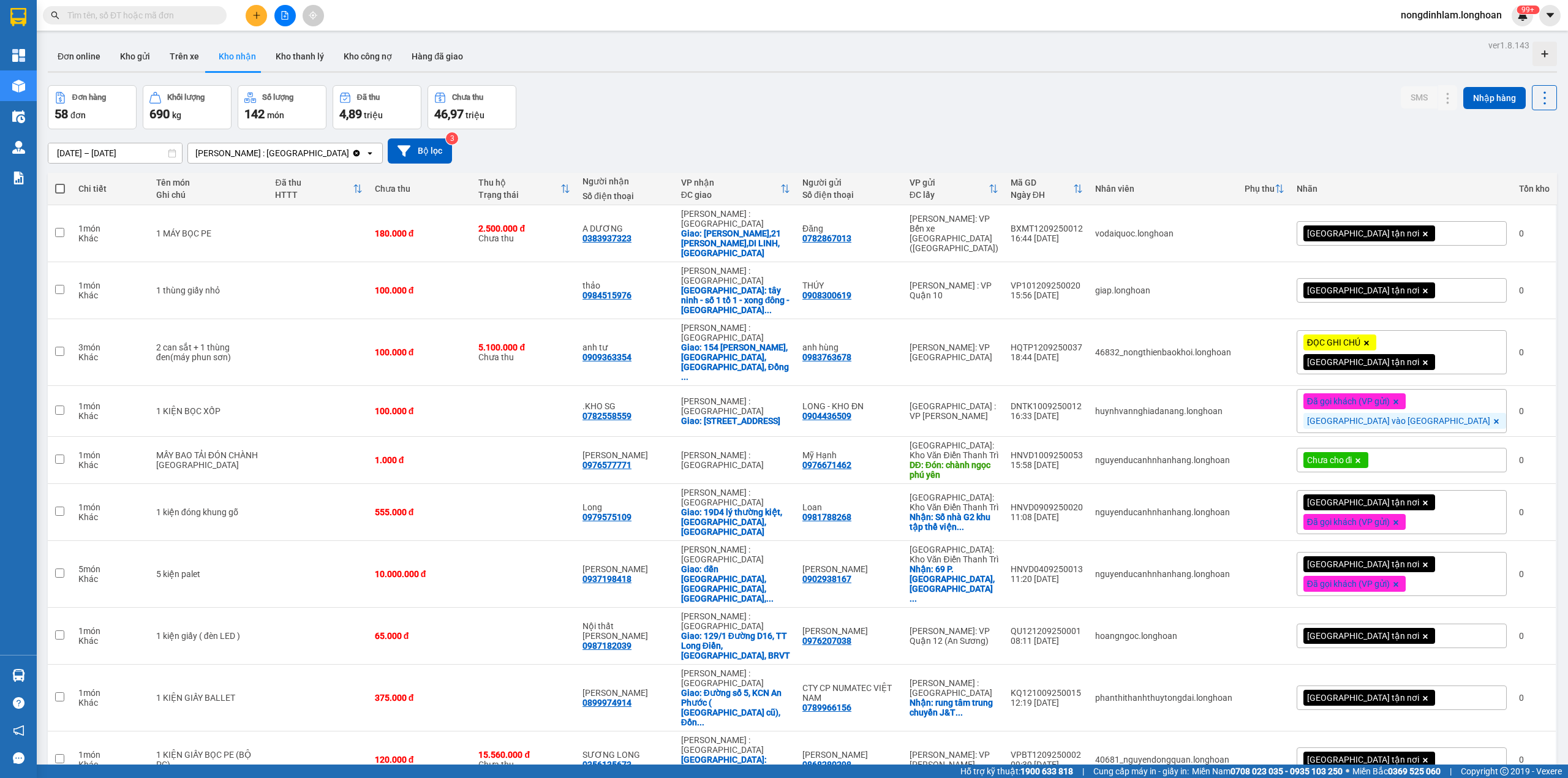
click at [1481, 668] on span "100 / trang" at bounding box center [1498, 670] width 44 height 12
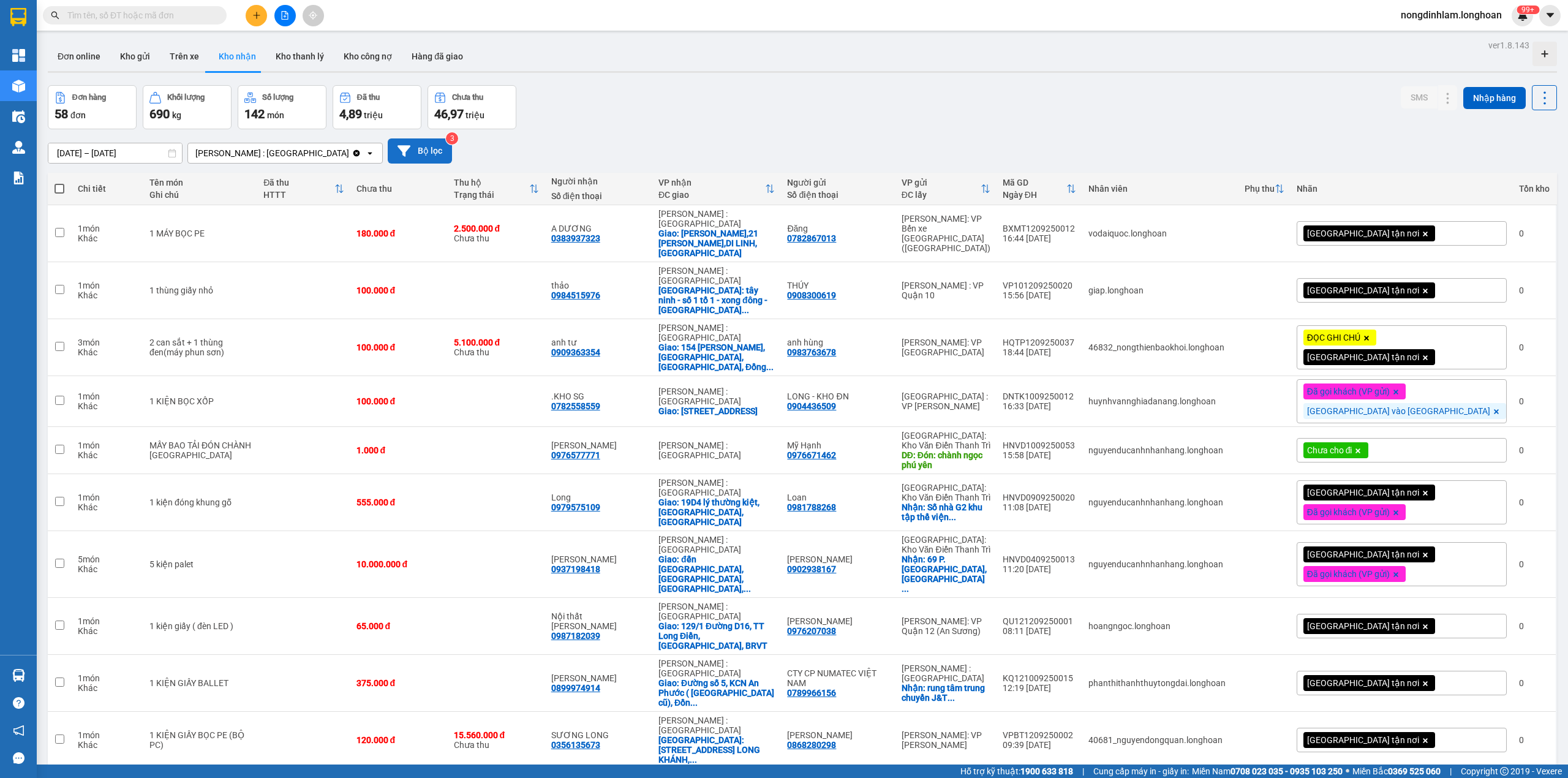
click at [388, 145] on button "Bộ lọc" at bounding box center [420, 151] width 64 height 25
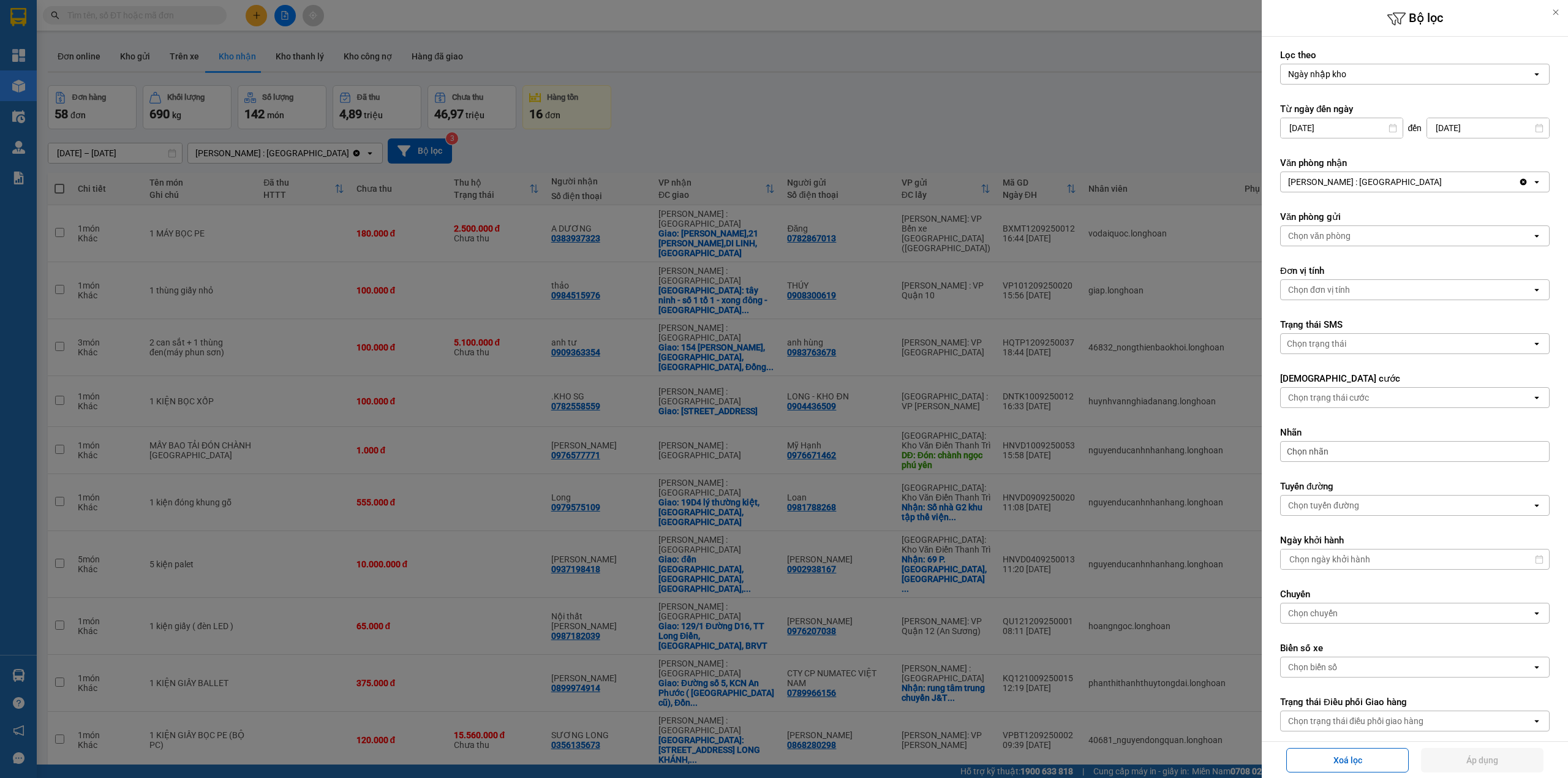
click at [1018, 88] on div at bounding box center [784, 389] width 1568 height 778
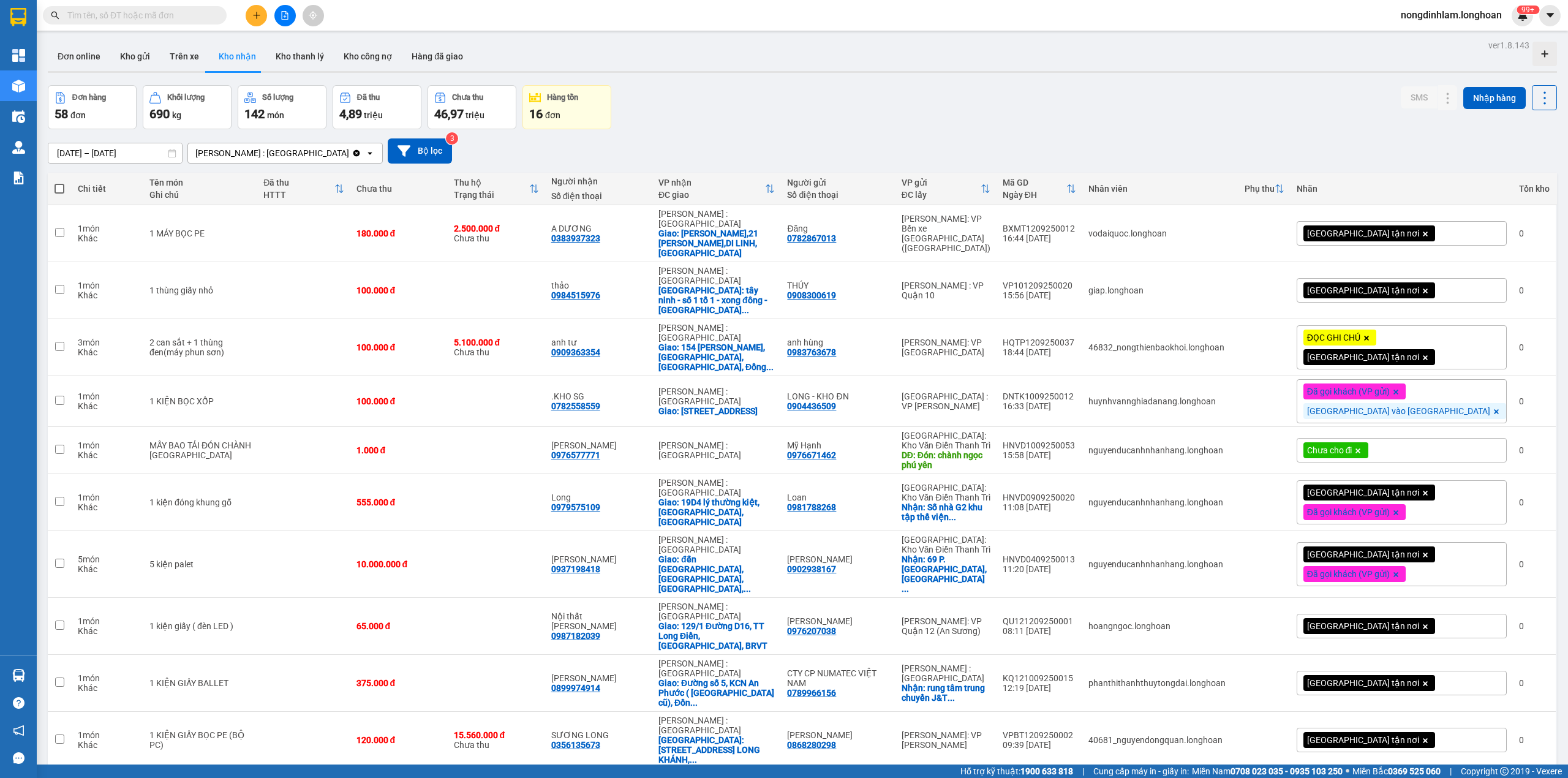
click at [564, 116] on div "16 đơn" at bounding box center [567, 113] width 75 height 17
